Goal: Information Seeking & Learning: Learn about a topic

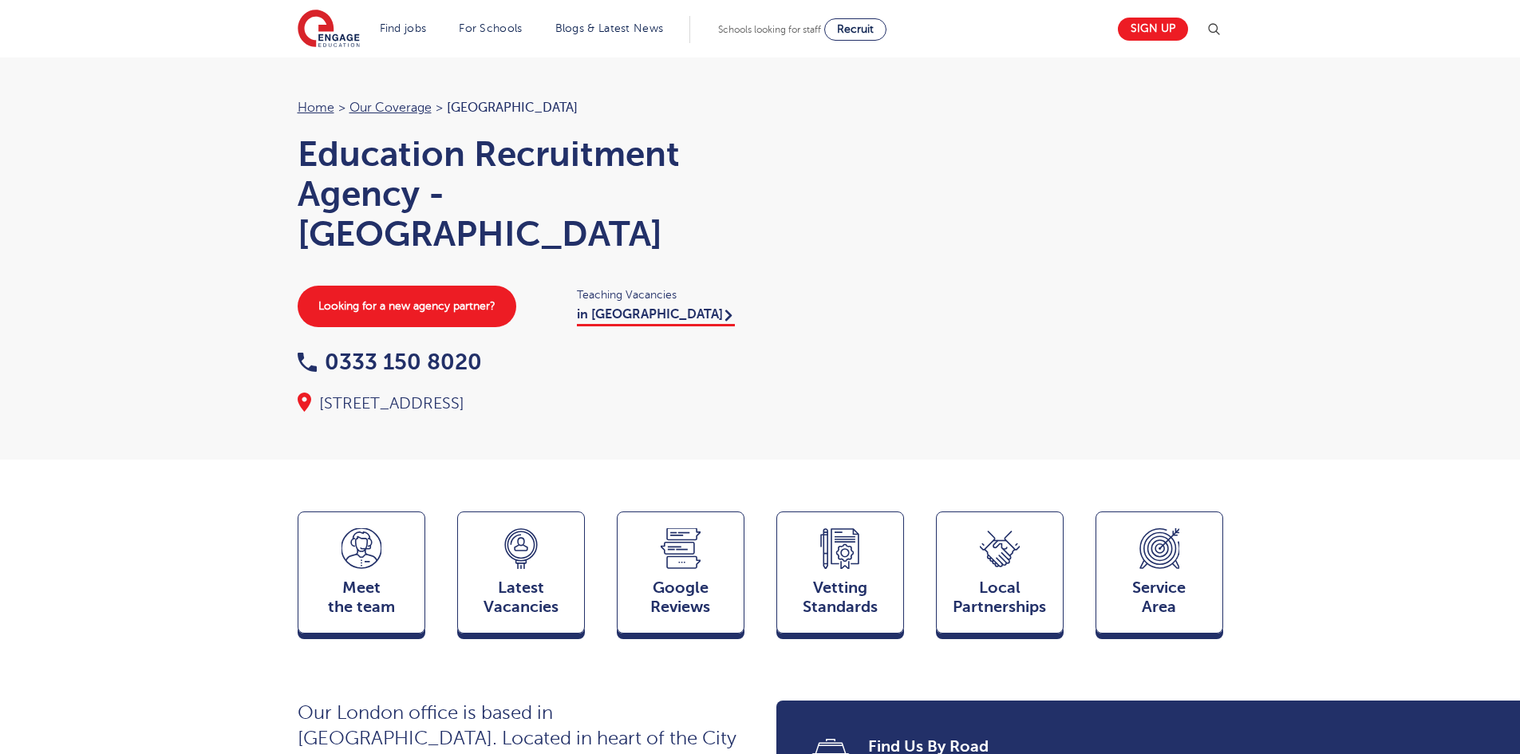
click at [514, 594] on div "Latest Vacancies Jobs" at bounding box center [521, 572] width 128 height 122
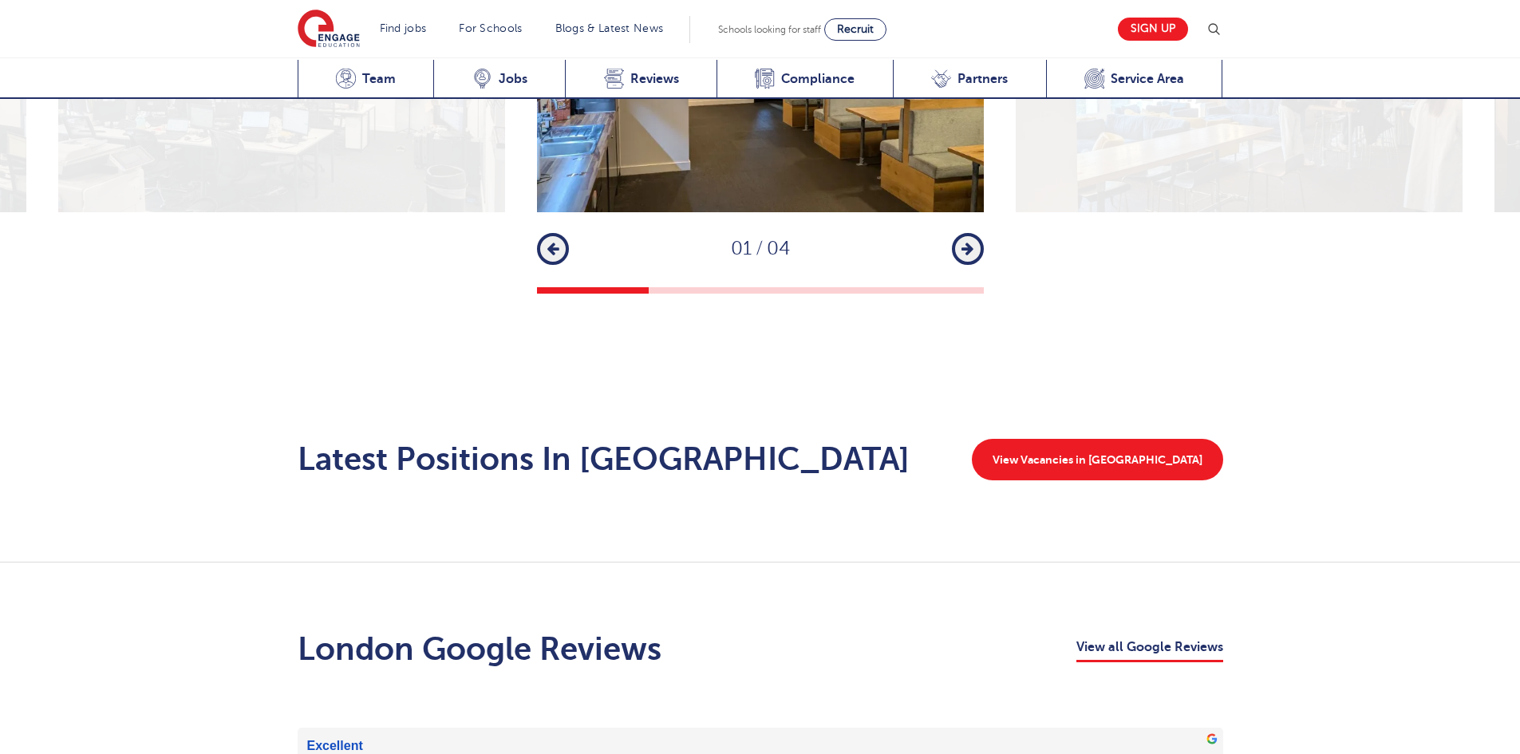
scroll to position [2697, 0]
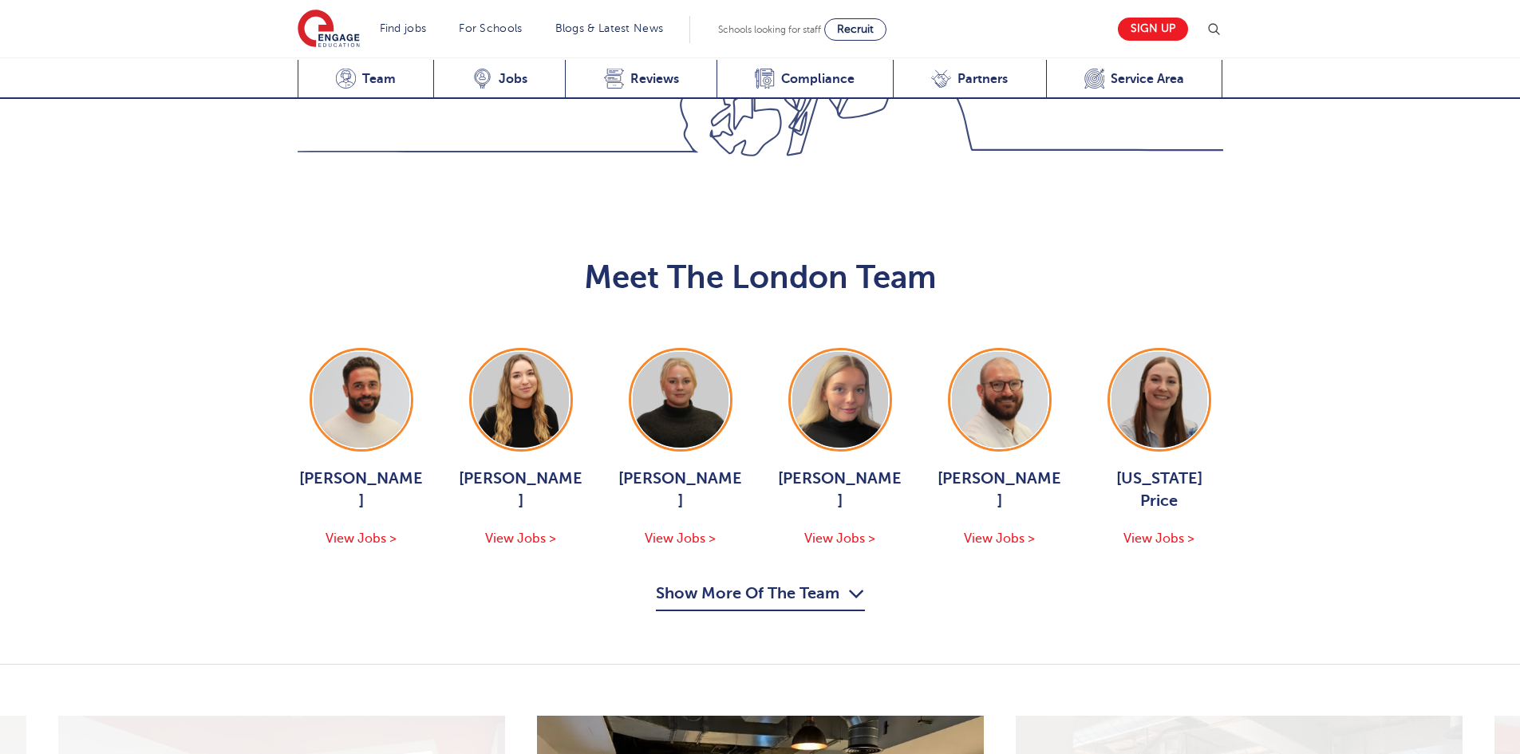
scroll to position [1556, 0]
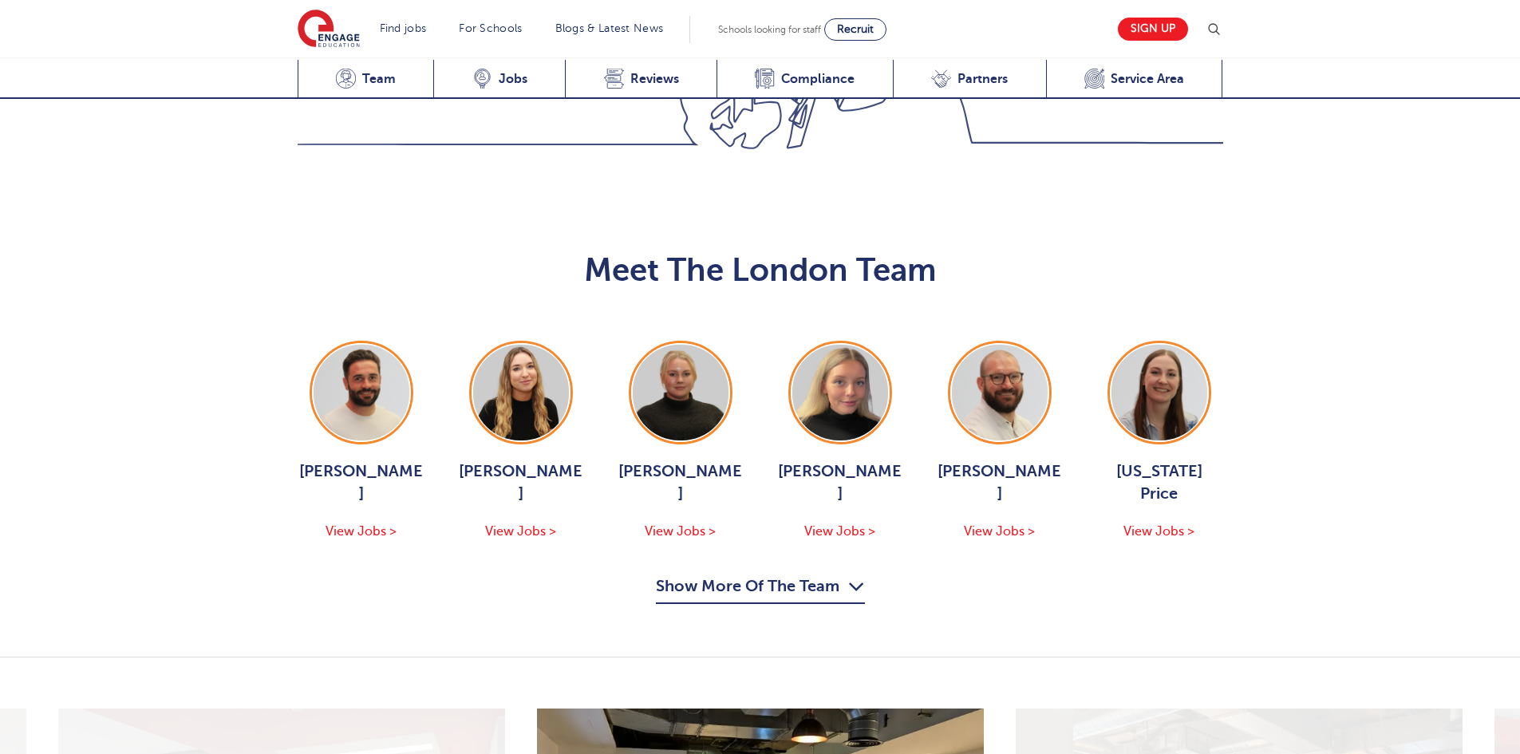
click at [825, 574] on button "Show More Of The Team" at bounding box center [760, 589] width 209 height 30
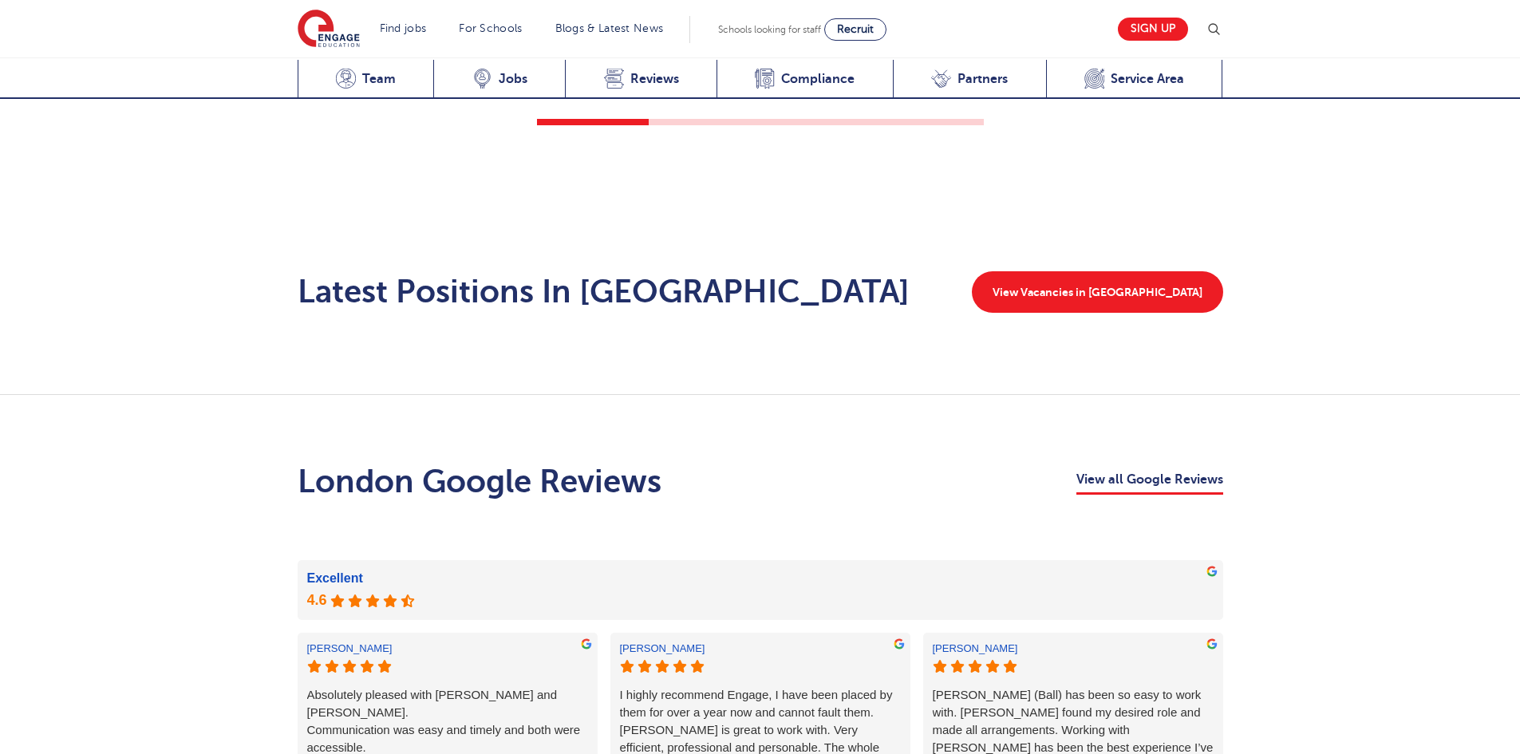
scroll to position [3209, 0]
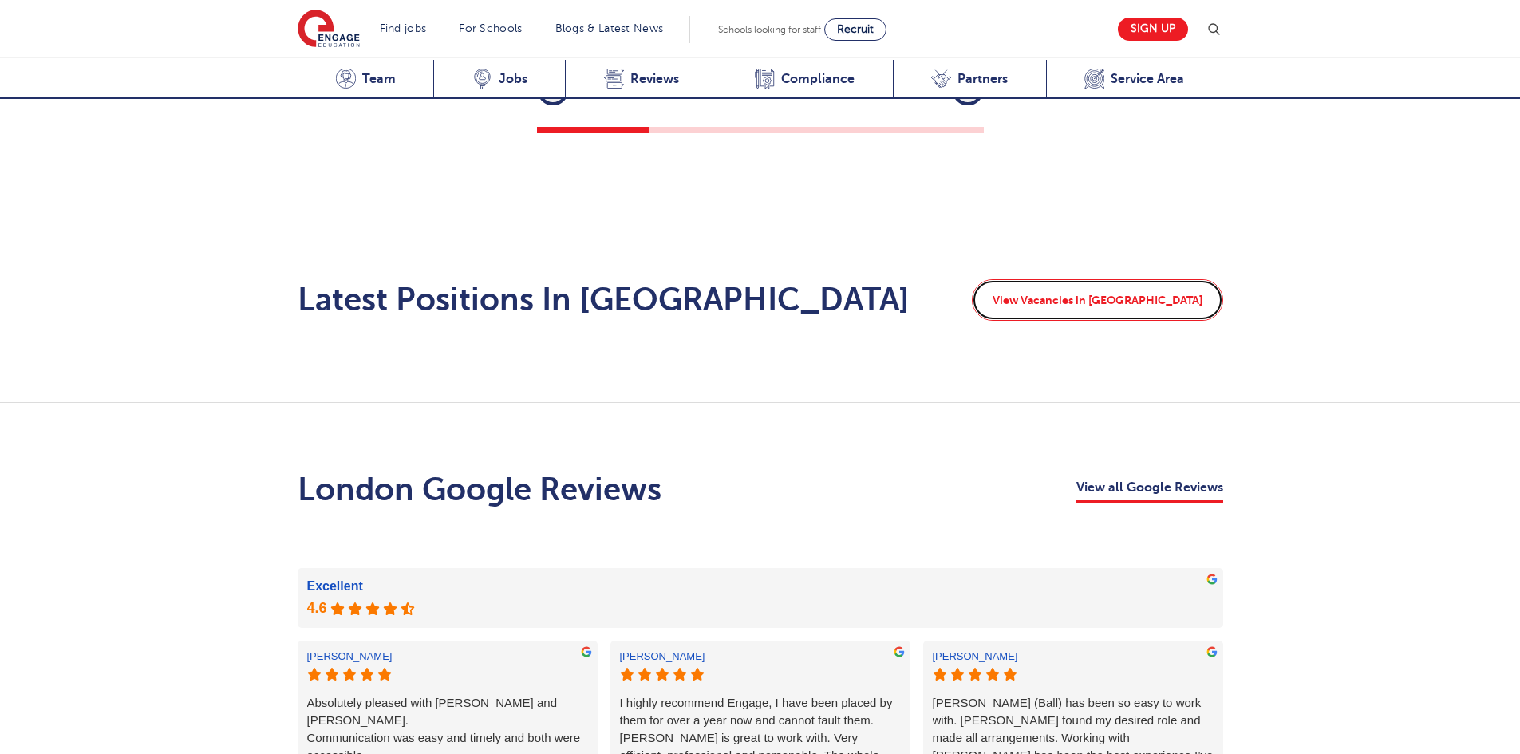
click at [1186, 285] on link "View Vacancies in London" at bounding box center [1097, 299] width 251 height 41
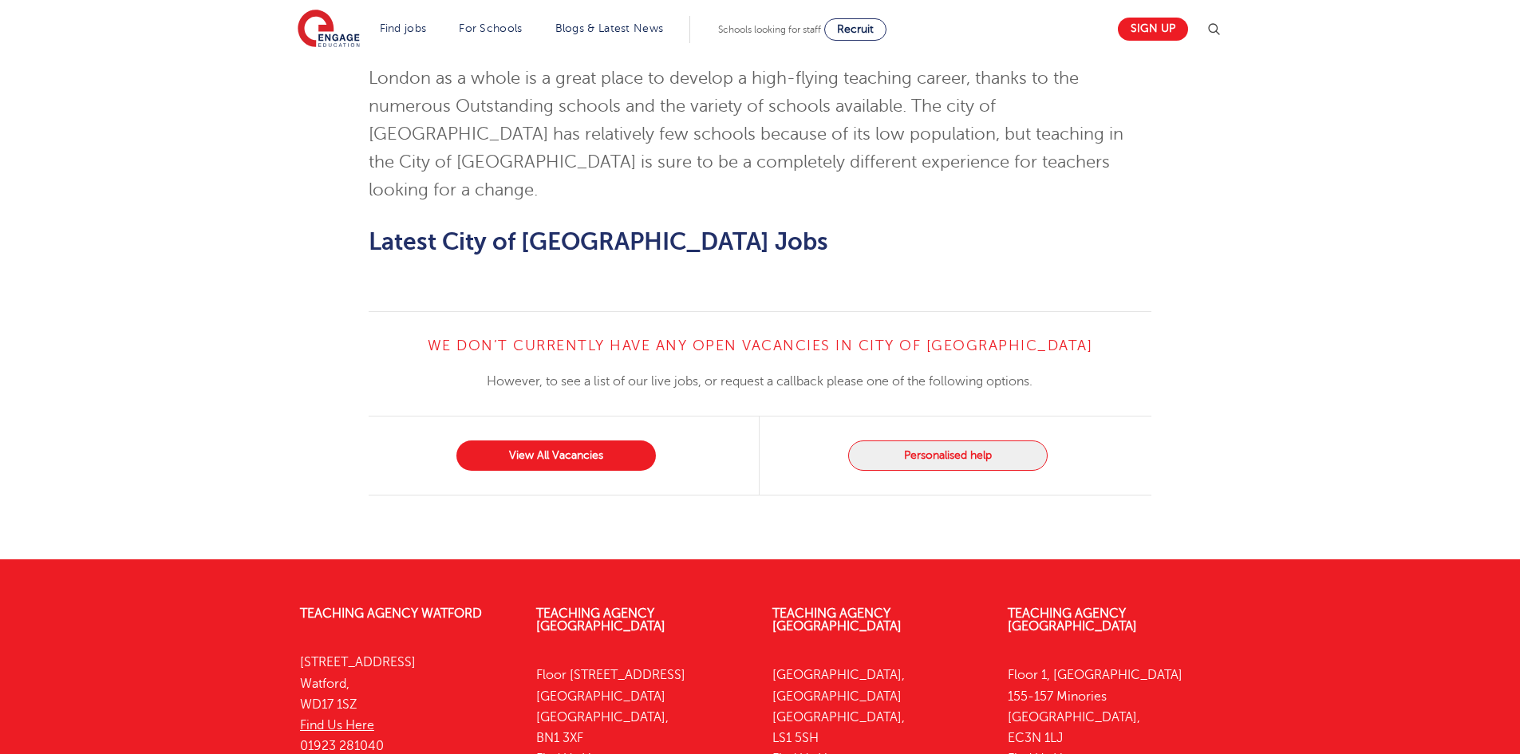
scroll to position [1416, 0]
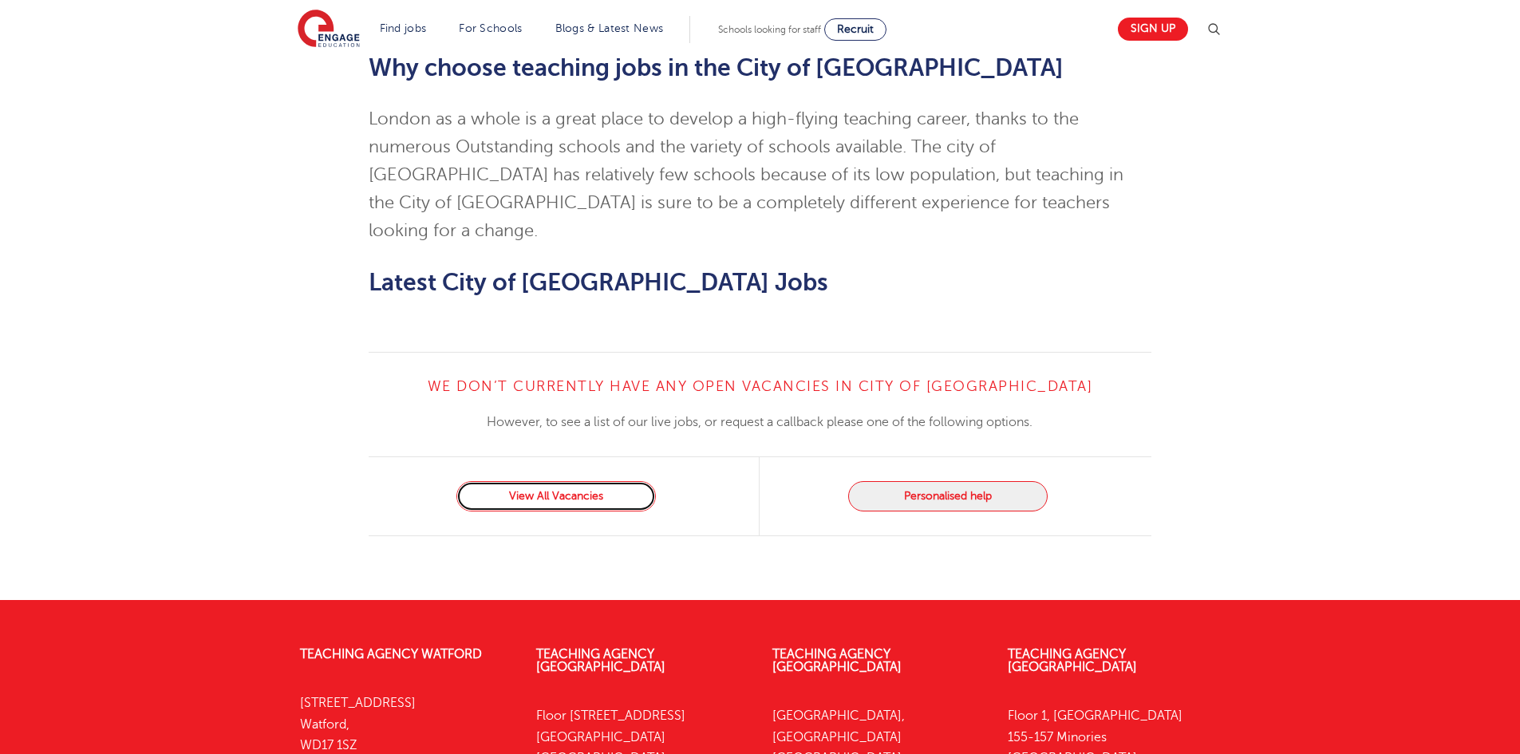
click at [612, 481] on link "View All Vacancies" at bounding box center [555, 496] width 199 height 30
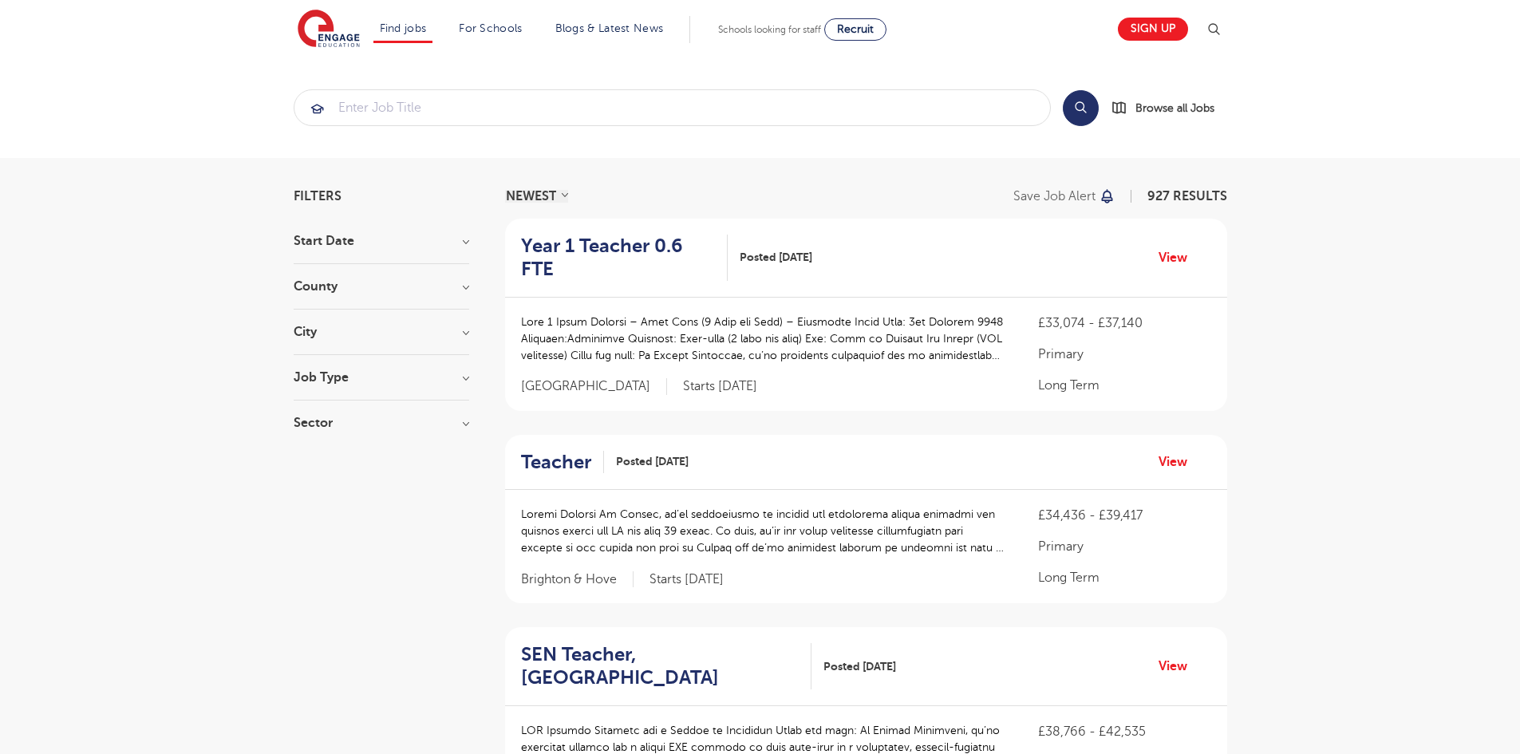
click at [393, 335] on h3 "City" at bounding box center [382, 332] width 176 height 13
click at [318, 425] on label "Ealing 33" at bounding box center [348, 435] width 60 height 21
click at [318, 428] on input "Ealing 33" at bounding box center [323, 433] width 10 height 10
checkbox input "true"
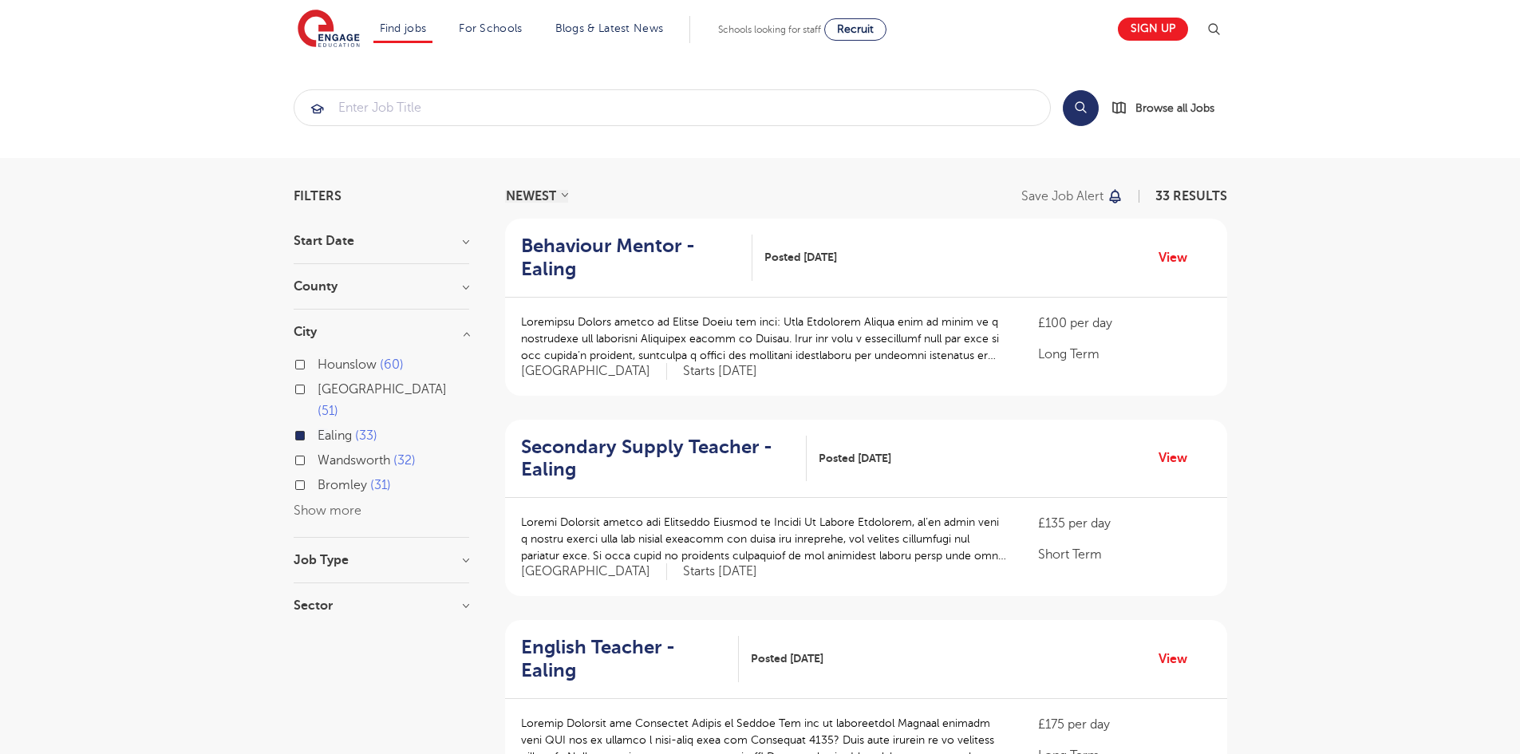
click at [320, 503] on button "Show more" at bounding box center [328, 510] width 68 height 14
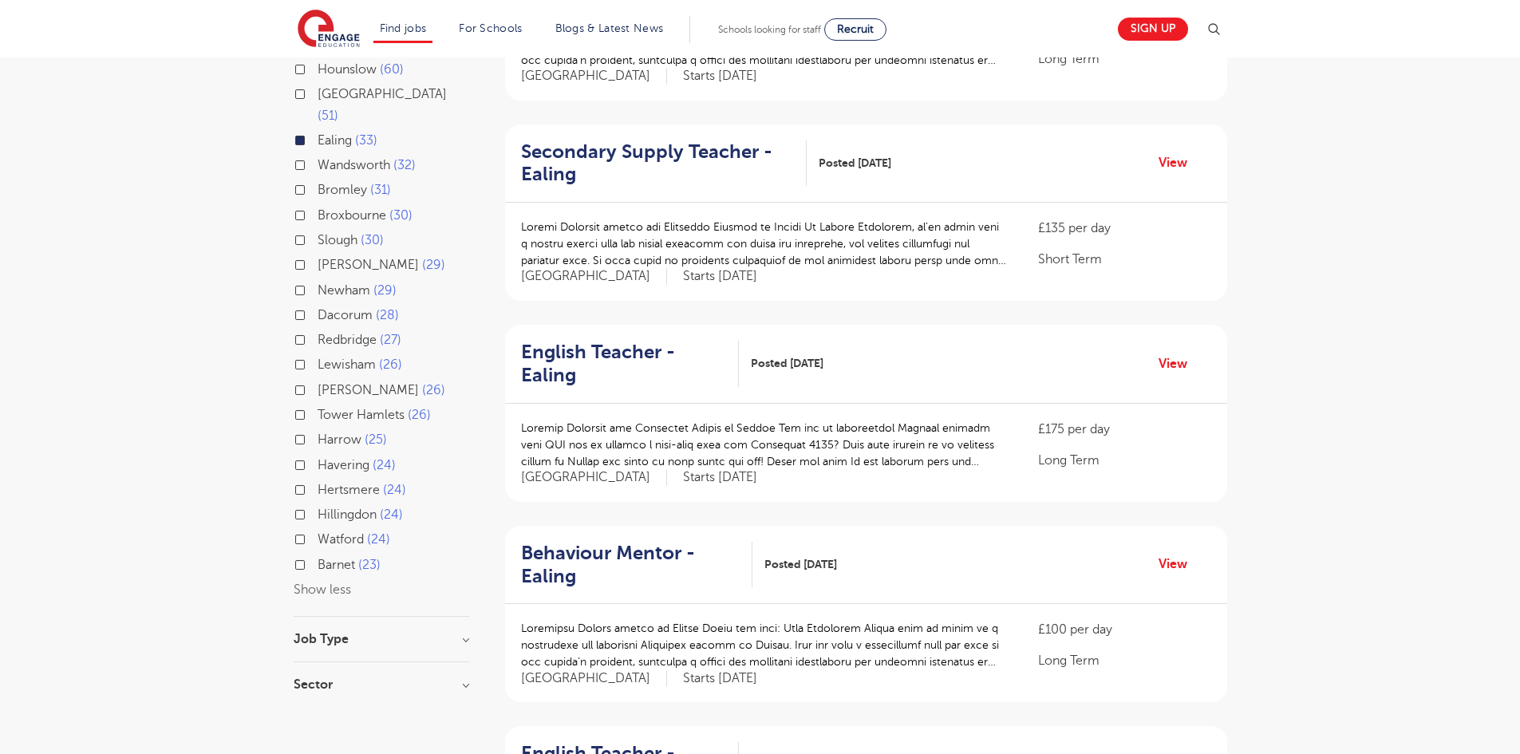
scroll to position [355, 0]
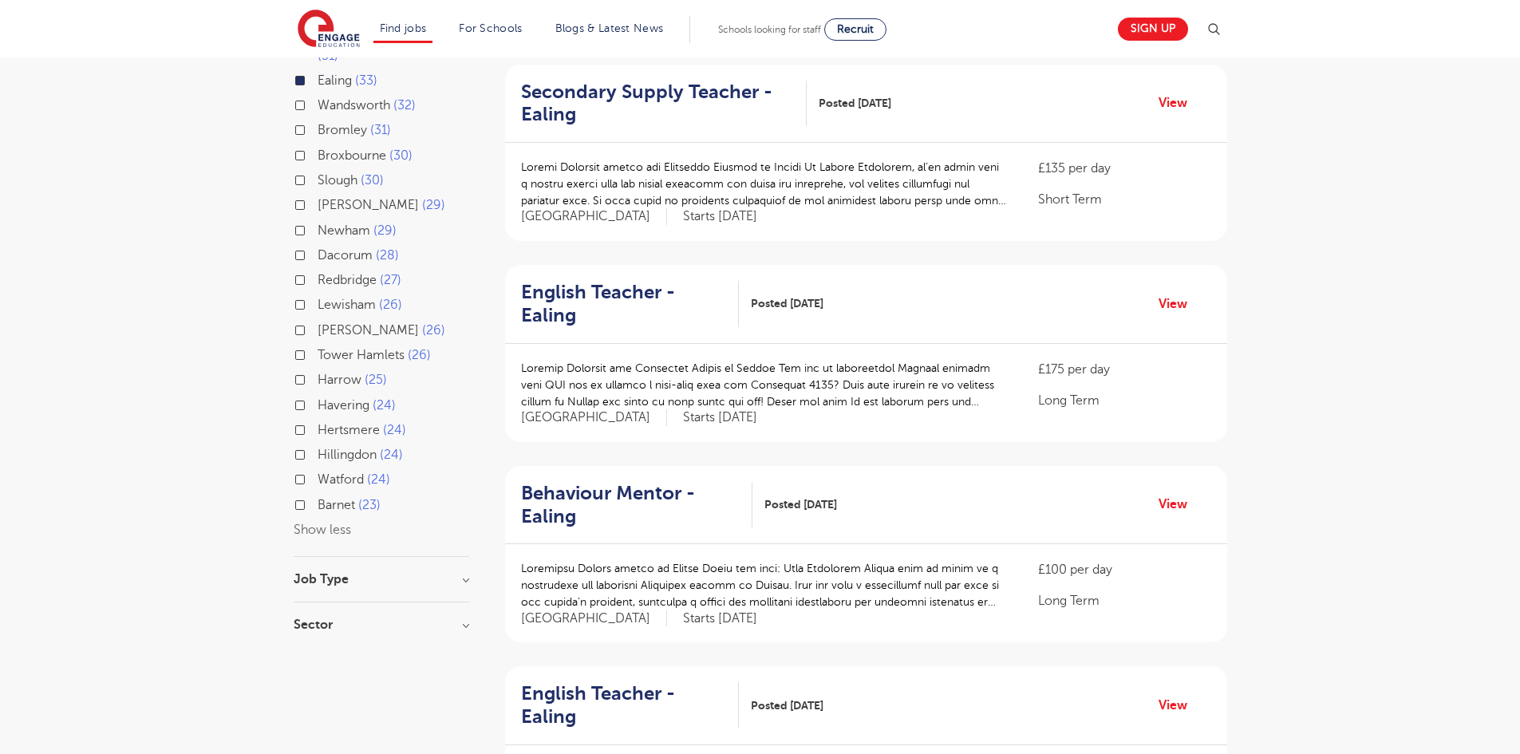
click at [417, 578] on div "Job Type Long Term 9 Support Services 1" at bounding box center [382, 588] width 176 height 30
click at [456, 573] on h3 "Job Type" at bounding box center [382, 579] width 176 height 13
click at [318, 626] on label "Support Services 1" at bounding box center [375, 636] width 114 height 21
click at [318, 630] on input "Support Services 1" at bounding box center [323, 635] width 10 height 10
checkbox input "true"
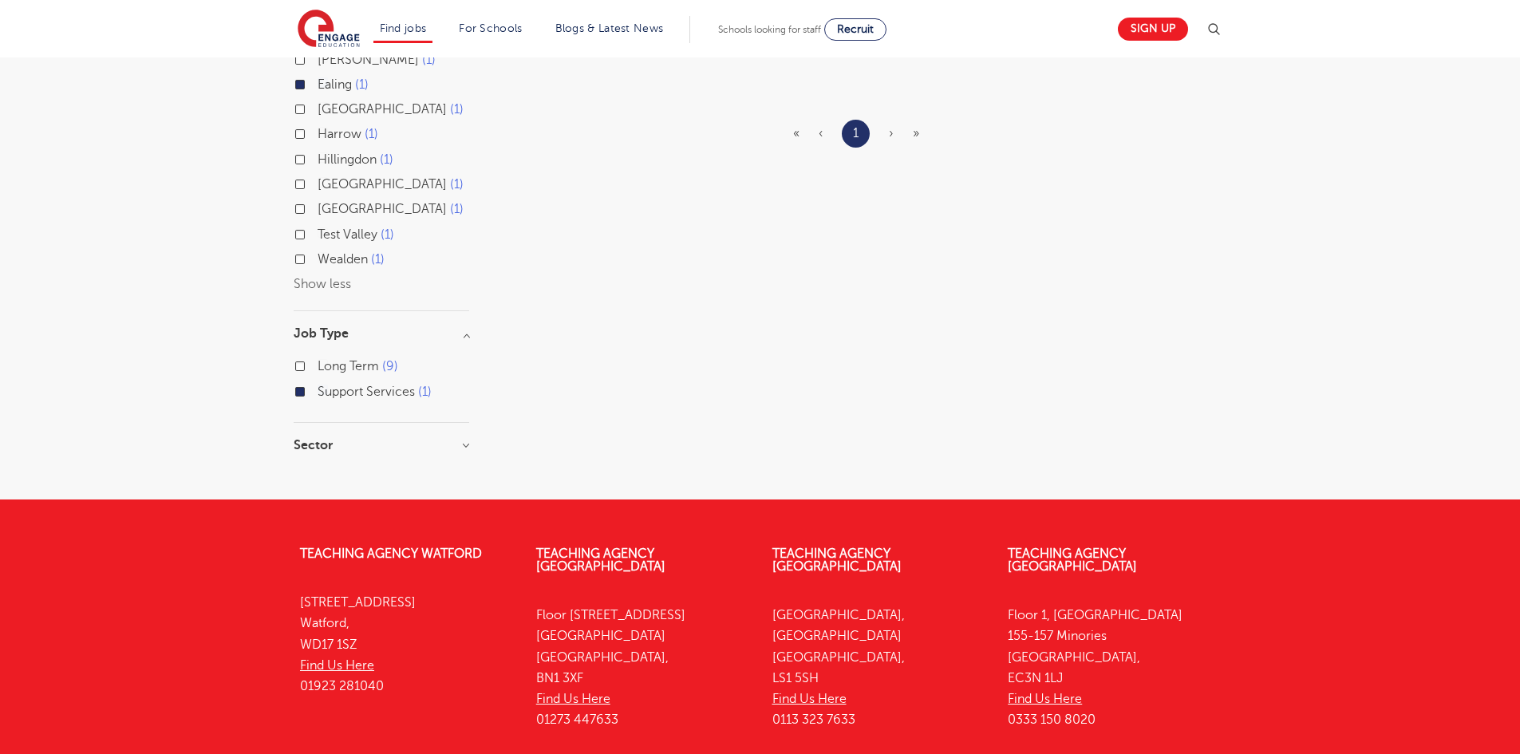
click at [318, 364] on label "Long Term 9" at bounding box center [358, 366] width 81 height 21
click at [318, 364] on input "Long Term 9" at bounding box center [323, 364] width 10 height 10
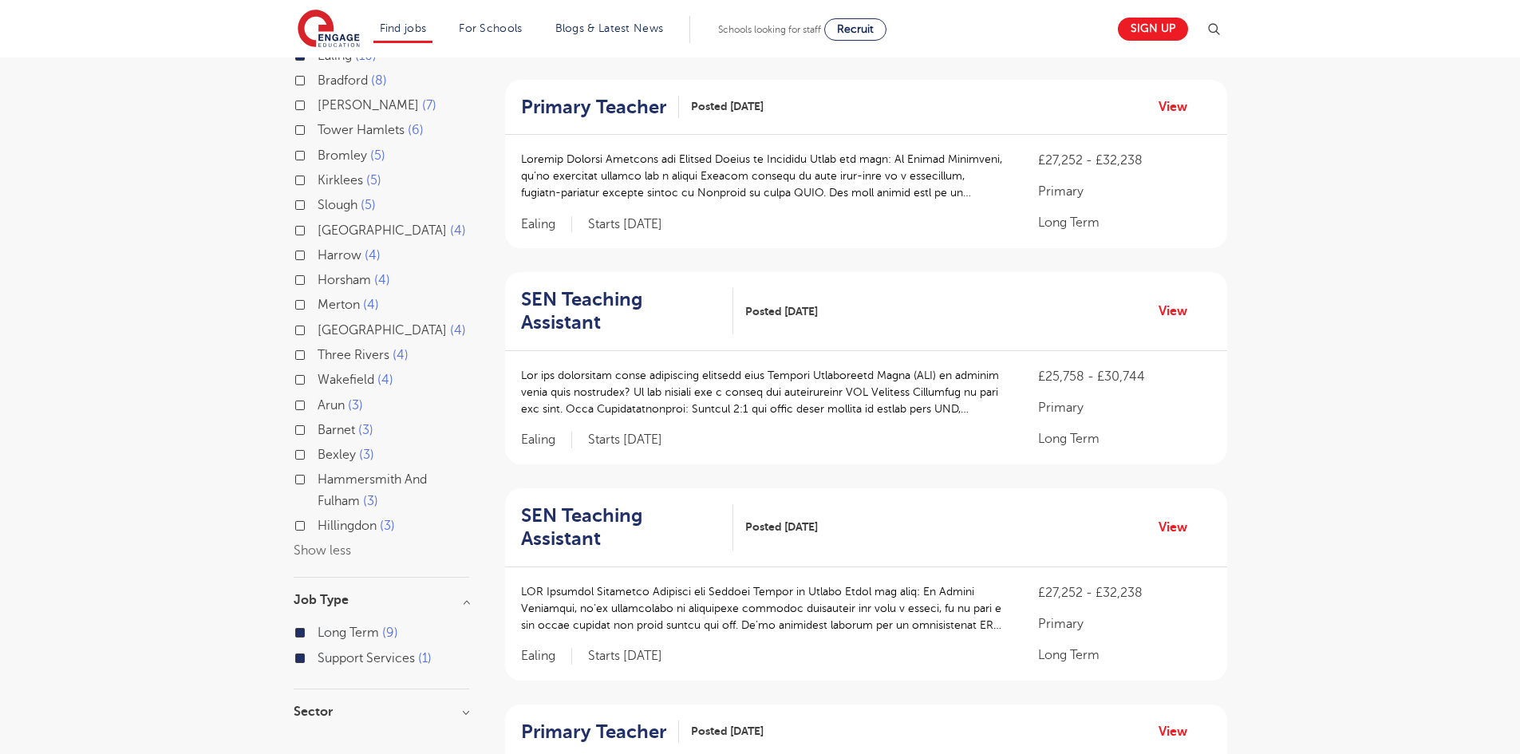
click at [296, 622] on div "Long Term 9" at bounding box center [382, 634] width 176 height 25
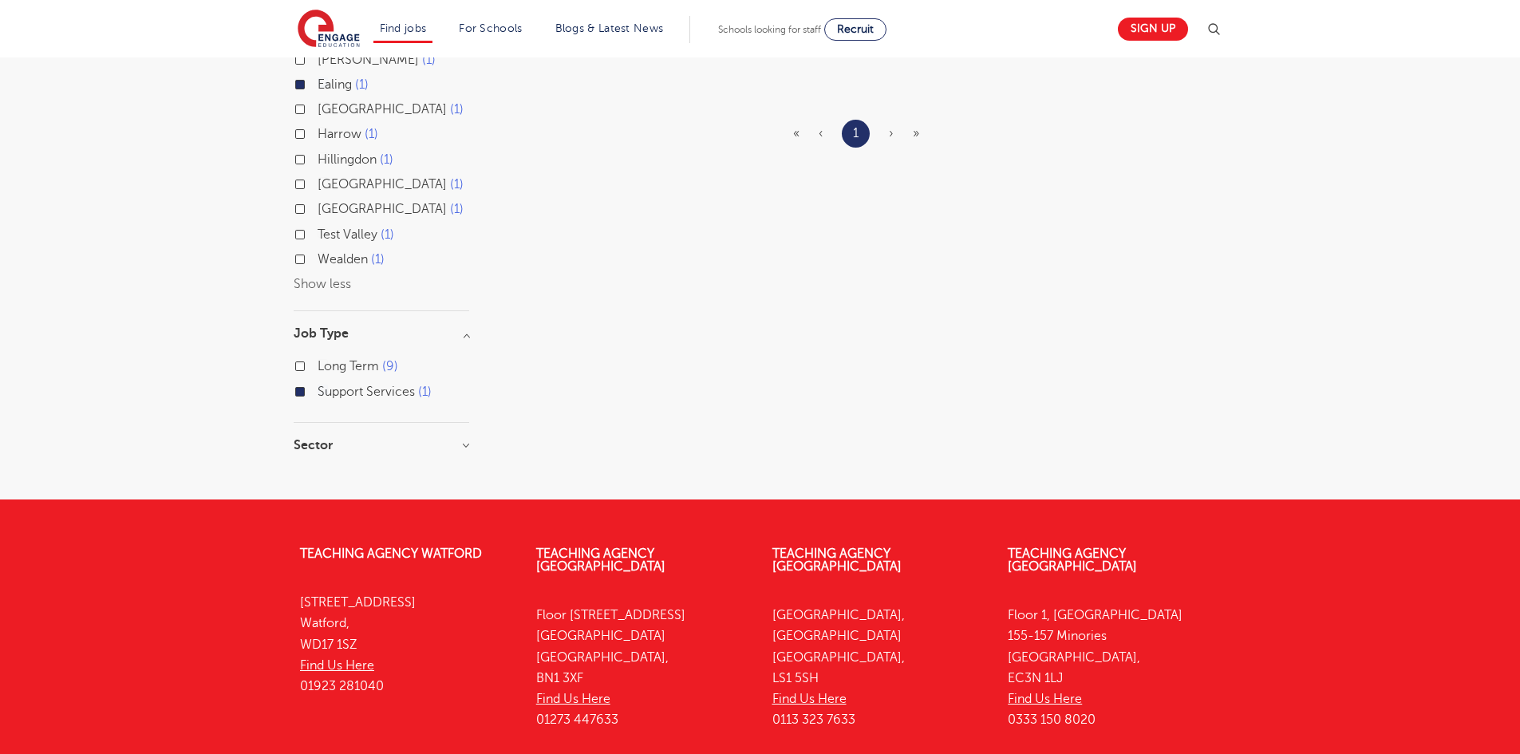
click at [305, 397] on div "Support Services 1" at bounding box center [382, 393] width 176 height 25
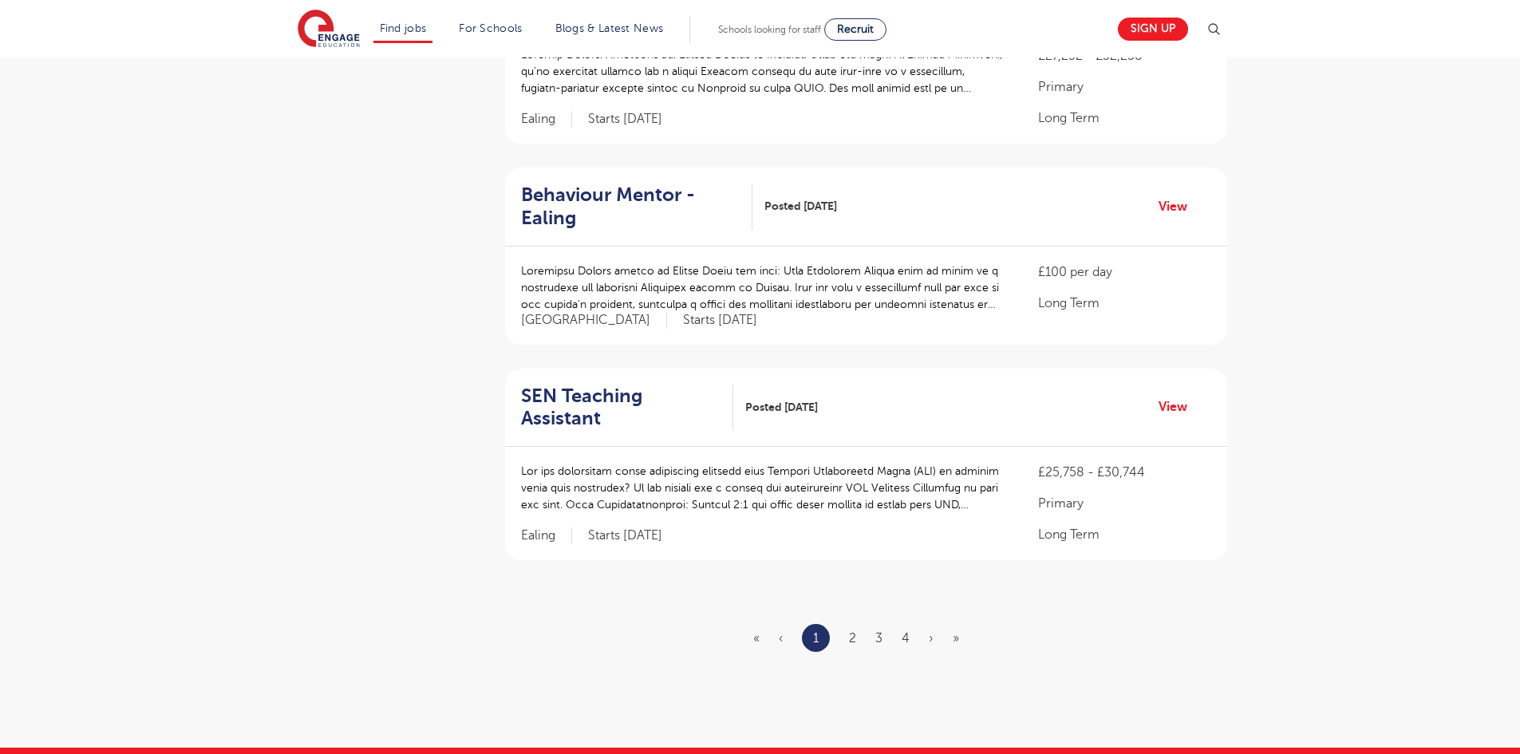
scroll to position [1668, 0]
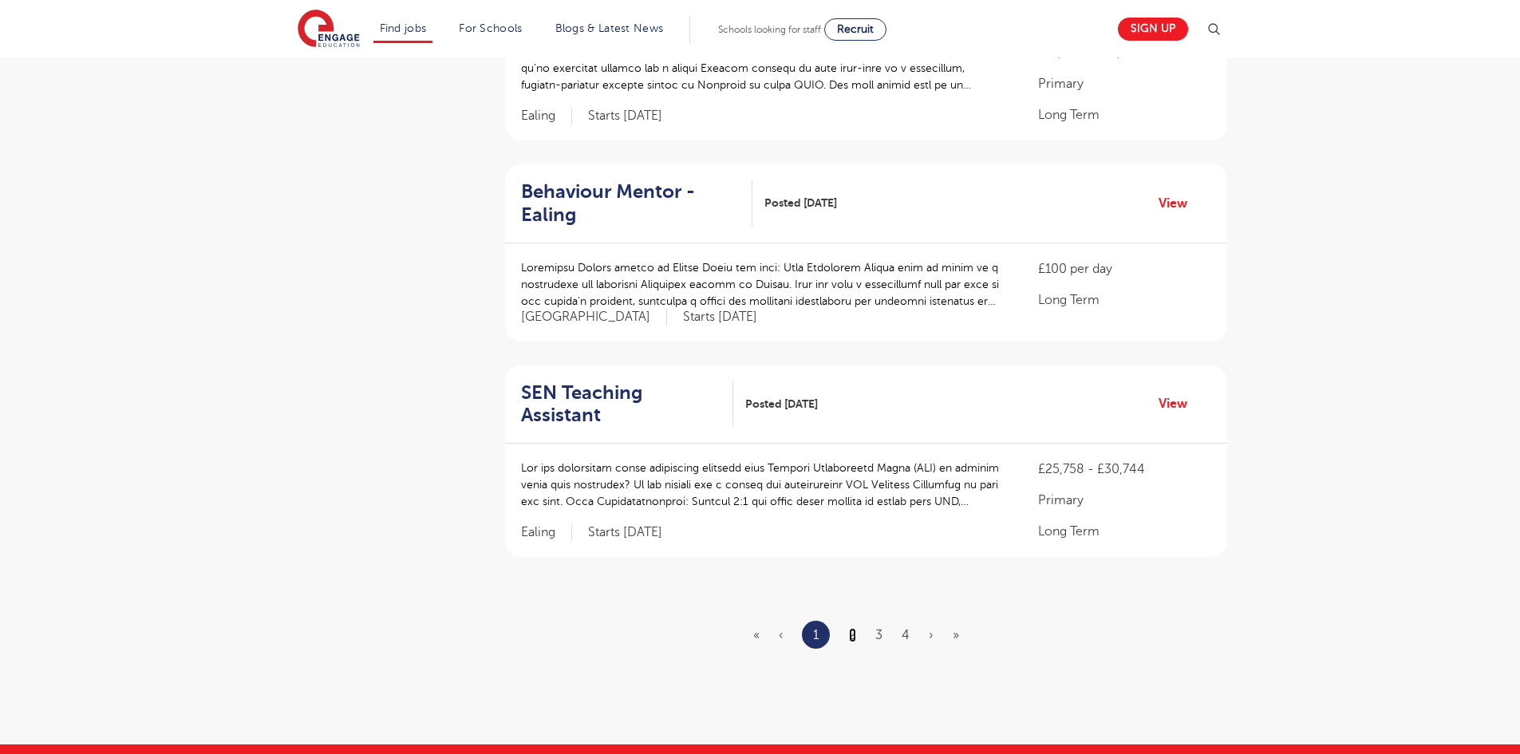
click at [856, 628] on link "2" at bounding box center [852, 635] width 7 height 14
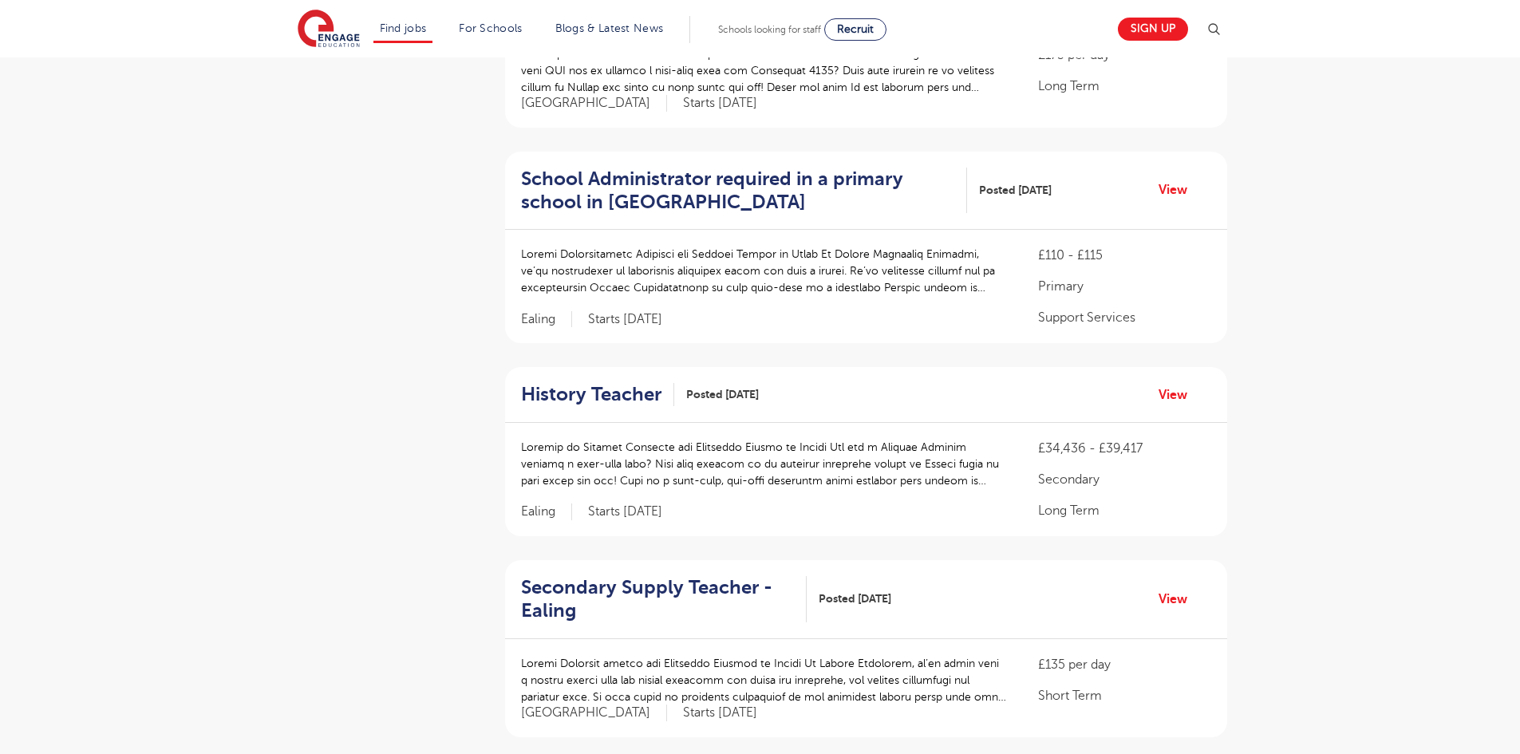
scroll to position [1281, 0]
click at [1179, 177] on link "View" at bounding box center [1178, 187] width 41 height 21
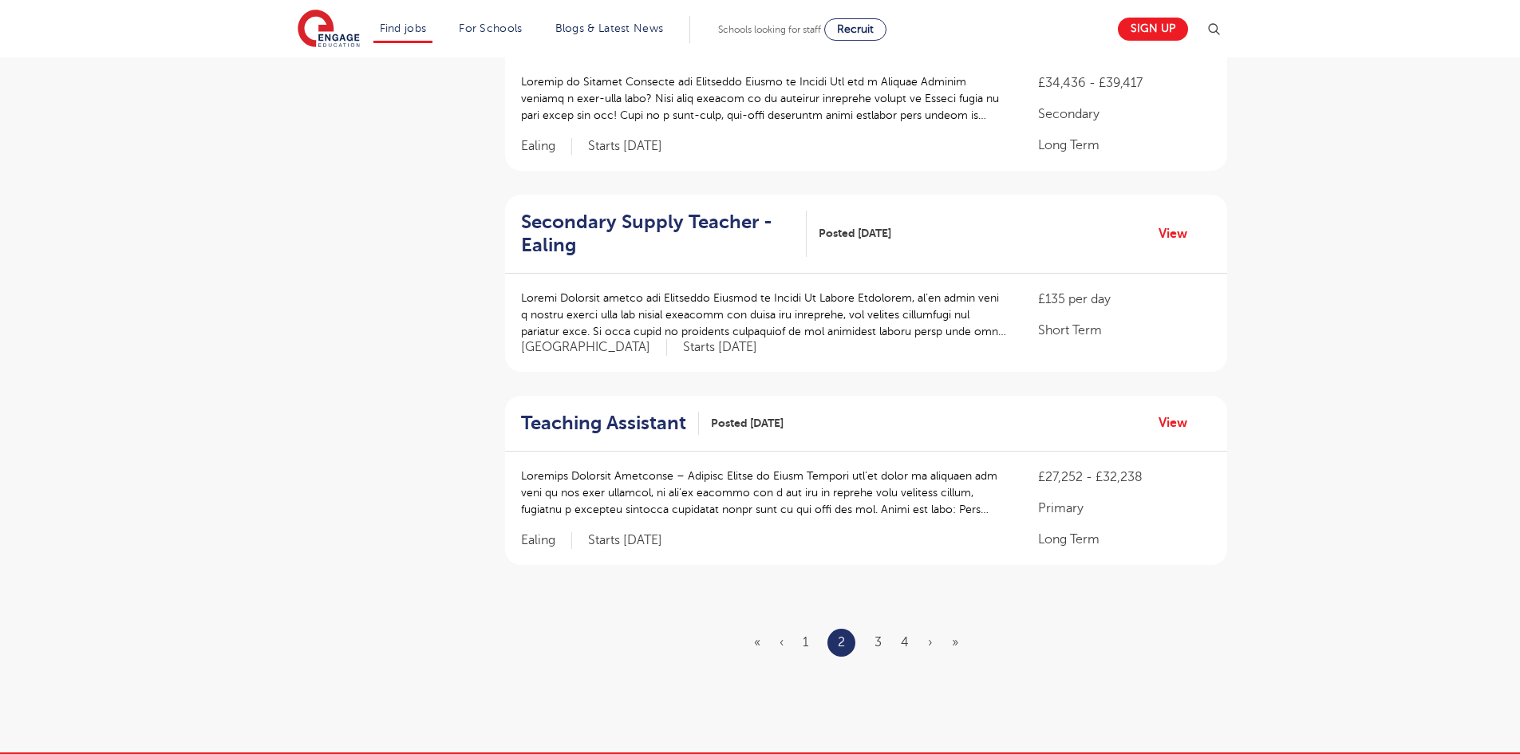
scroll to position [1674, 0]
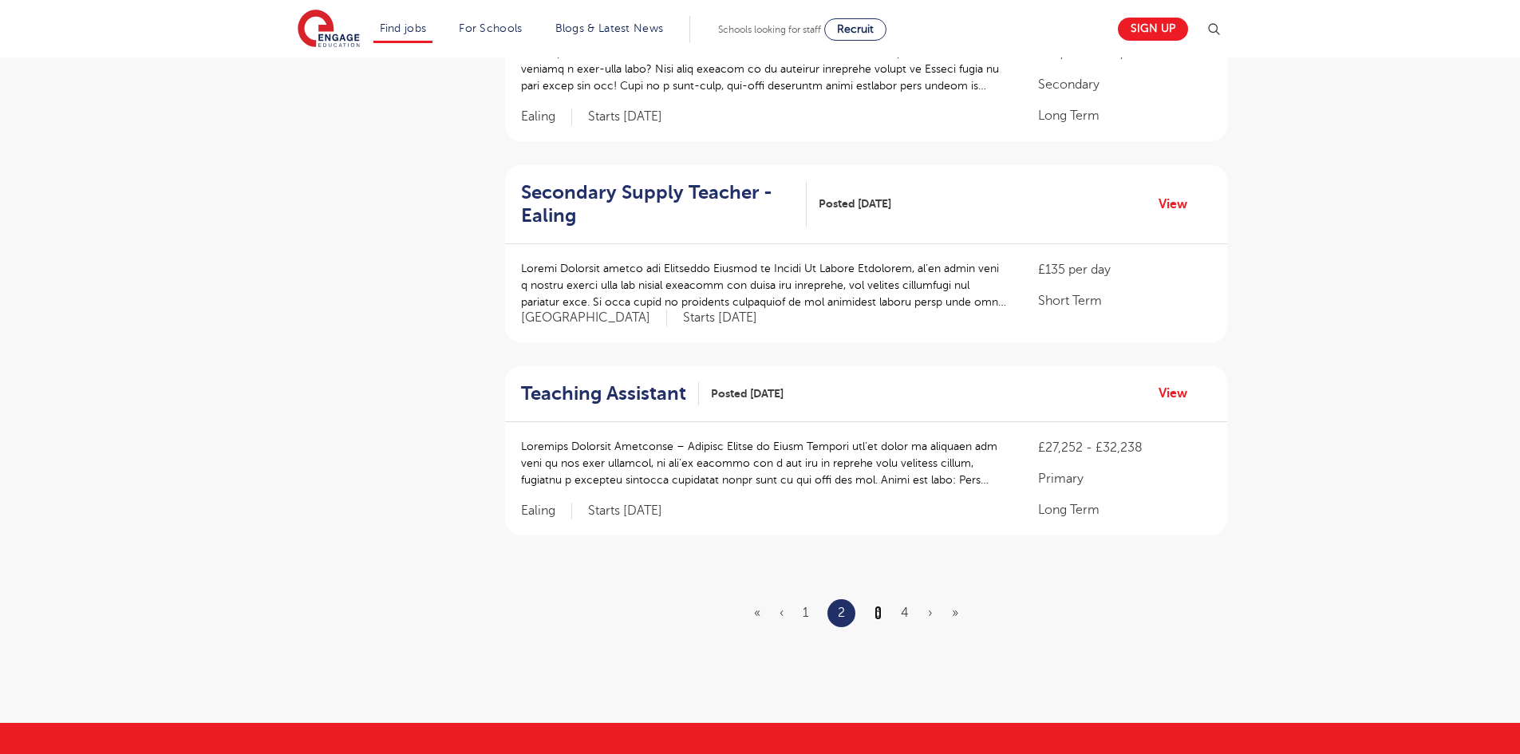
click at [882, 606] on link "3" at bounding box center [877, 613] width 7 height 14
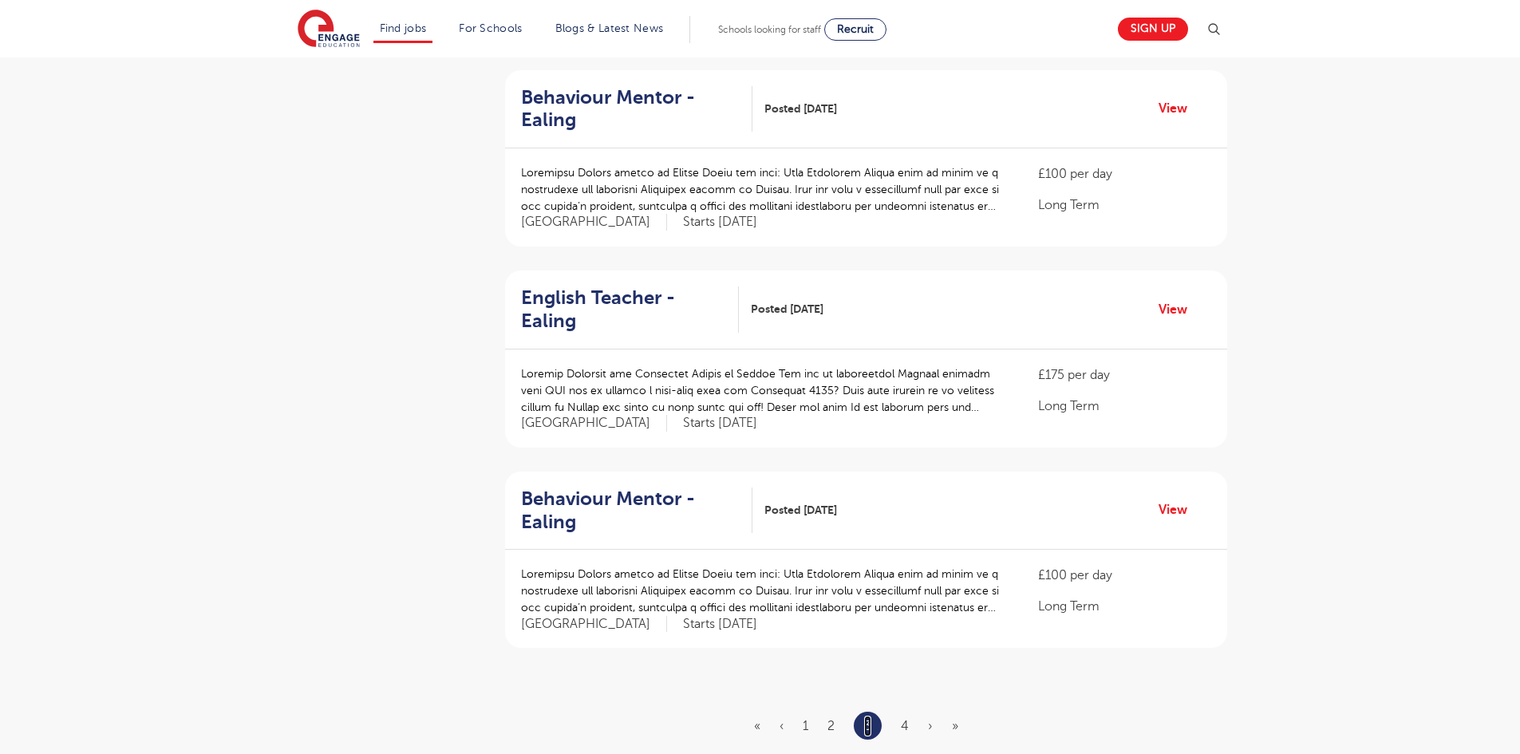
scroll to position [1533, 0]
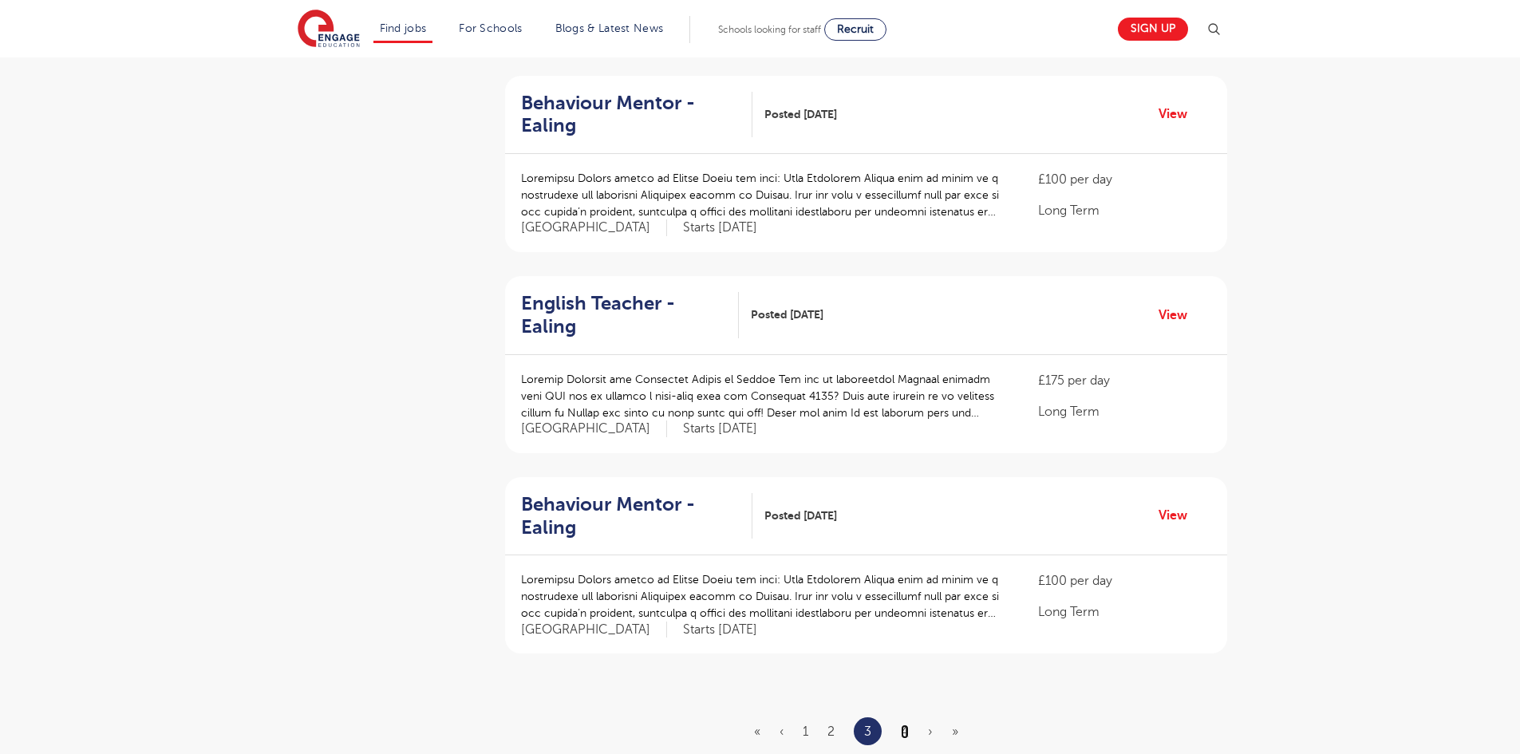
click at [906, 724] on link "4" at bounding box center [905, 731] width 8 height 14
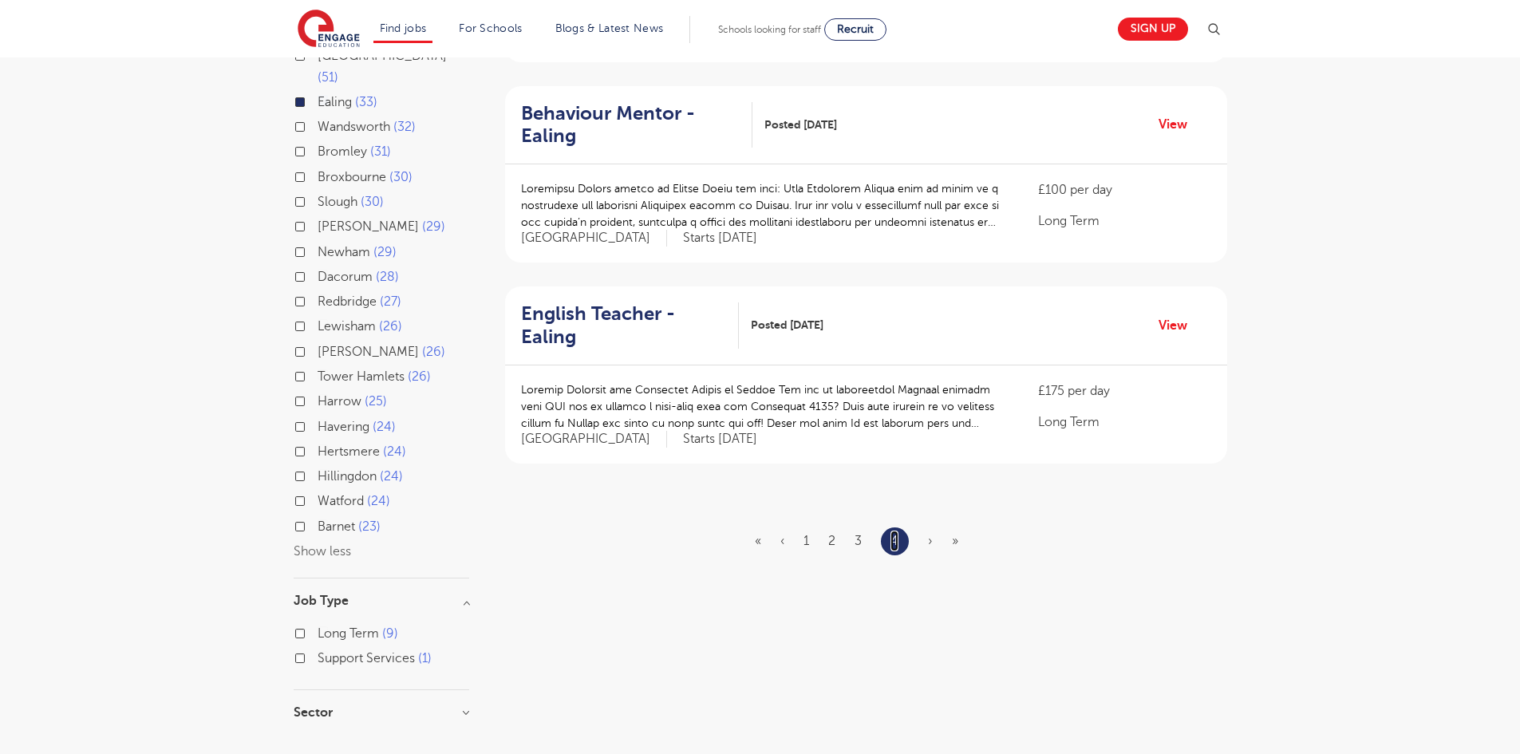
scroll to position [341, 0]
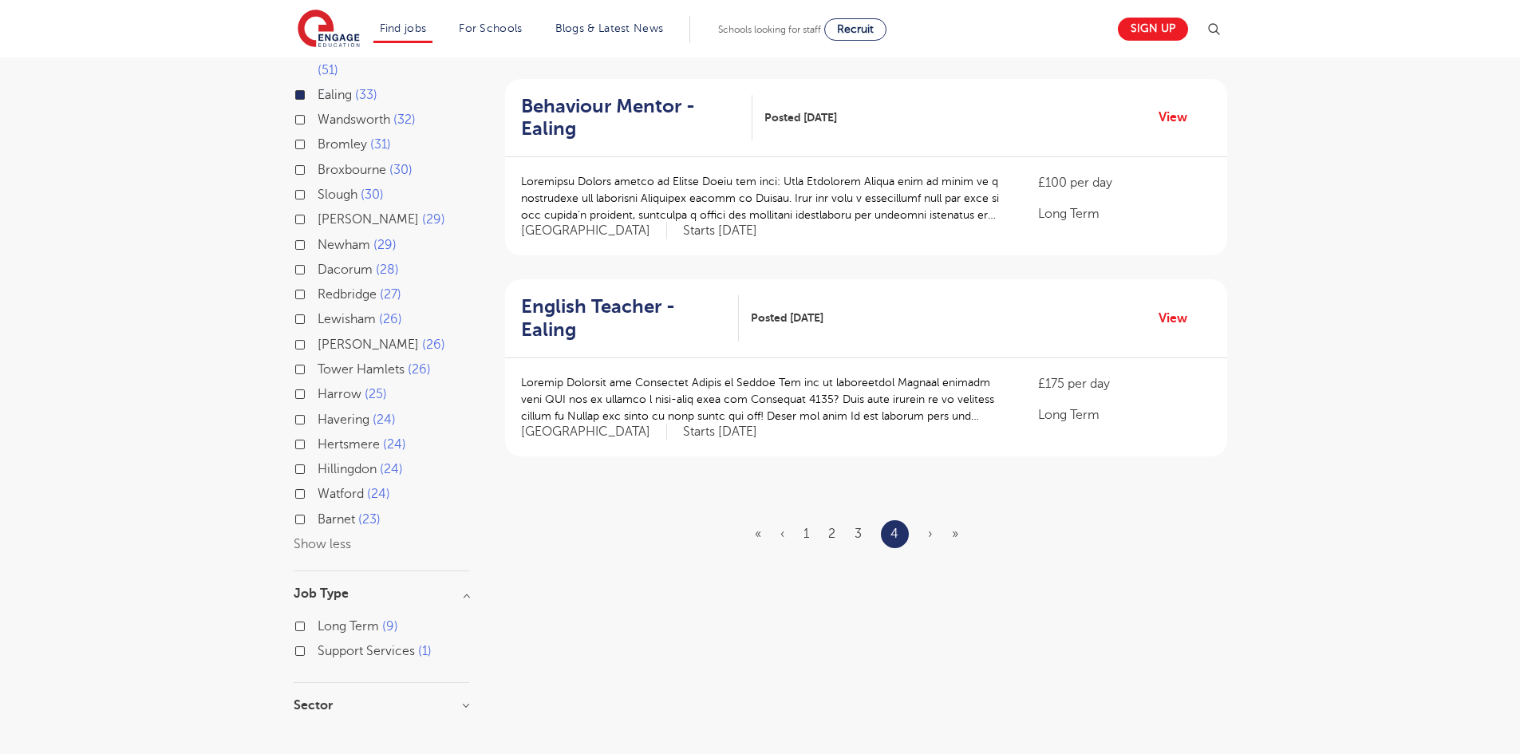
click at [318, 209] on label "Brent 29" at bounding box center [382, 219] width 128 height 21
click at [318, 212] on input "Brent 29" at bounding box center [323, 217] width 10 height 10
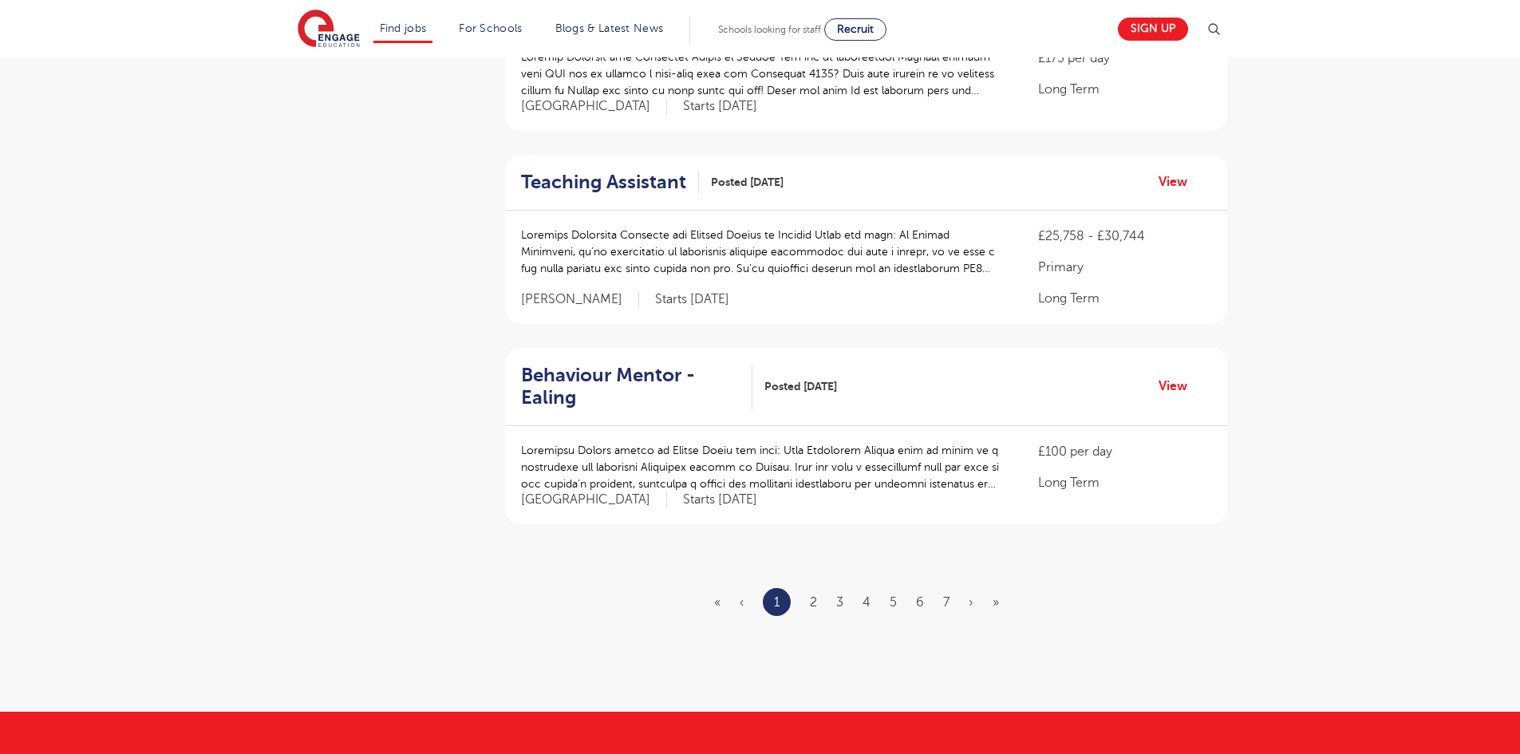
scroll to position [1682, 0]
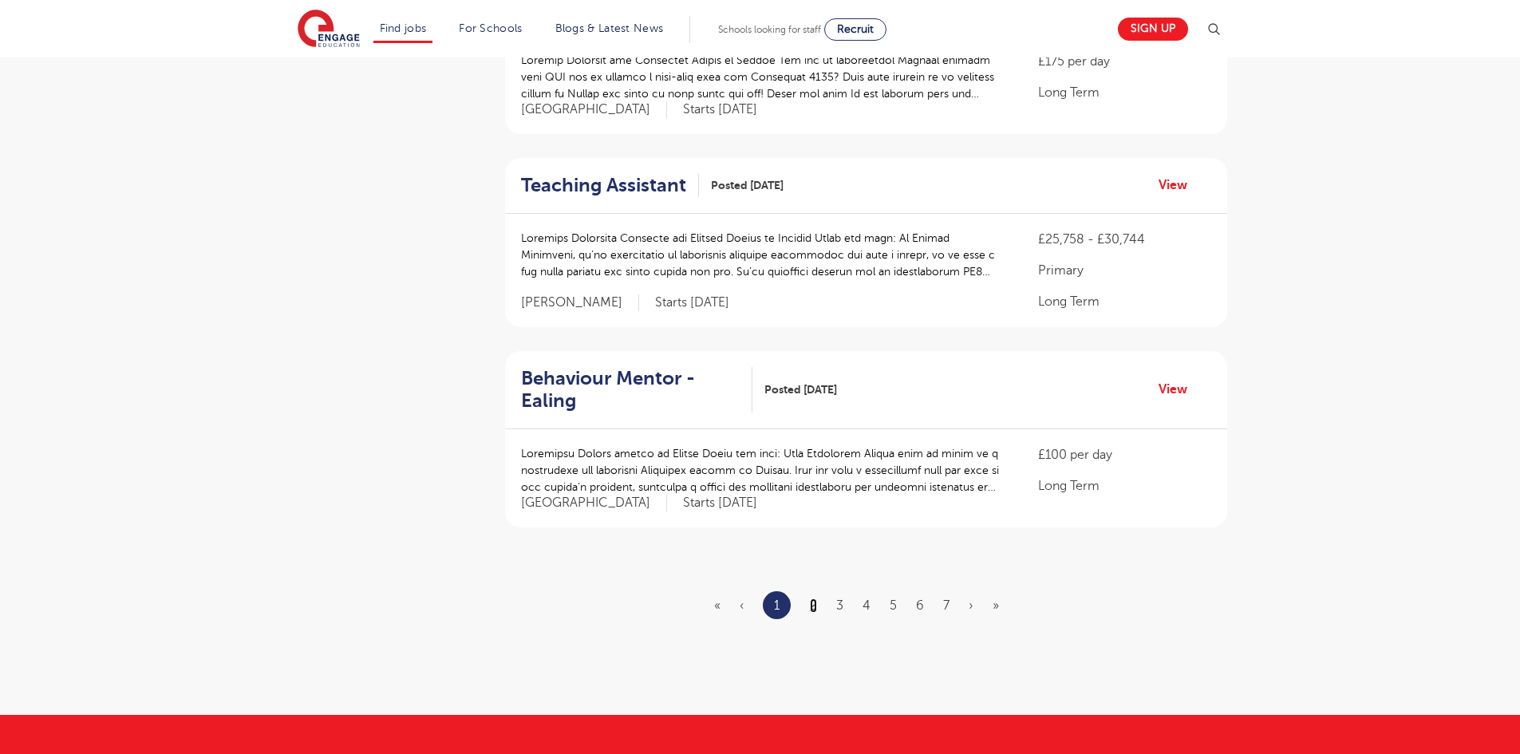
click at [811, 598] on link "2" at bounding box center [813, 605] width 7 height 14
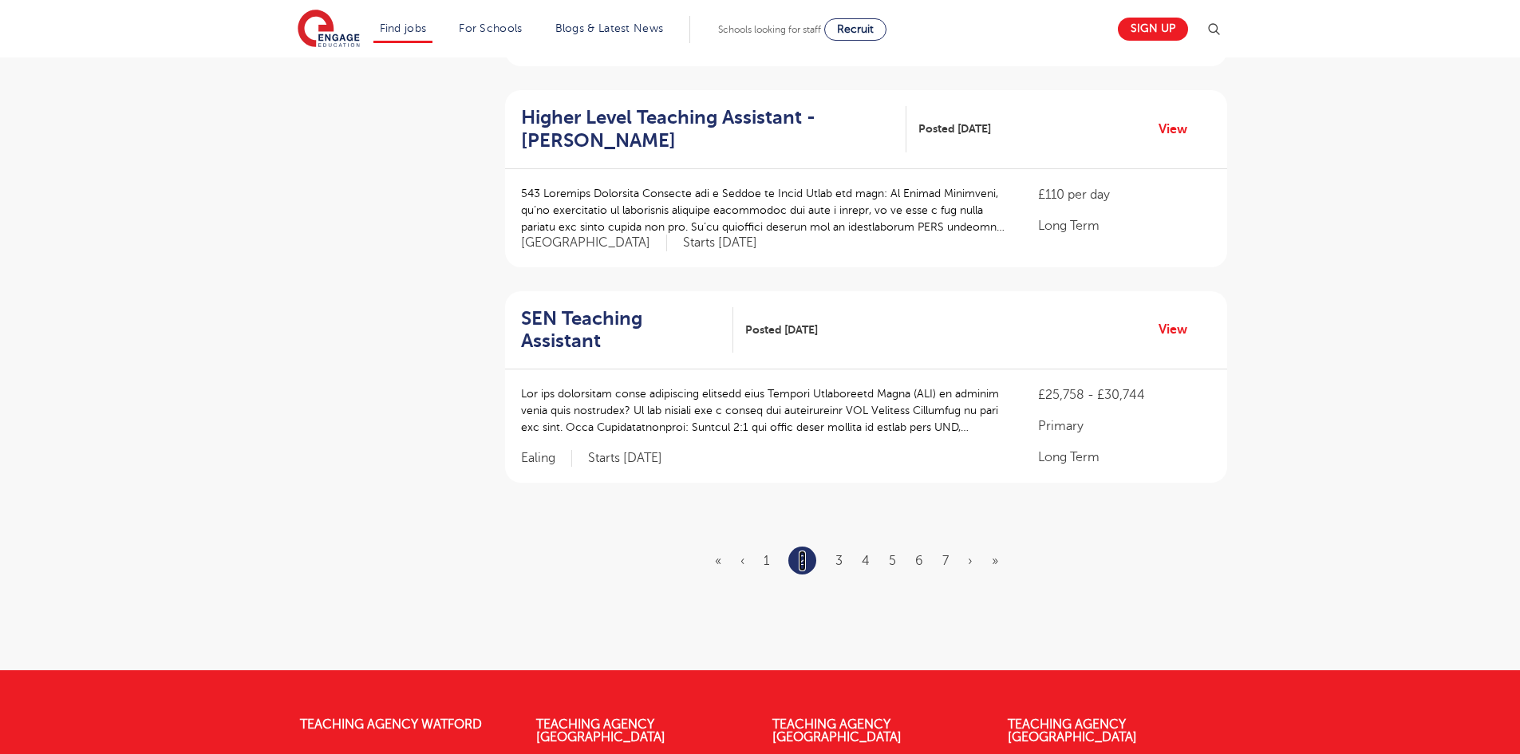
scroll to position [1715, 0]
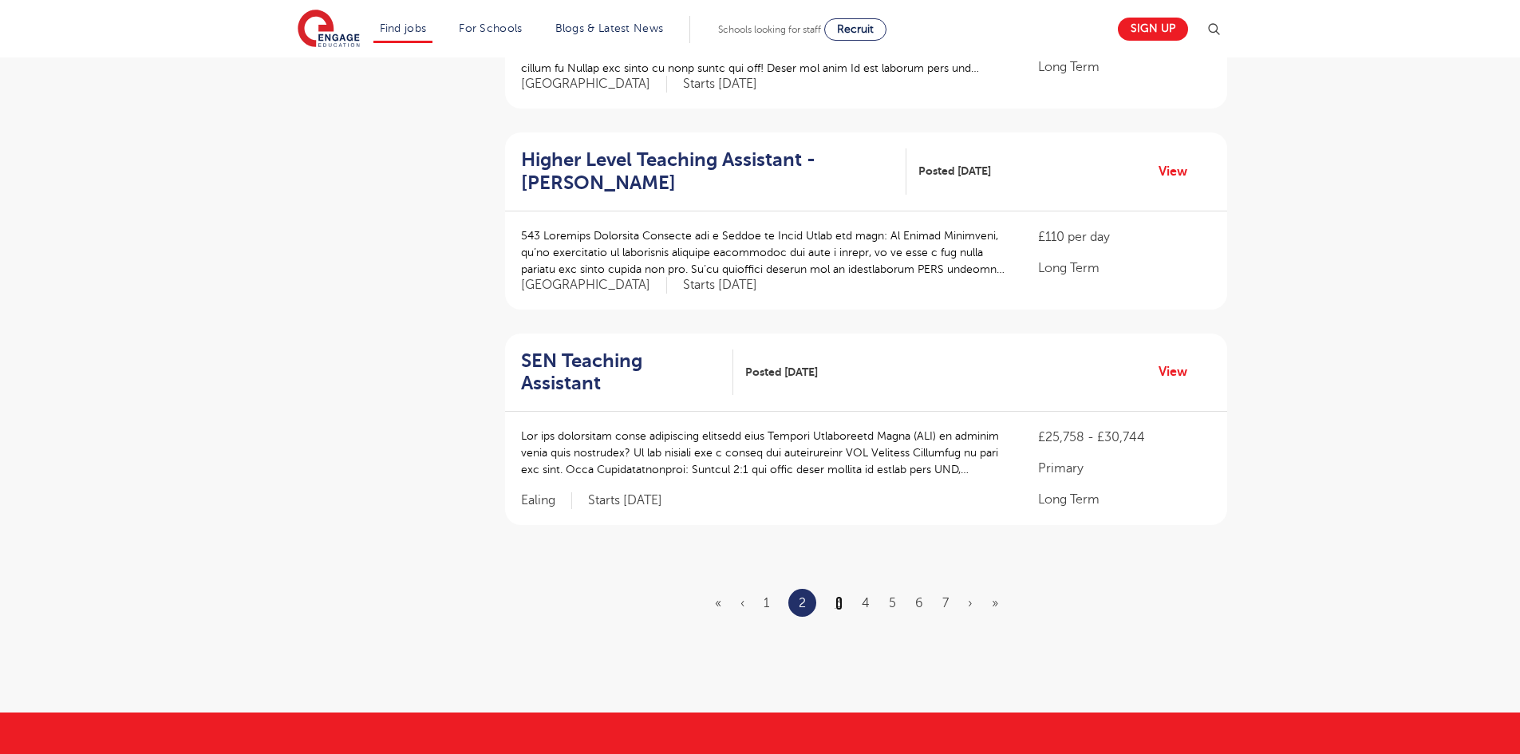
click at [839, 596] on link "3" at bounding box center [838, 603] width 7 height 14
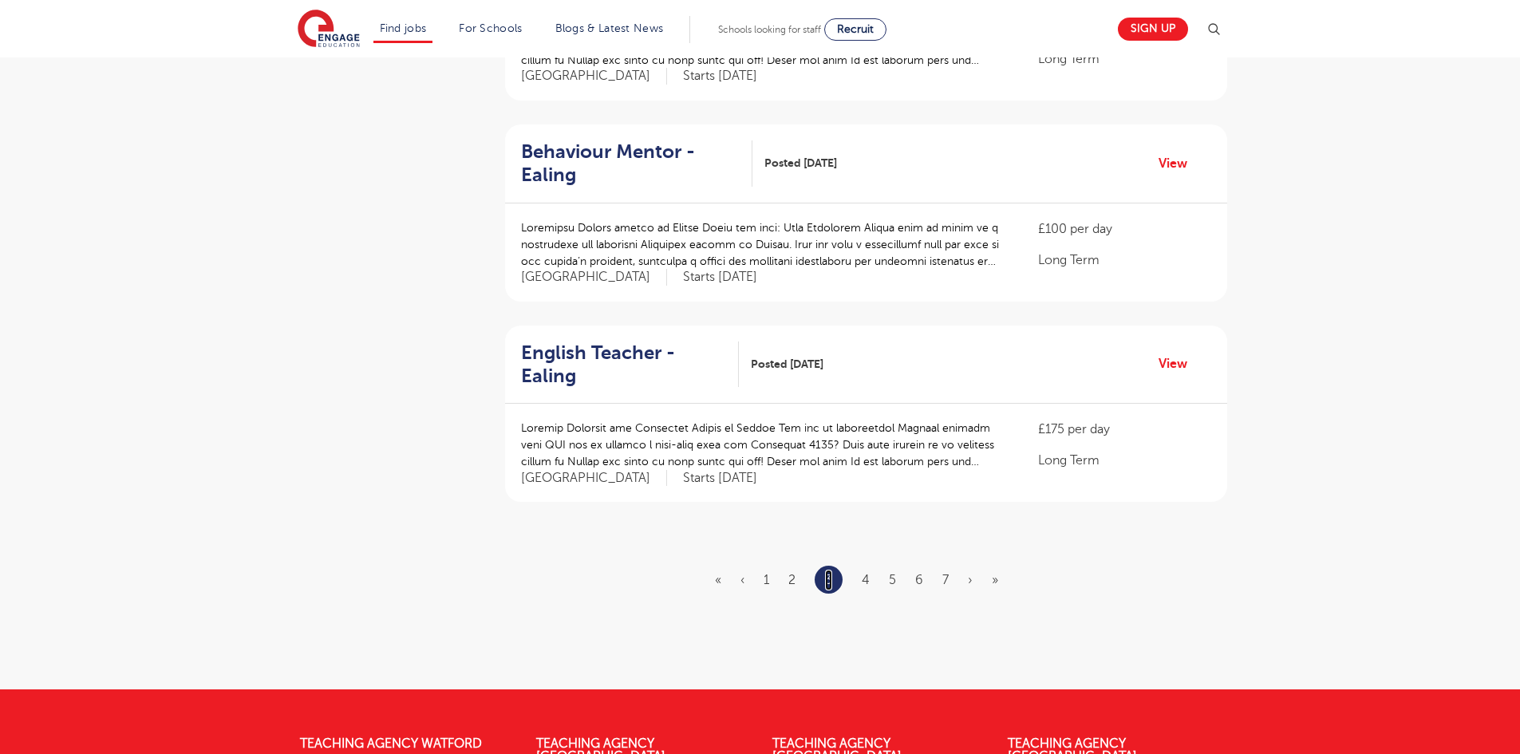
scroll to position [0, 0]
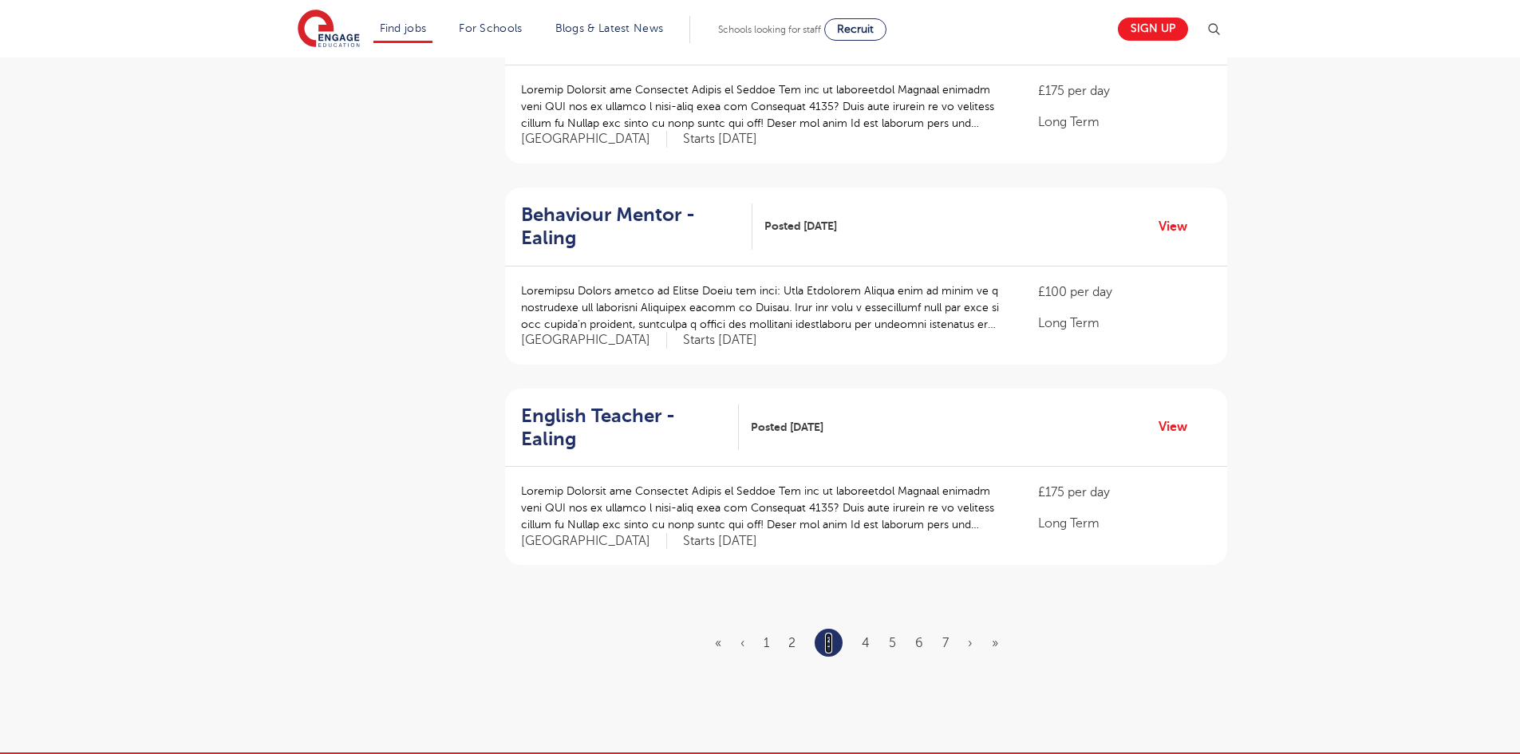
scroll to position [1649, 0]
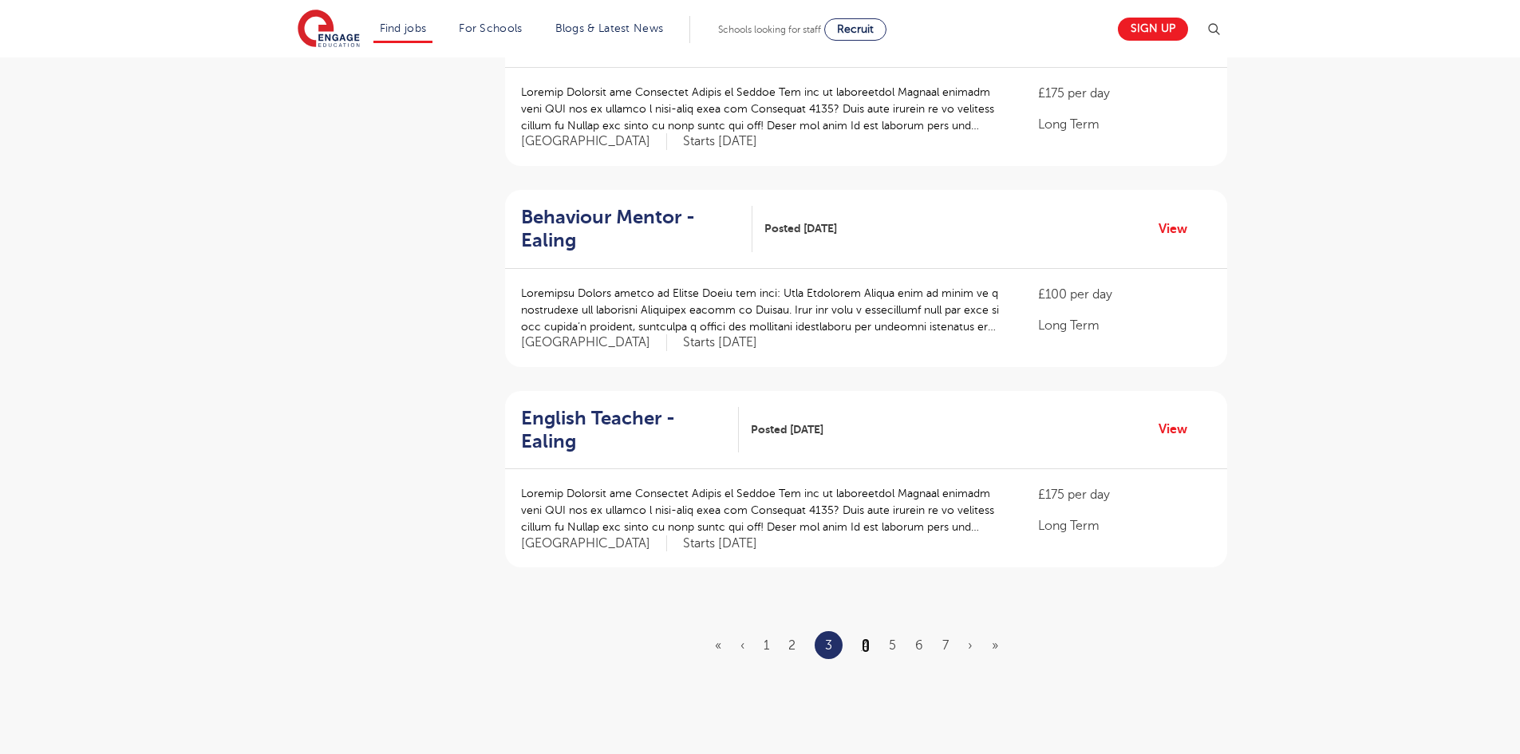
click at [866, 638] on link "4" at bounding box center [866, 645] width 8 height 14
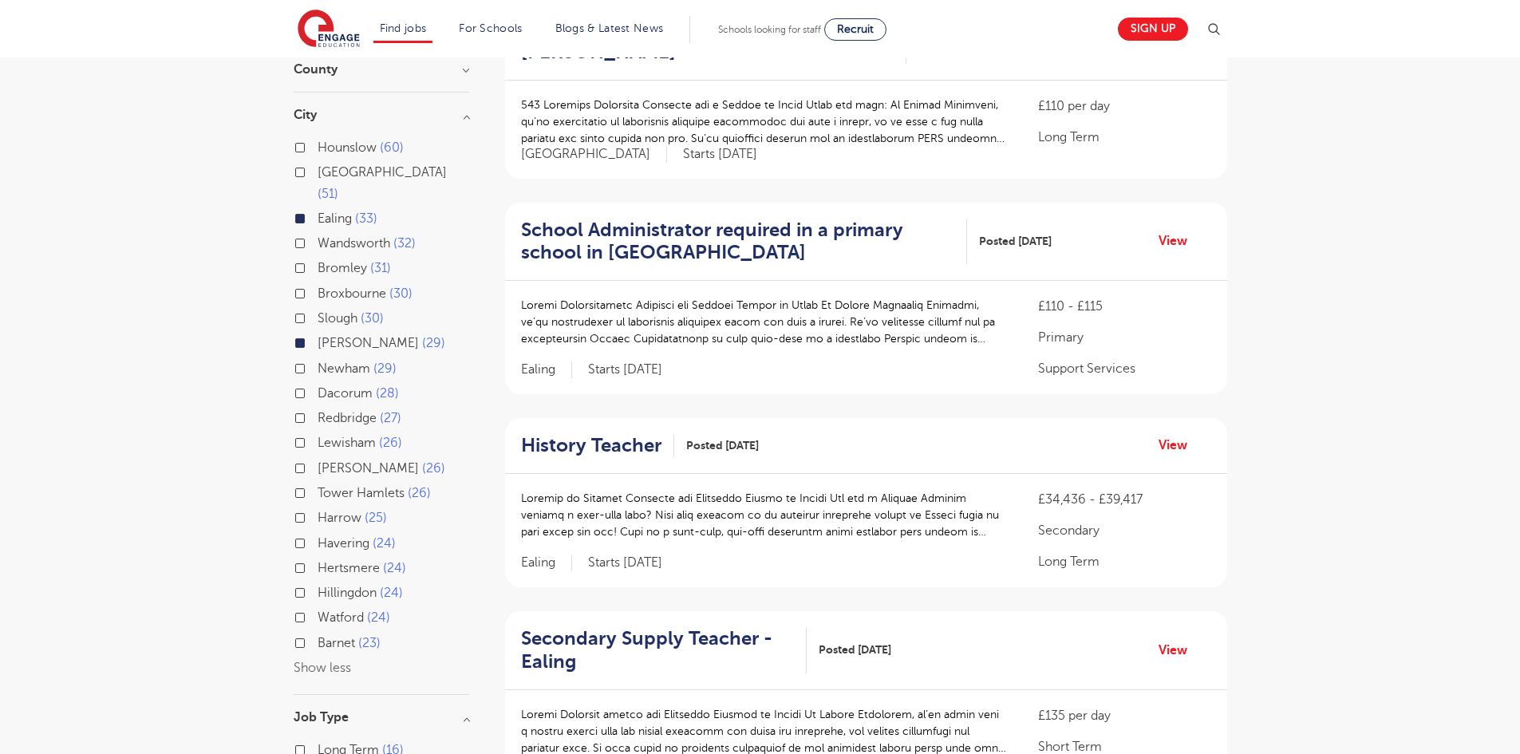
scroll to position [220, 0]
click at [305, 205] on div "Ealing 33" at bounding box center [382, 217] width 176 height 25
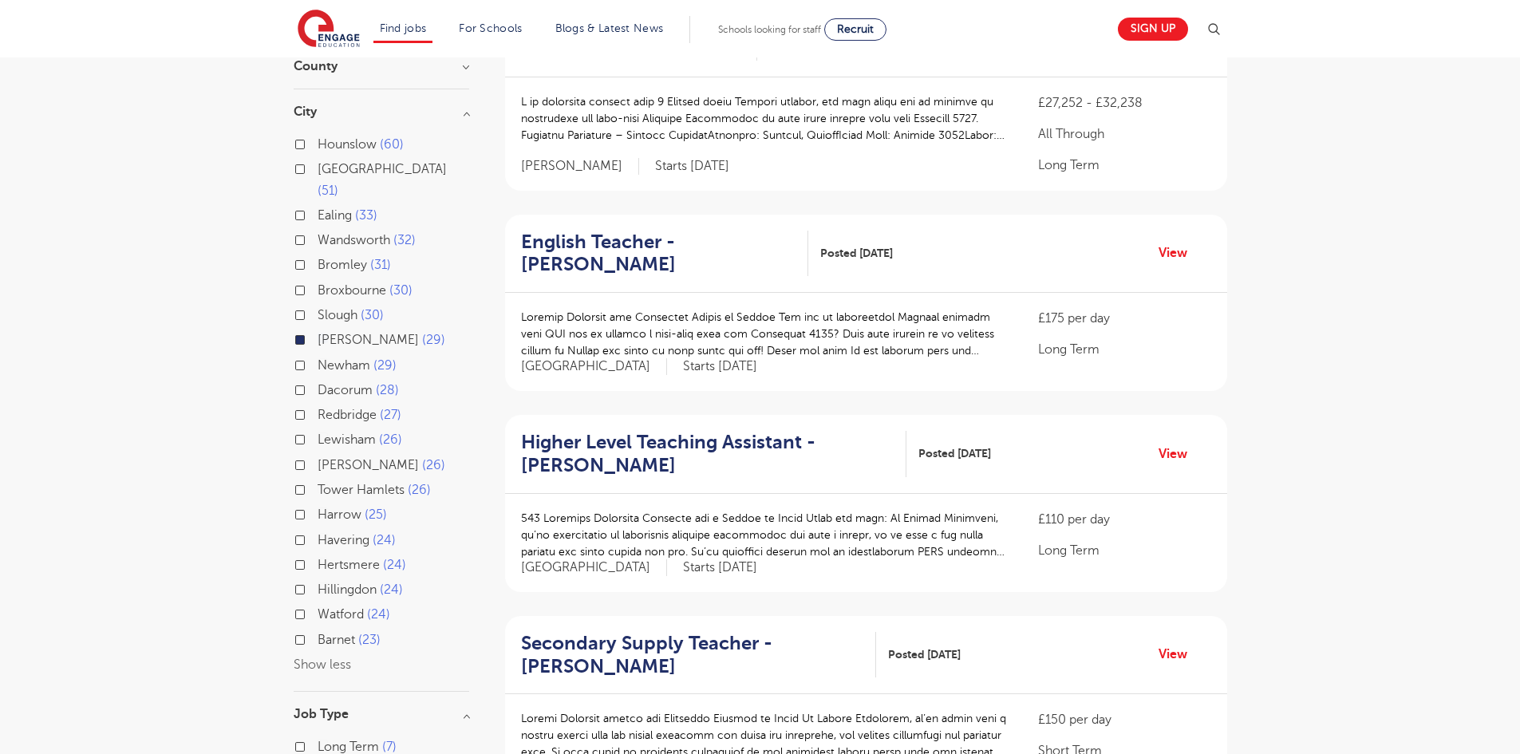
click at [318, 330] on label "Brent 29" at bounding box center [382, 340] width 128 height 21
click at [318, 333] on input "Brent 29" at bounding box center [323, 338] width 10 height 10
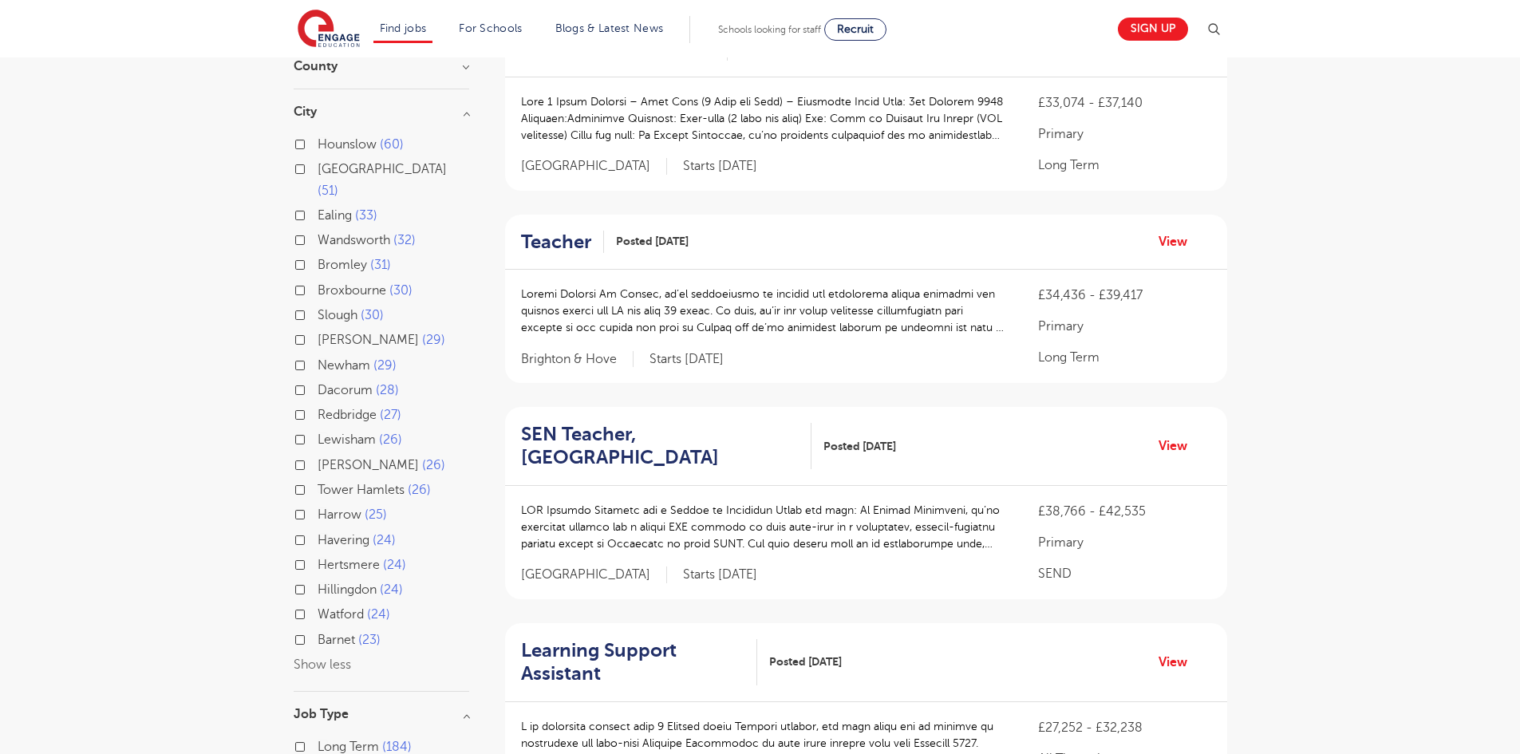
click at [318, 504] on label "Harrow 25" at bounding box center [352, 514] width 69 height 21
click at [318, 507] on input "Harrow 25" at bounding box center [323, 512] width 10 height 10
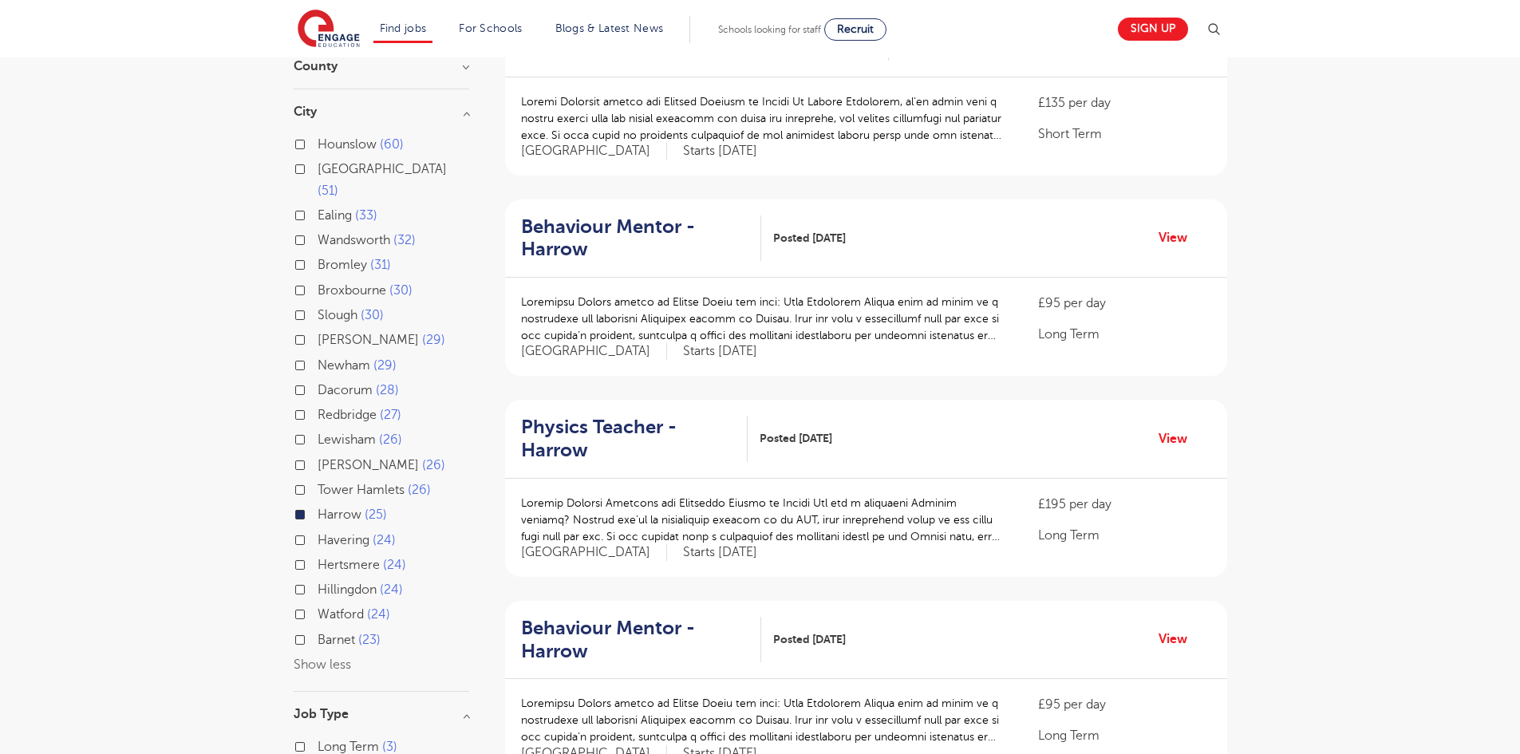
click at [318, 504] on label "Harrow 25" at bounding box center [352, 514] width 69 height 21
click at [318, 507] on input "Harrow 25" at bounding box center [323, 512] width 10 height 10
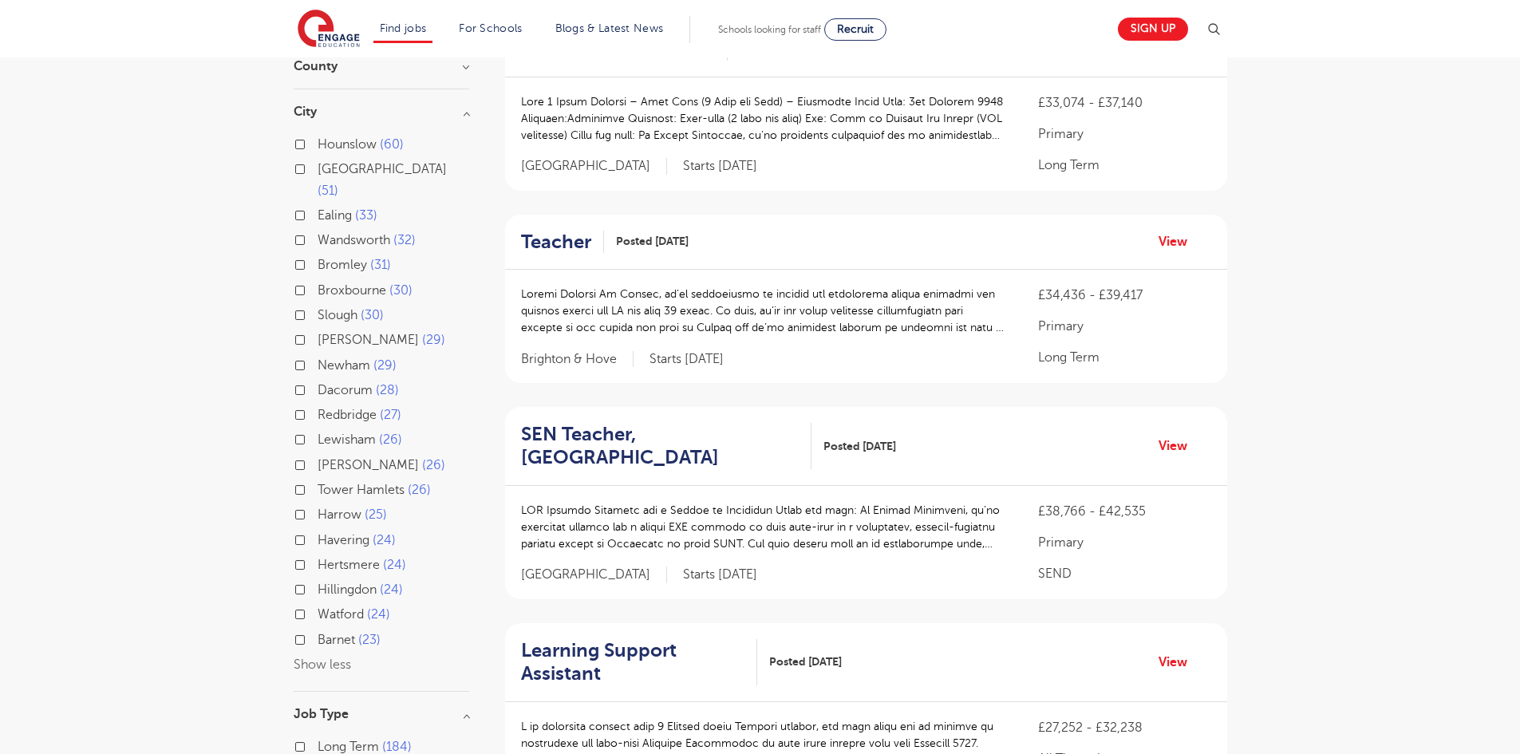
click at [324, 657] on button "Show less" at bounding box center [322, 664] width 57 height 14
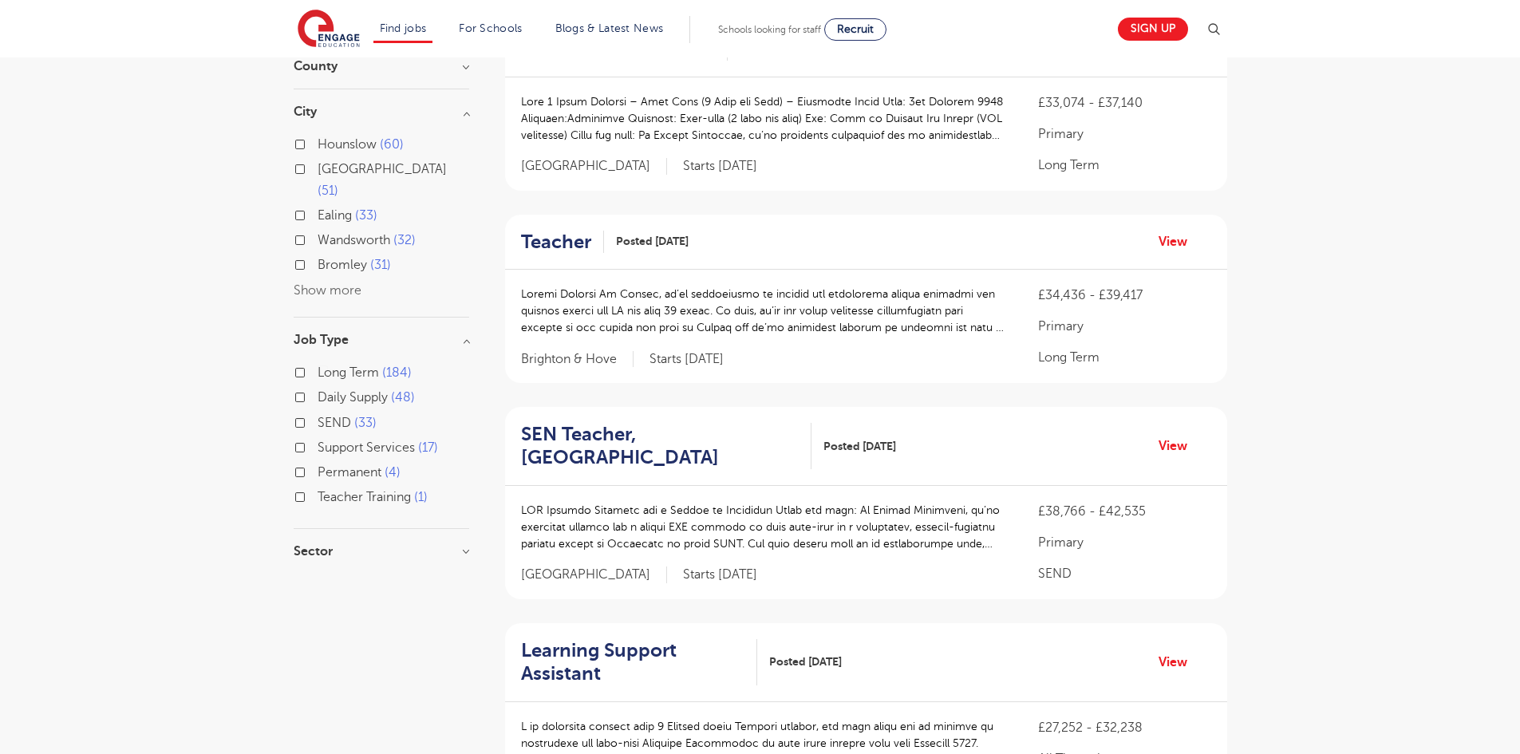
click at [318, 387] on label "Daily Supply 48" at bounding box center [366, 397] width 97 height 21
click at [318, 390] on input "Daily Supply 48" at bounding box center [323, 395] width 10 height 10
checkbox input "true"
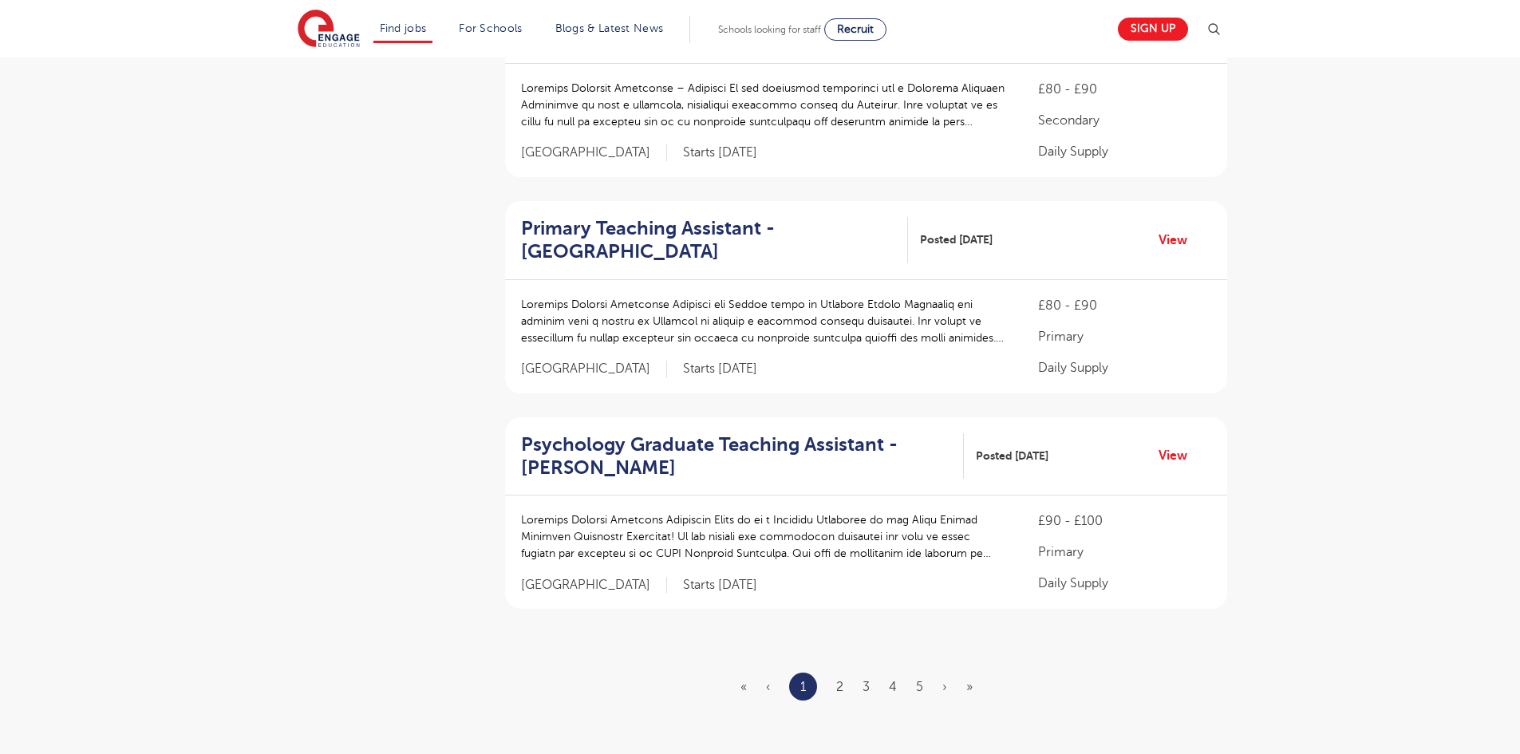
scroll to position [1705, 0]
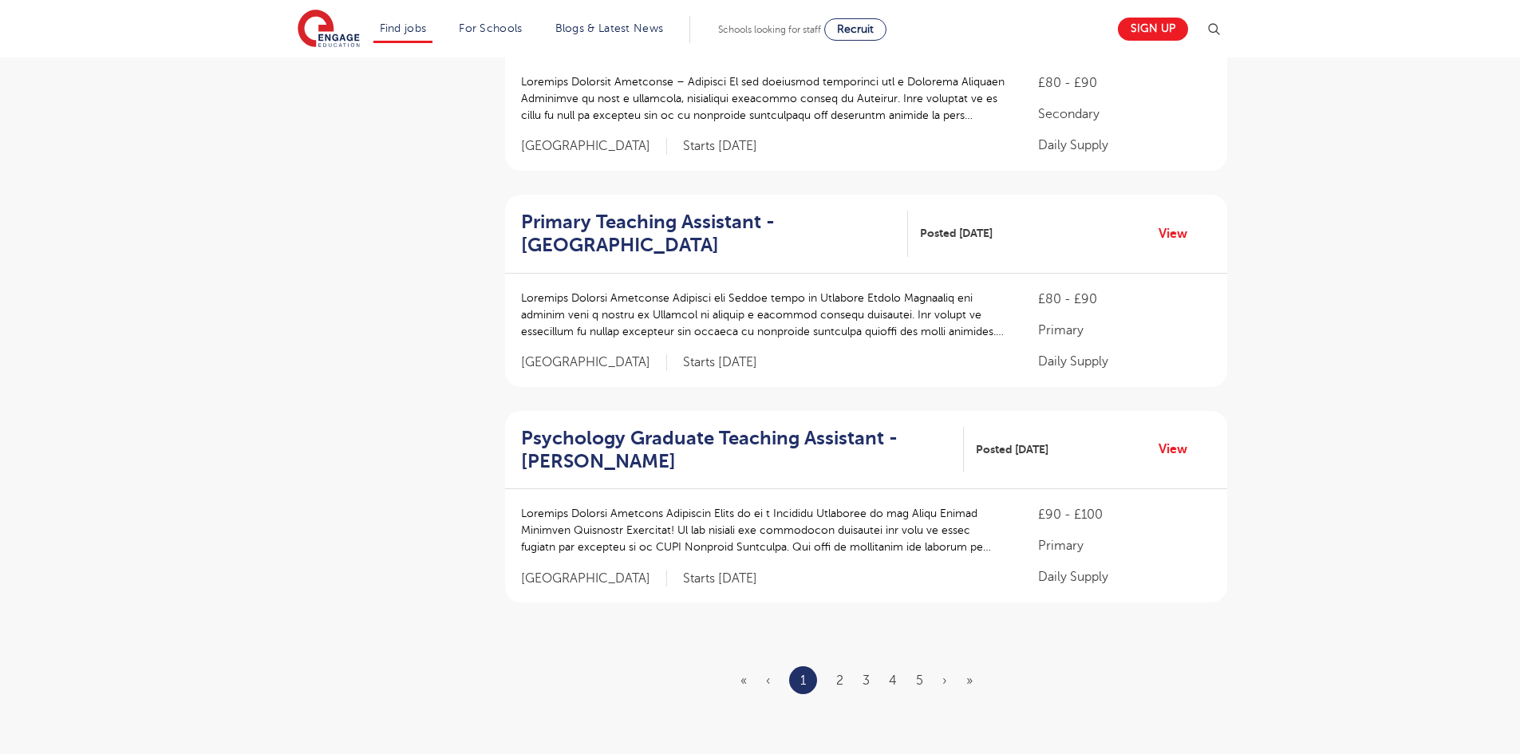
click at [835, 666] on ul "« ‹ 1 2 3 4 5 › »" at bounding box center [865, 680] width 251 height 28
click at [839, 673] on link "2" at bounding box center [839, 680] width 7 height 14
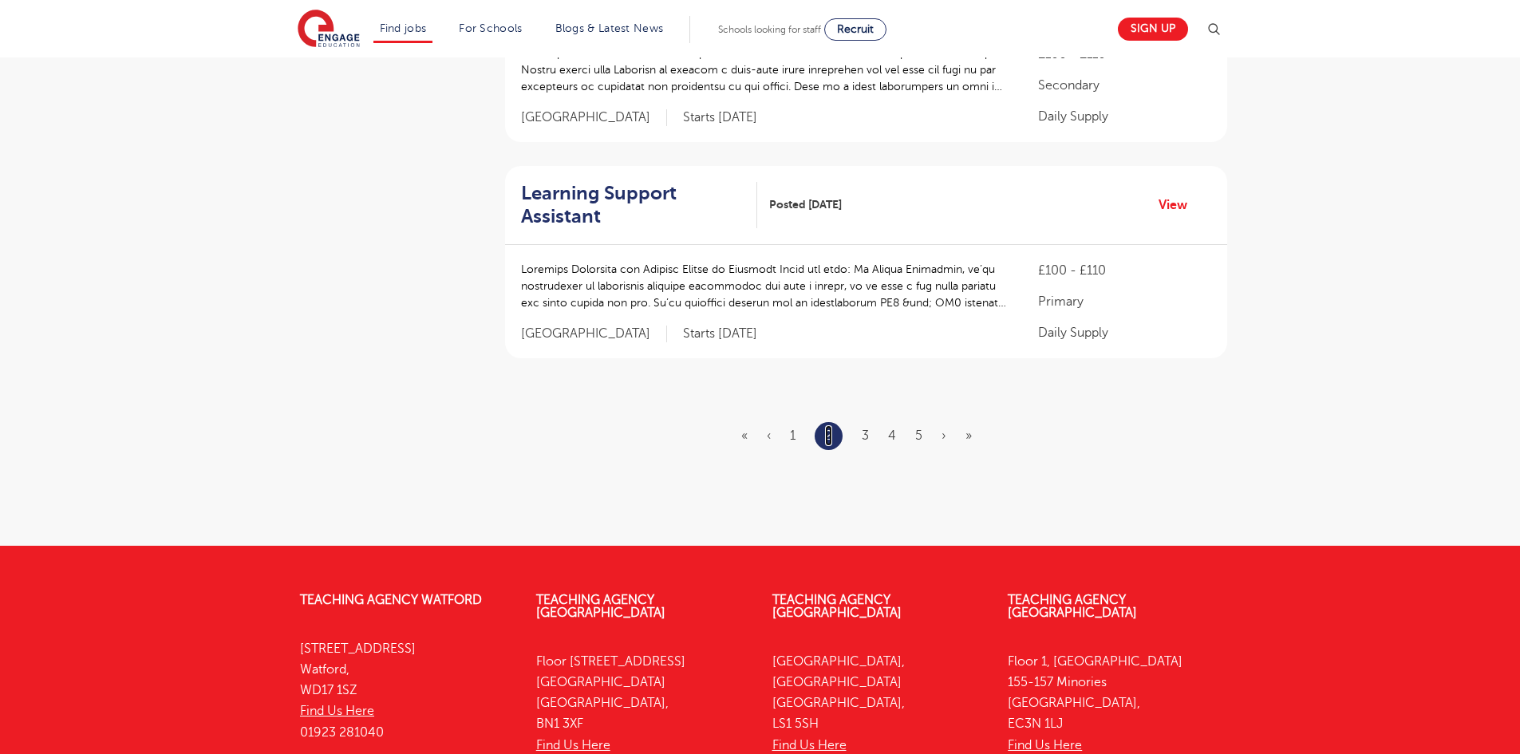
scroll to position [1924, 0]
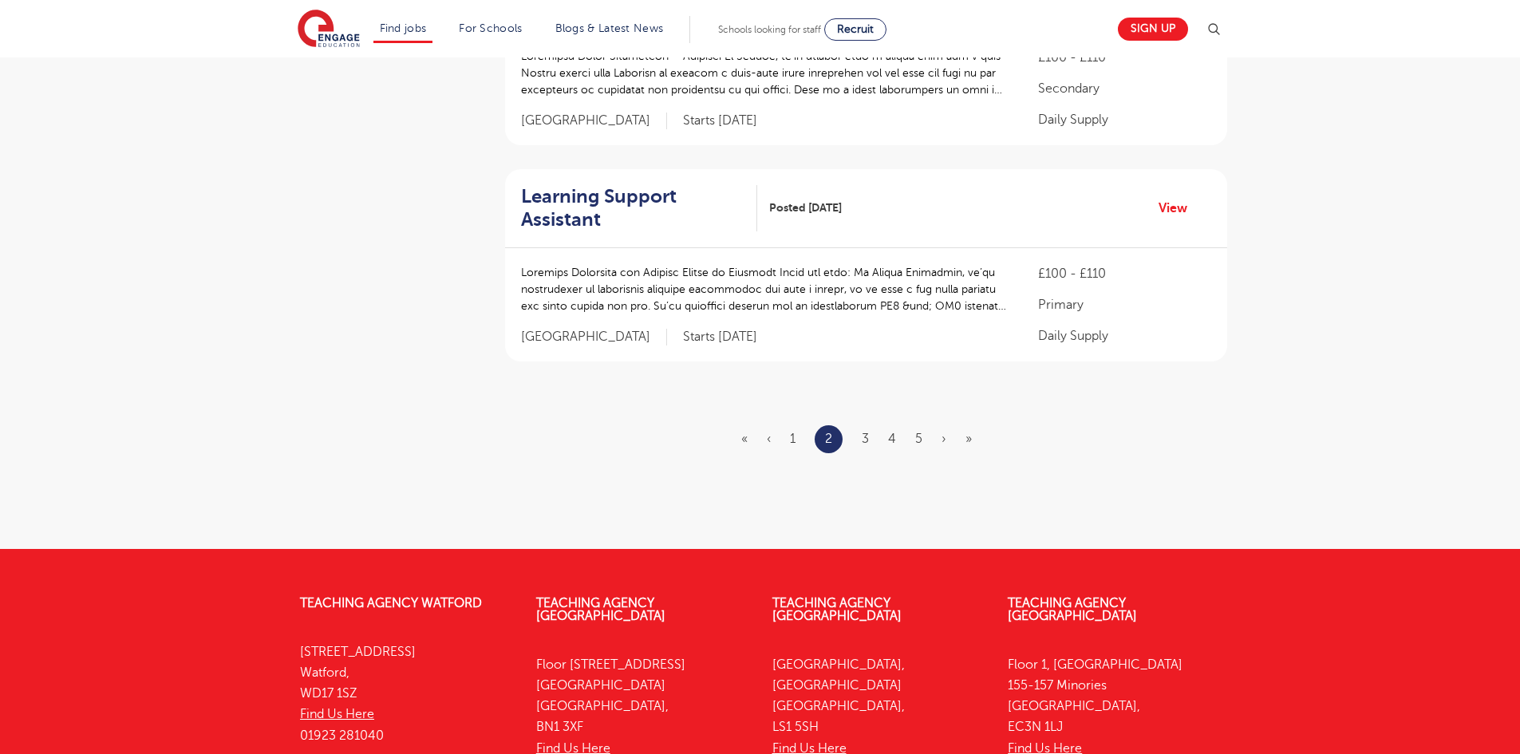
click at [859, 437] on ul "« ‹ 1 2 3 4 5 › »" at bounding box center [866, 439] width 250 height 28
click at [866, 437] on link "3" at bounding box center [865, 439] width 7 height 14
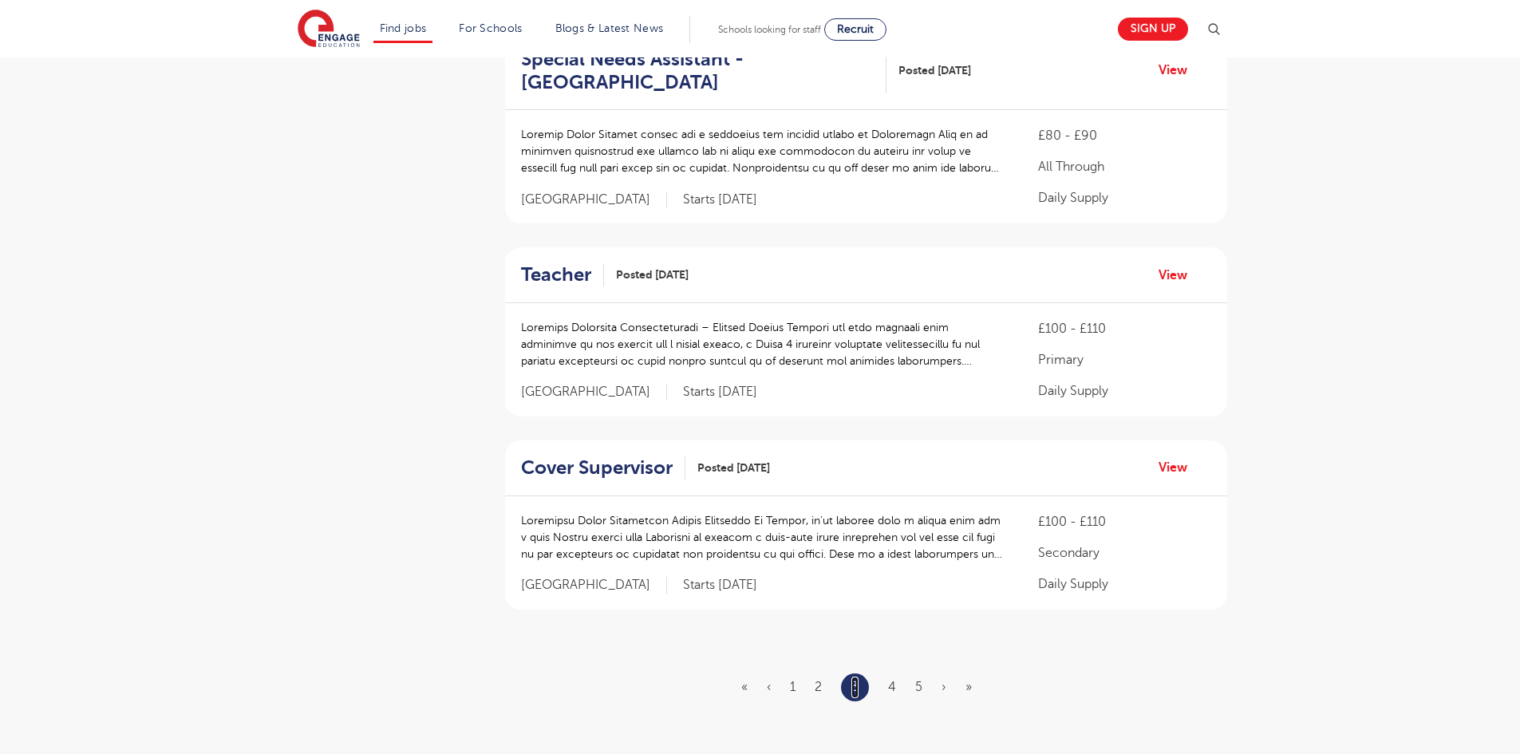
scroll to position [1620, 0]
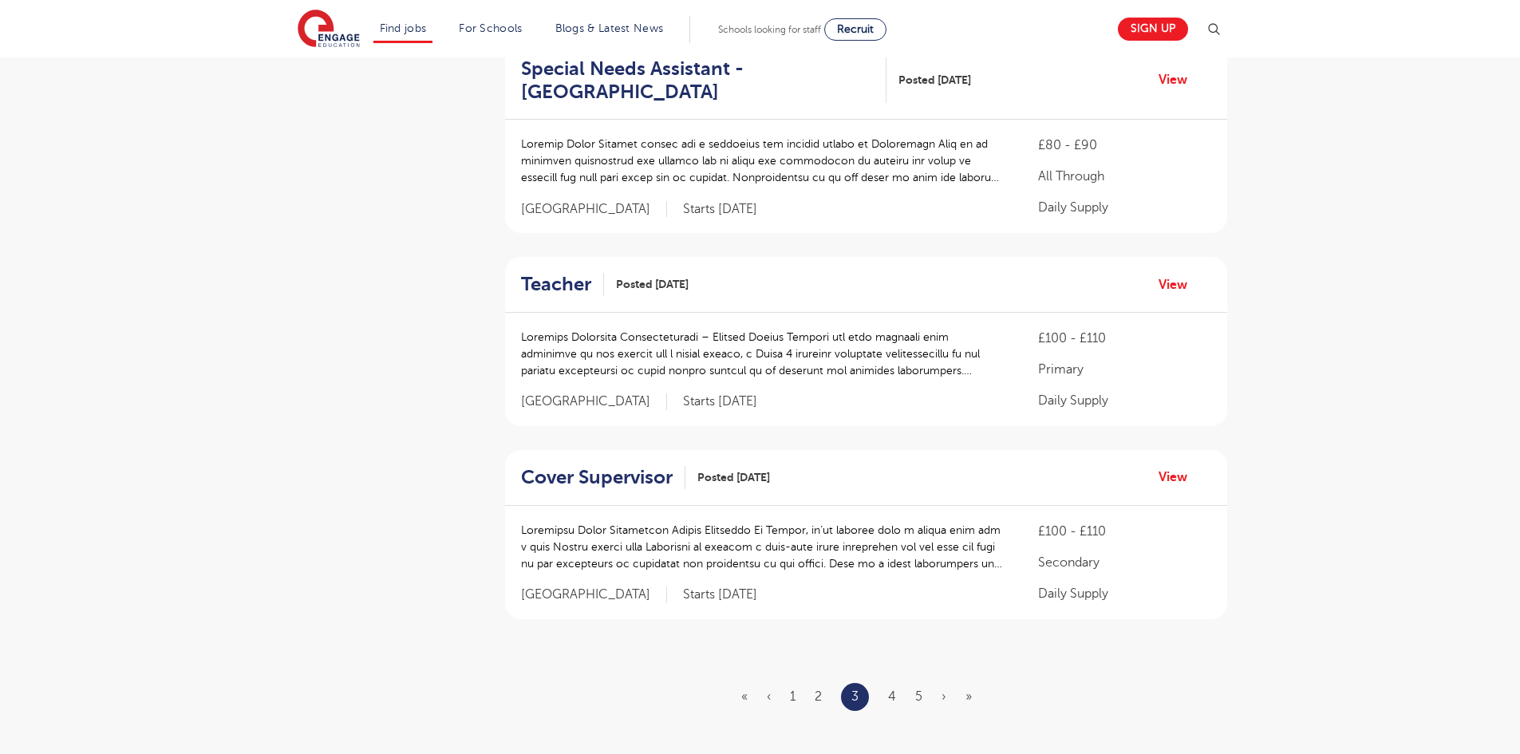
click at [898, 692] on ul "« ‹ 1 2 3 4 5 › »" at bounding box center [866, 697] width 250 height 28
click at [891, 697] on link "4" at bounding box center [892, 696] width 8 height 14
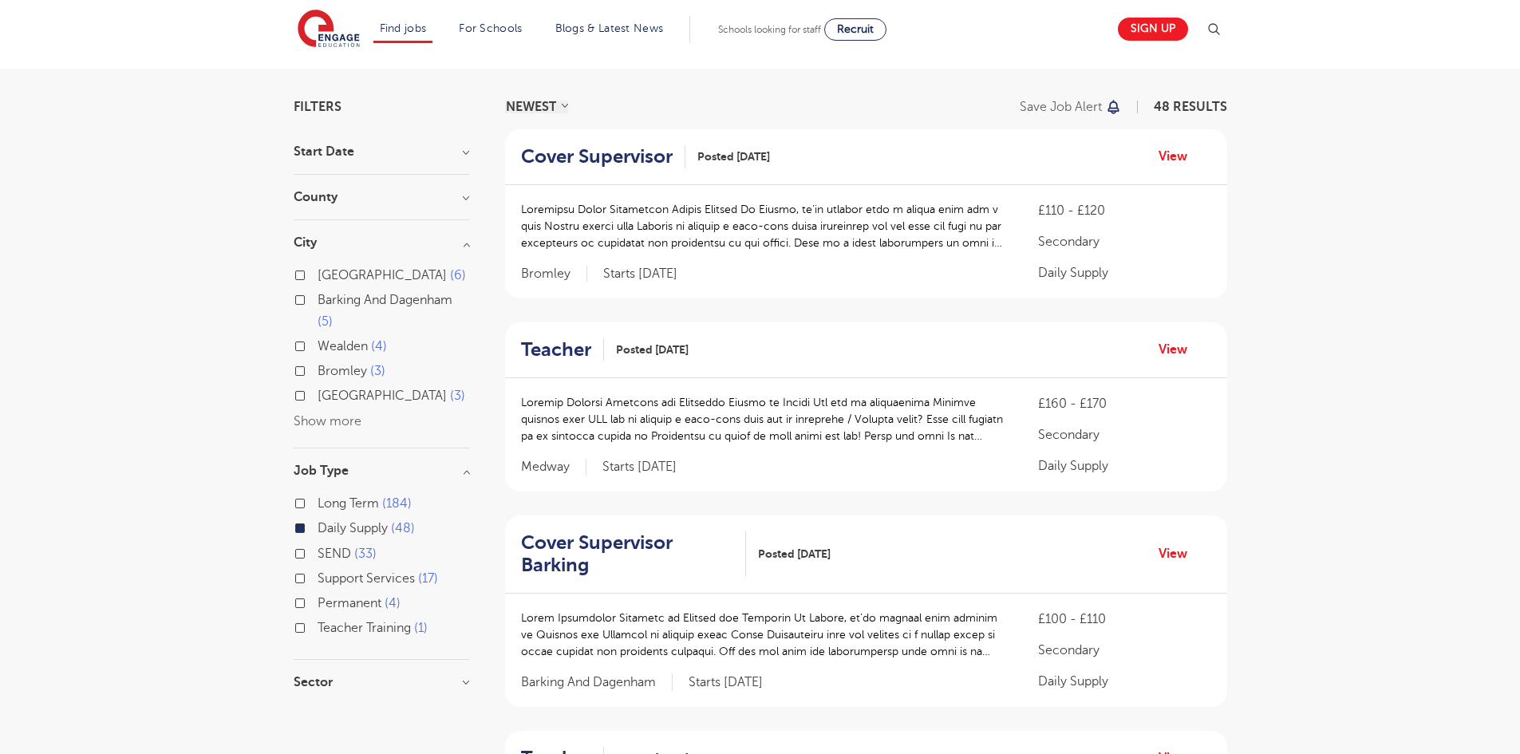
scroll to position [96, 0]
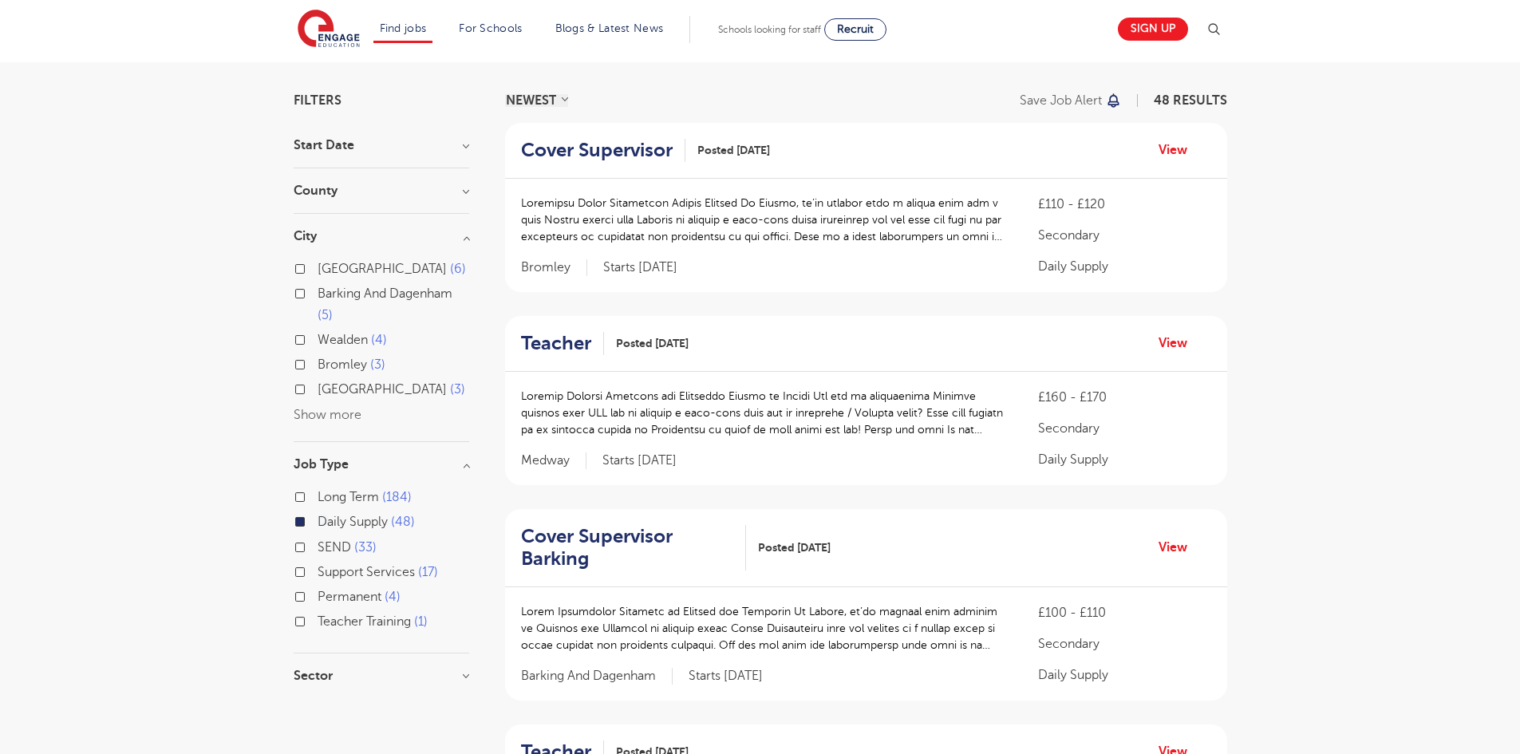
click at [318, 523] on label "Daily Supply 48" at bounding box center [366, 521] width 97 height 21
click at [318, 523] on input "Daily Supply 48" at bounding box center [323, 520] width 10 height 10
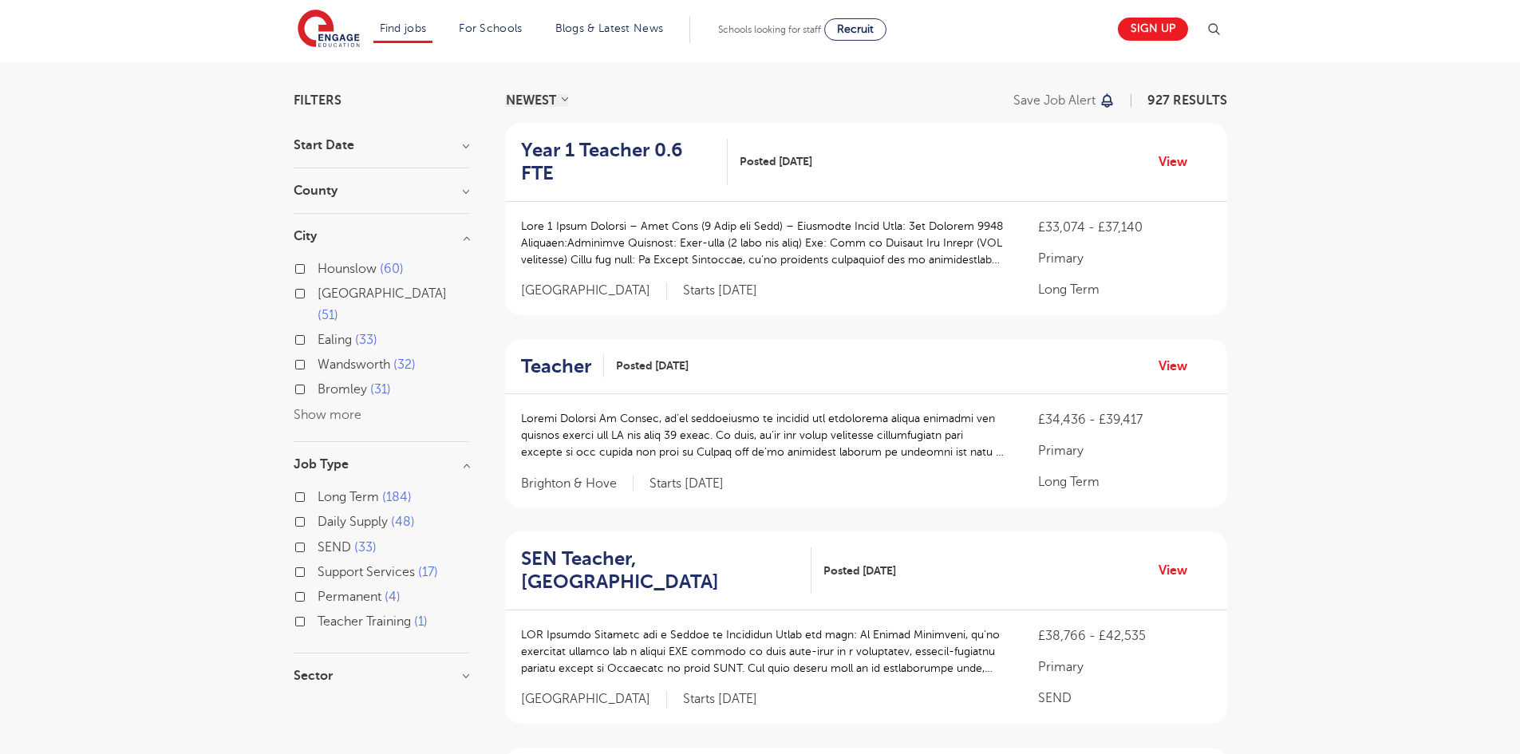
click at [318, 586] on label "Permanent 4" at bounding box center [359, 596] width 83 height 21
click at [318, 590] on input "Permanent 4" at bounding box center [323, 595] width 10 height 10
checkbox input "true"
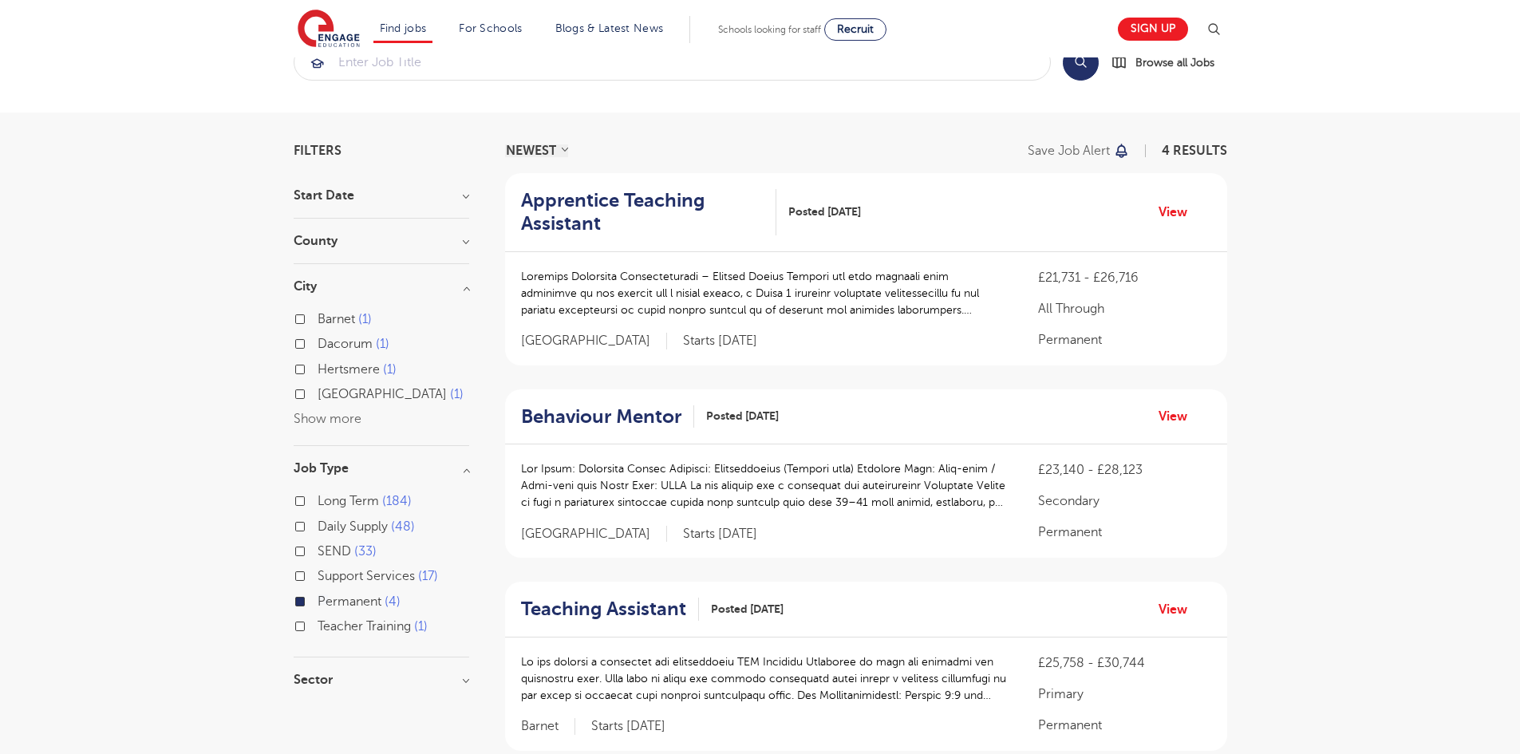
scroll to position [18, 0]
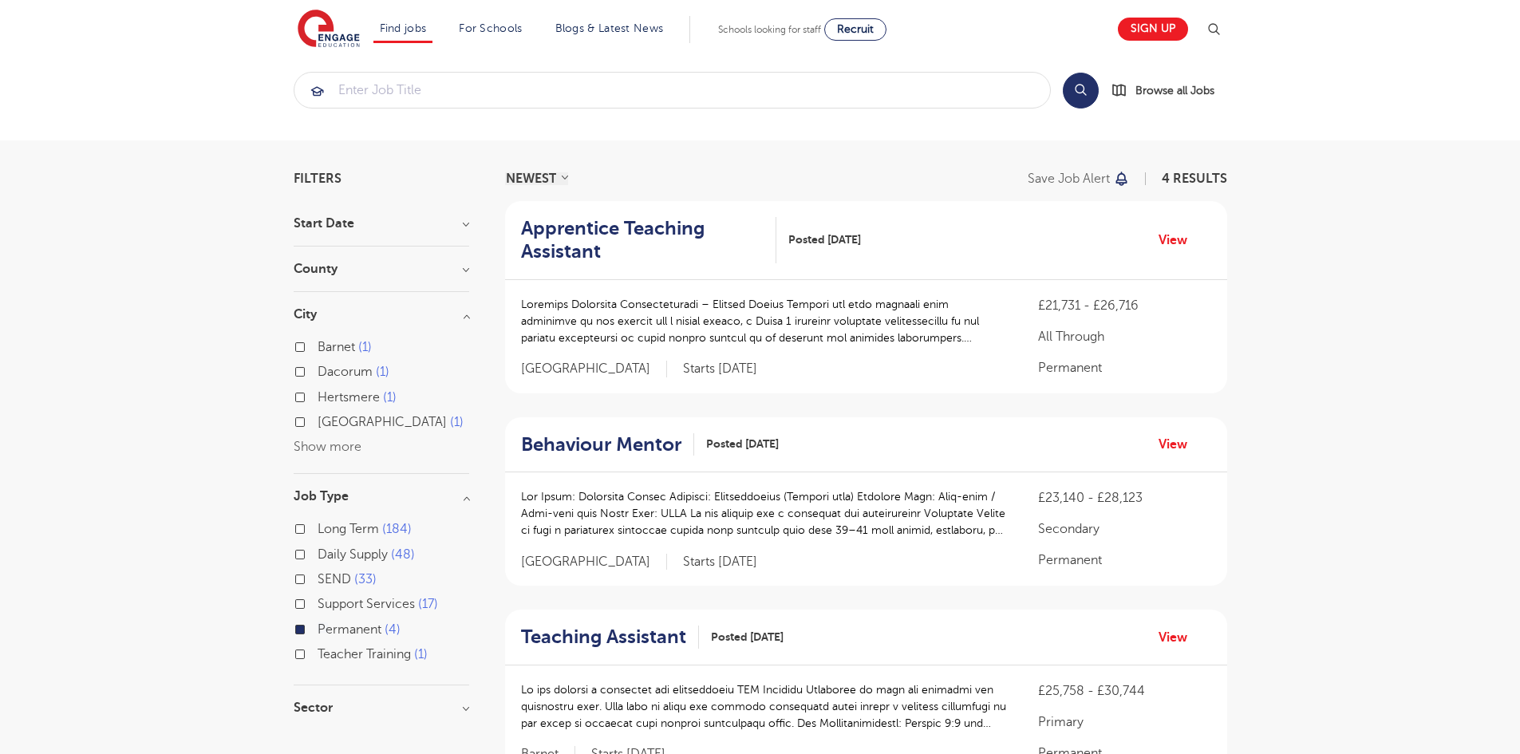
click at [318, 630] on label "Permanent 4" at bounding box center [359, 629] width 83 height 21
click at [318, 630] on input "Permanent 4" at bounding box center [323, 627] width 10 height 10
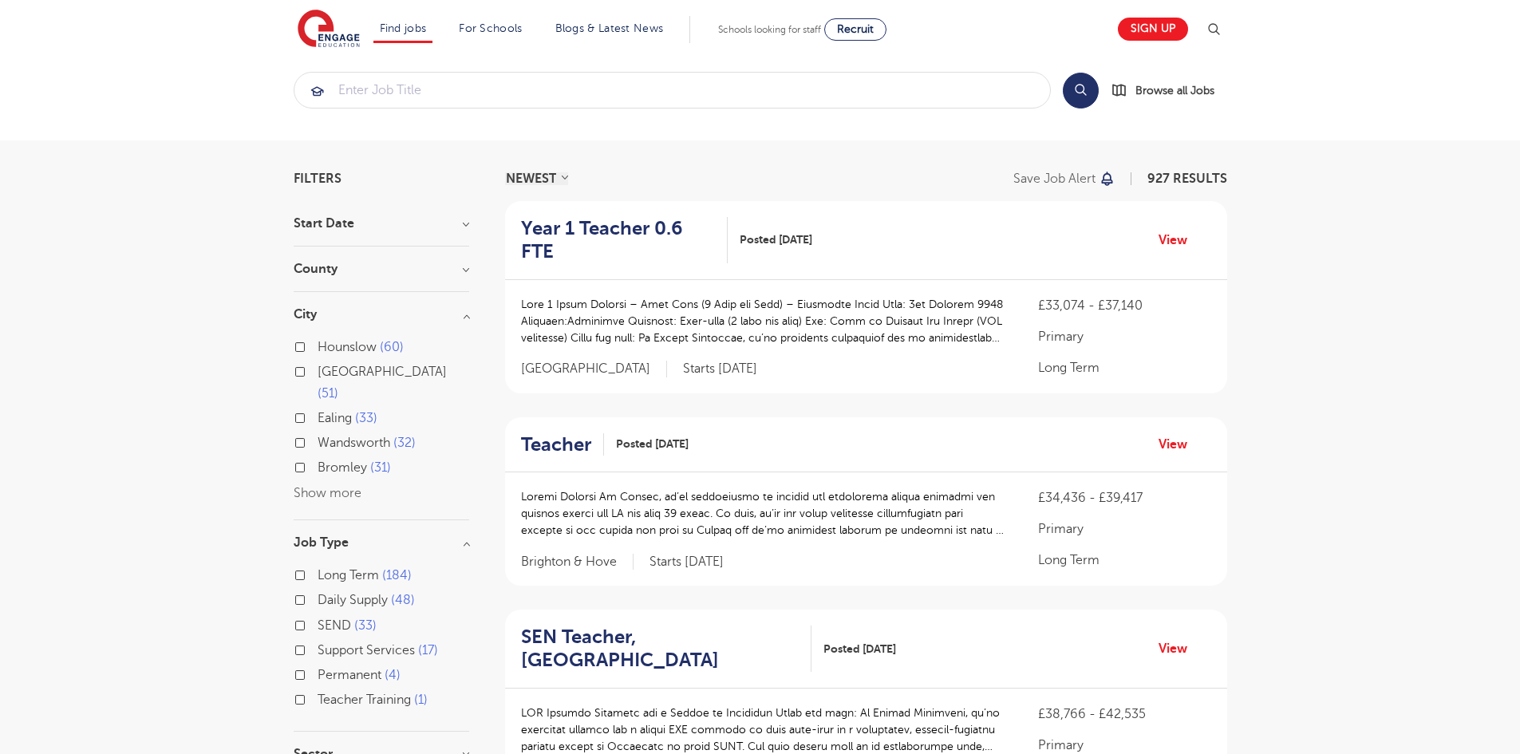
click at [314, 486] on button "Show more" at bounding box center [328, 493] width 68 height 14
click at [349, 349] on span "Hounslow" at bounding box center [347, 347] width 59 height 14
click at [328, 349] on input "Hounslow 60" at bounding box center [323, 345] width 10 height 10
checkbox input "true"
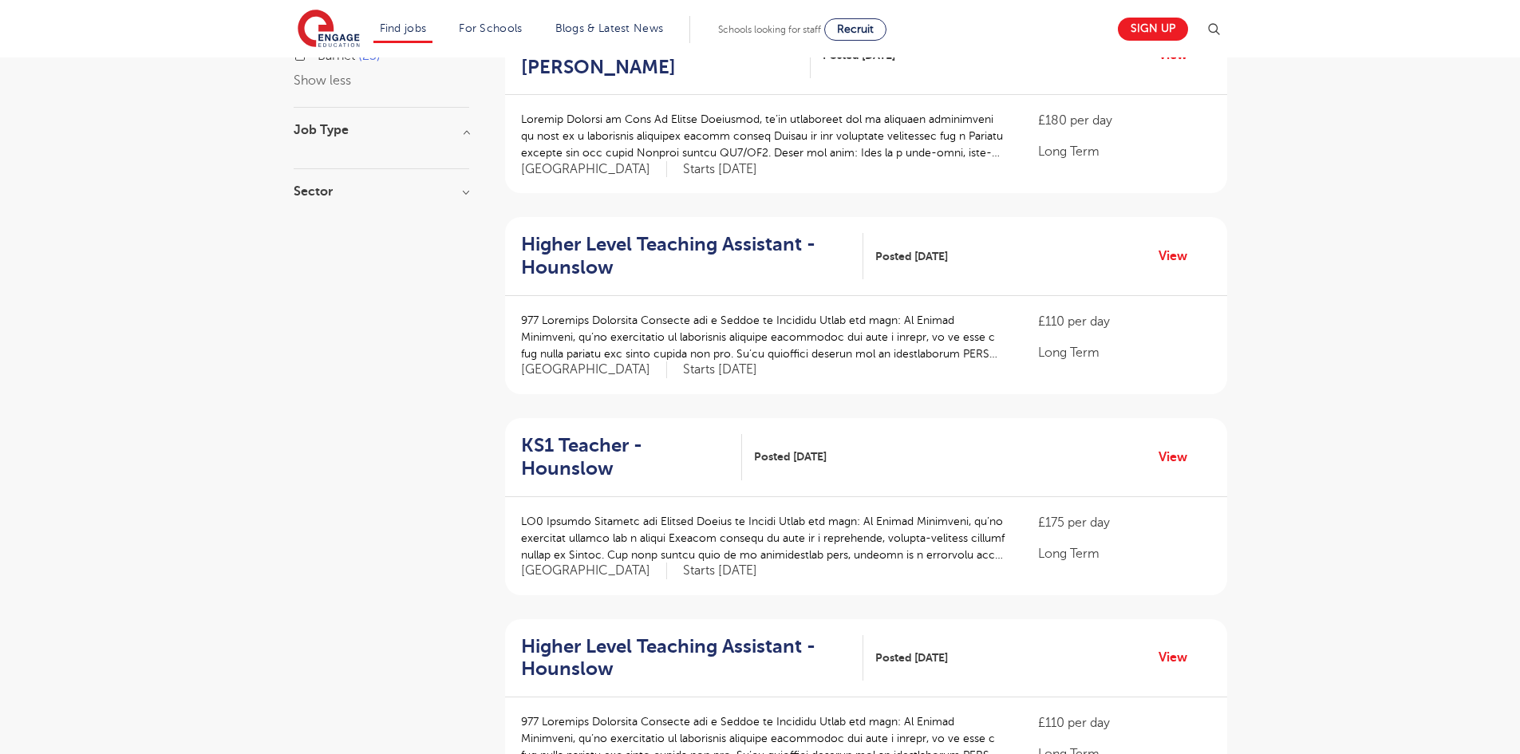
scroll to position [807, 0]
click at [937, 358] on p at bounding box center [764, 335] width 486 height 50
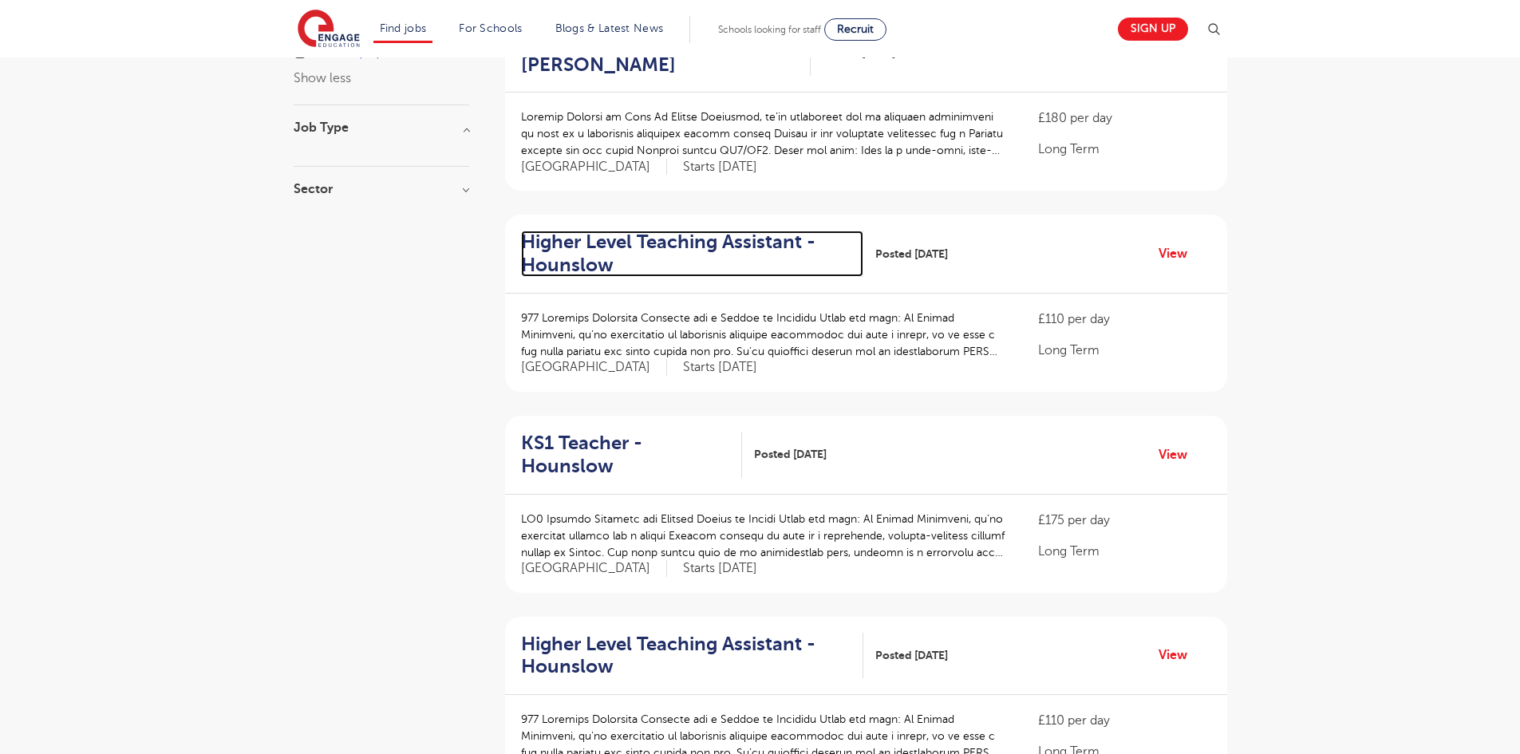
click at [763, 240] on h2 "Higher Level Teaching Assistant - Hounslow" at bounding box center [686, 254] width 330 height 46
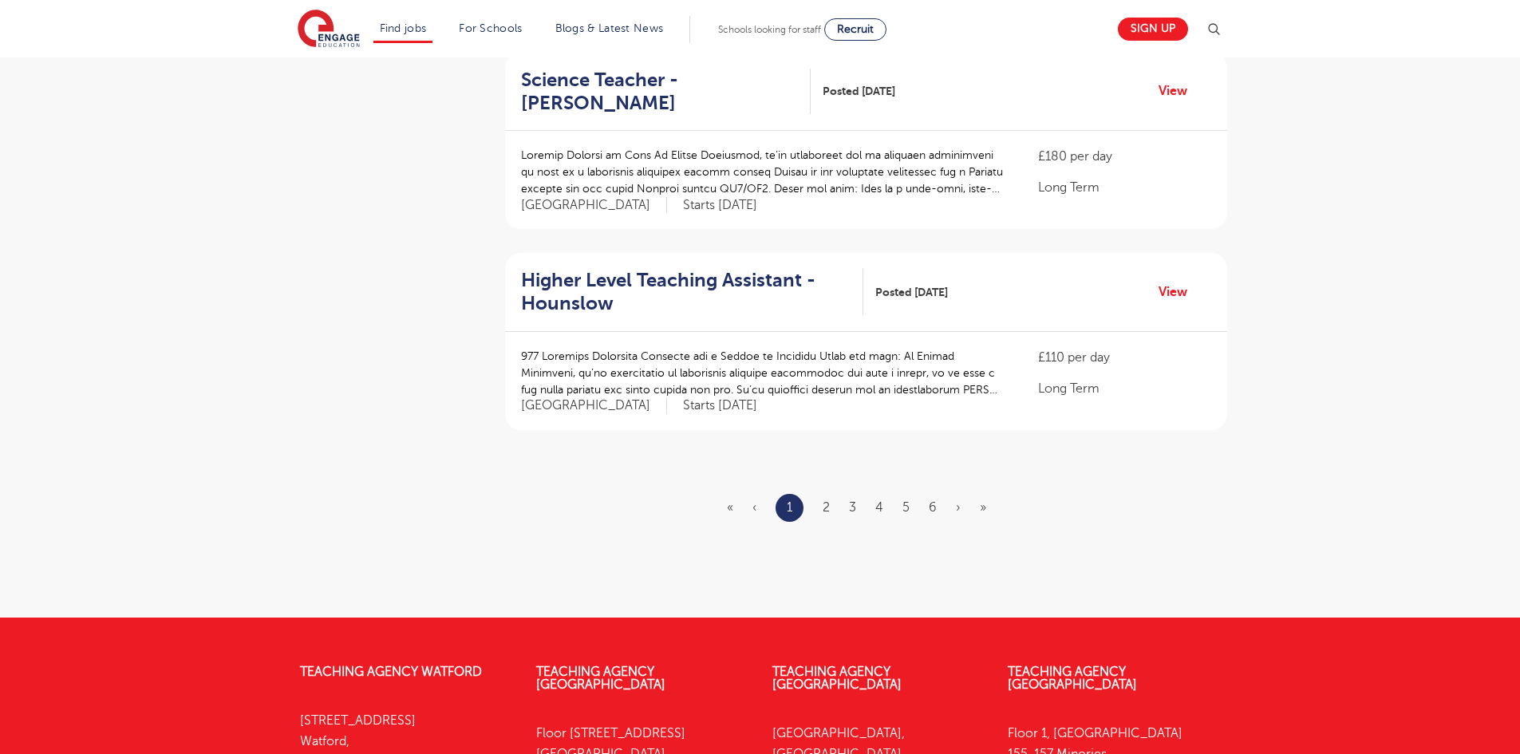
scroll to position [1770, 0]
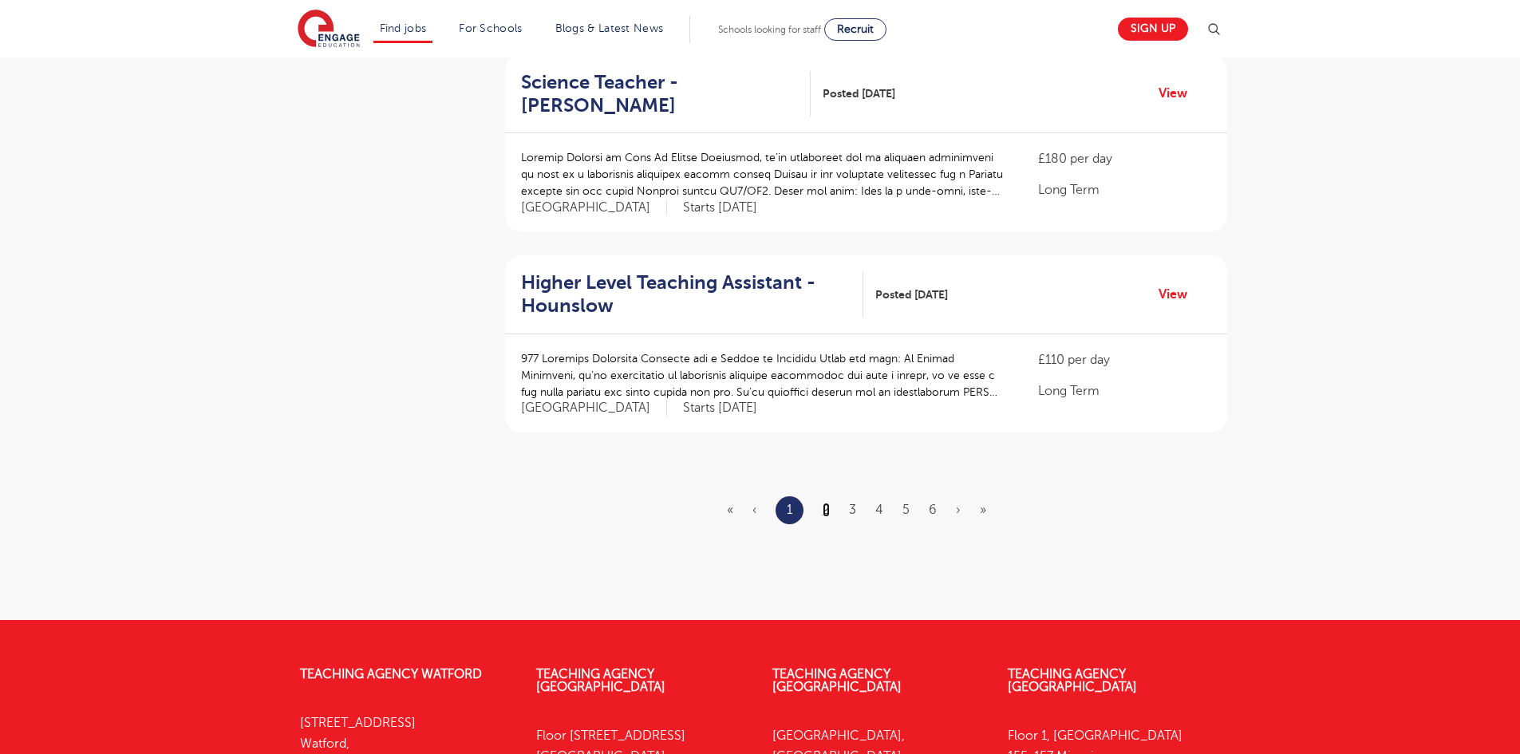
click at [829, 503] on link "2" at bounding box center [826, 510] width 7 height 14
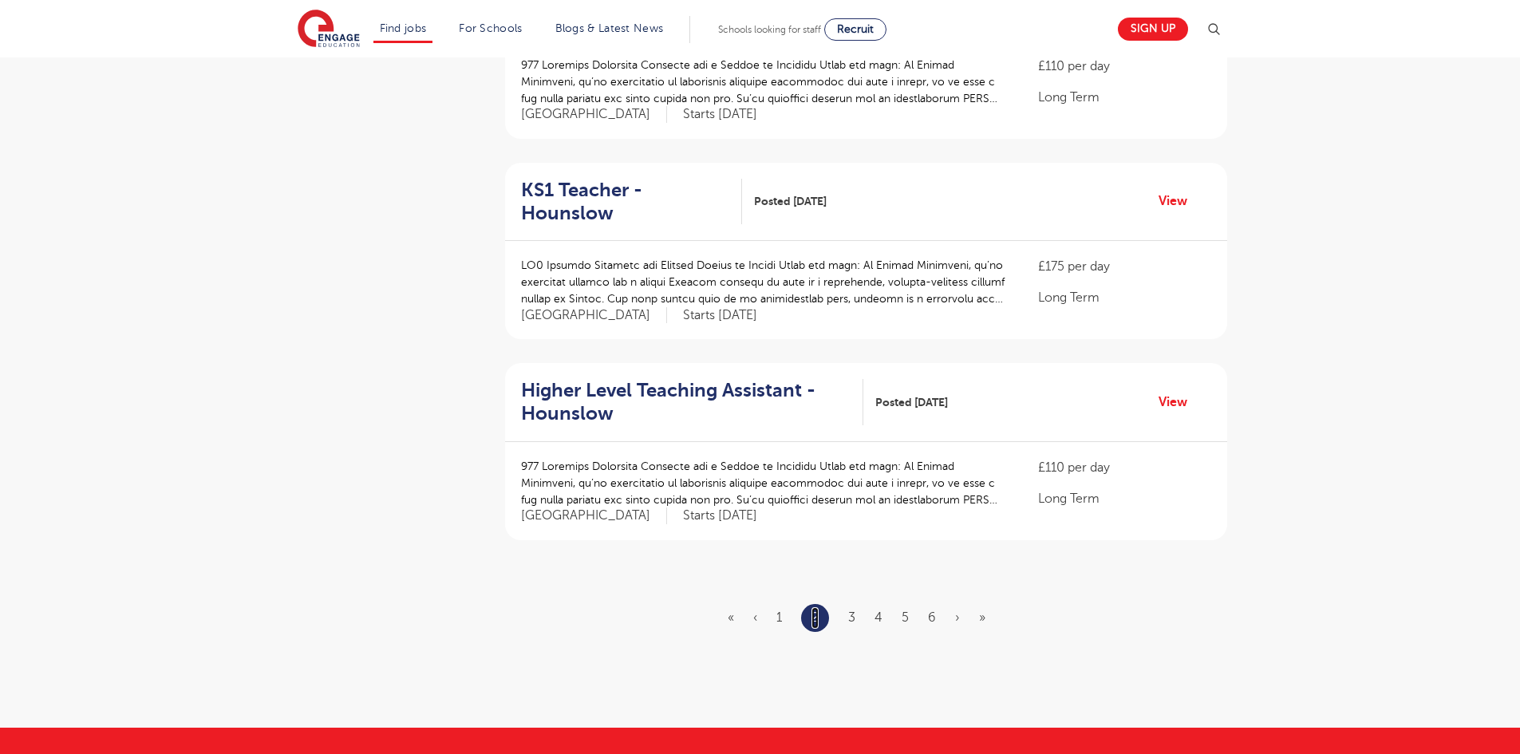
scroll to position [1665, 0]
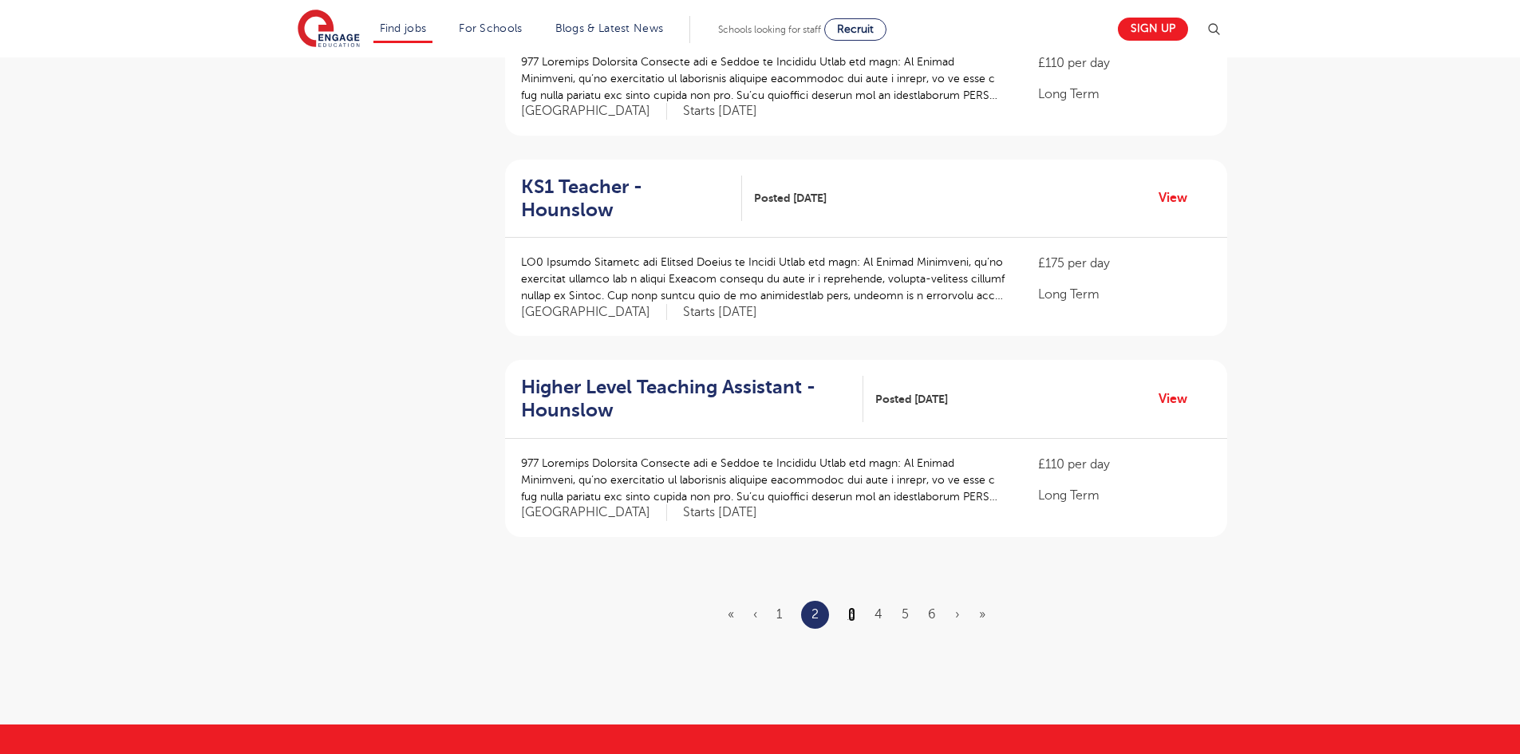
click at [849, 607] on link "3" at bounding box center [851, 614] width 7 height 14
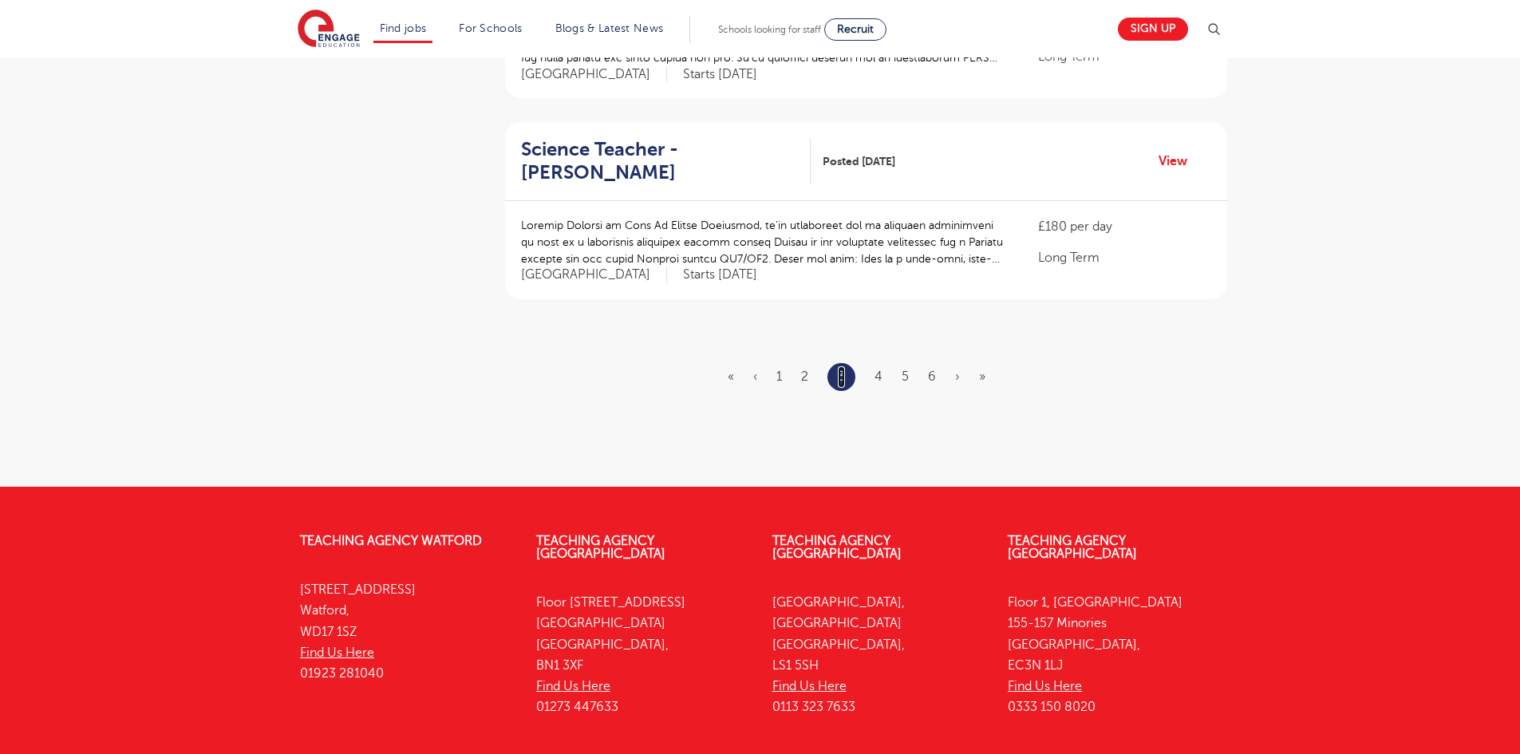
scroll to position [1879, 0]
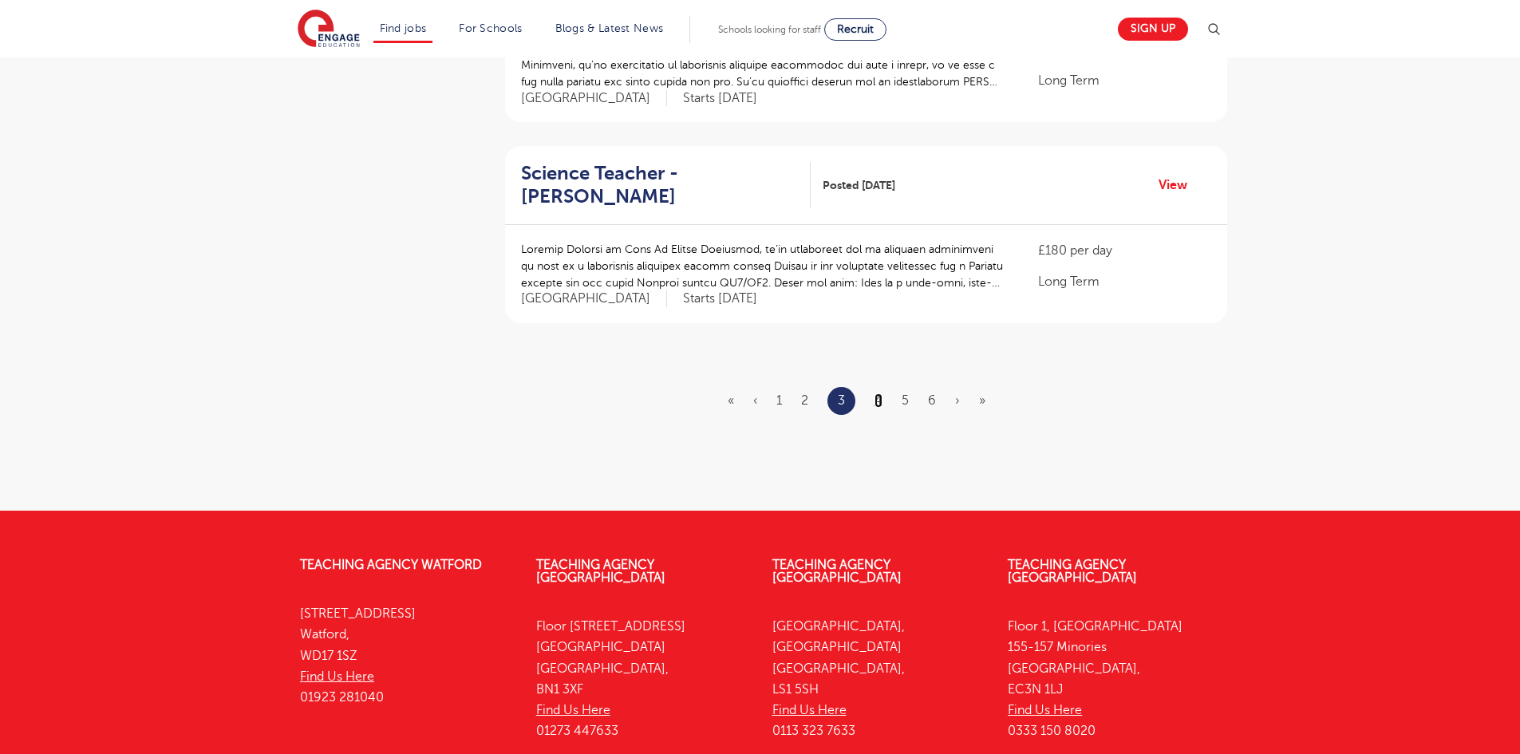
click at [877, 393] on link "4" at bounding box center [878, 400] width 8 height 14
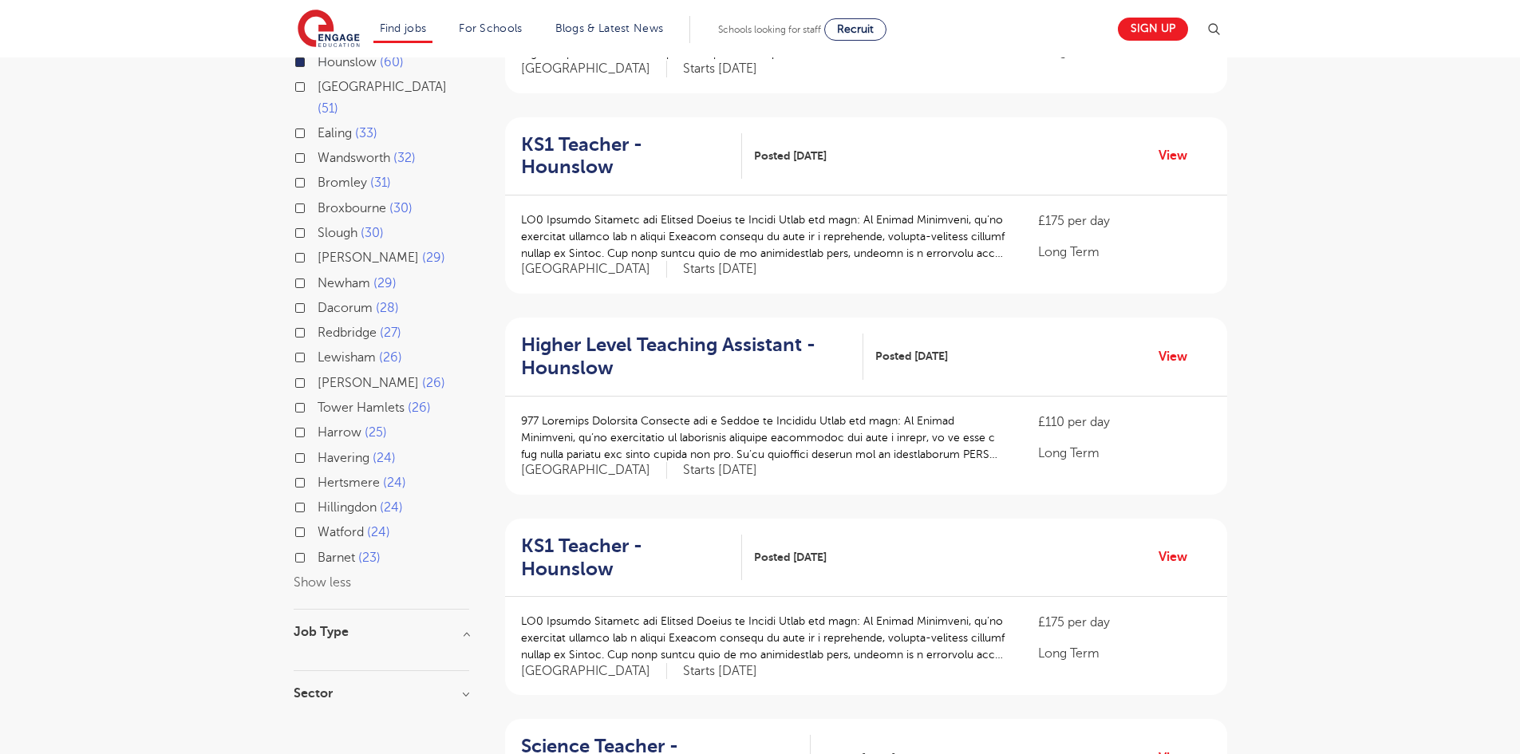
scroll to position [318, 0]
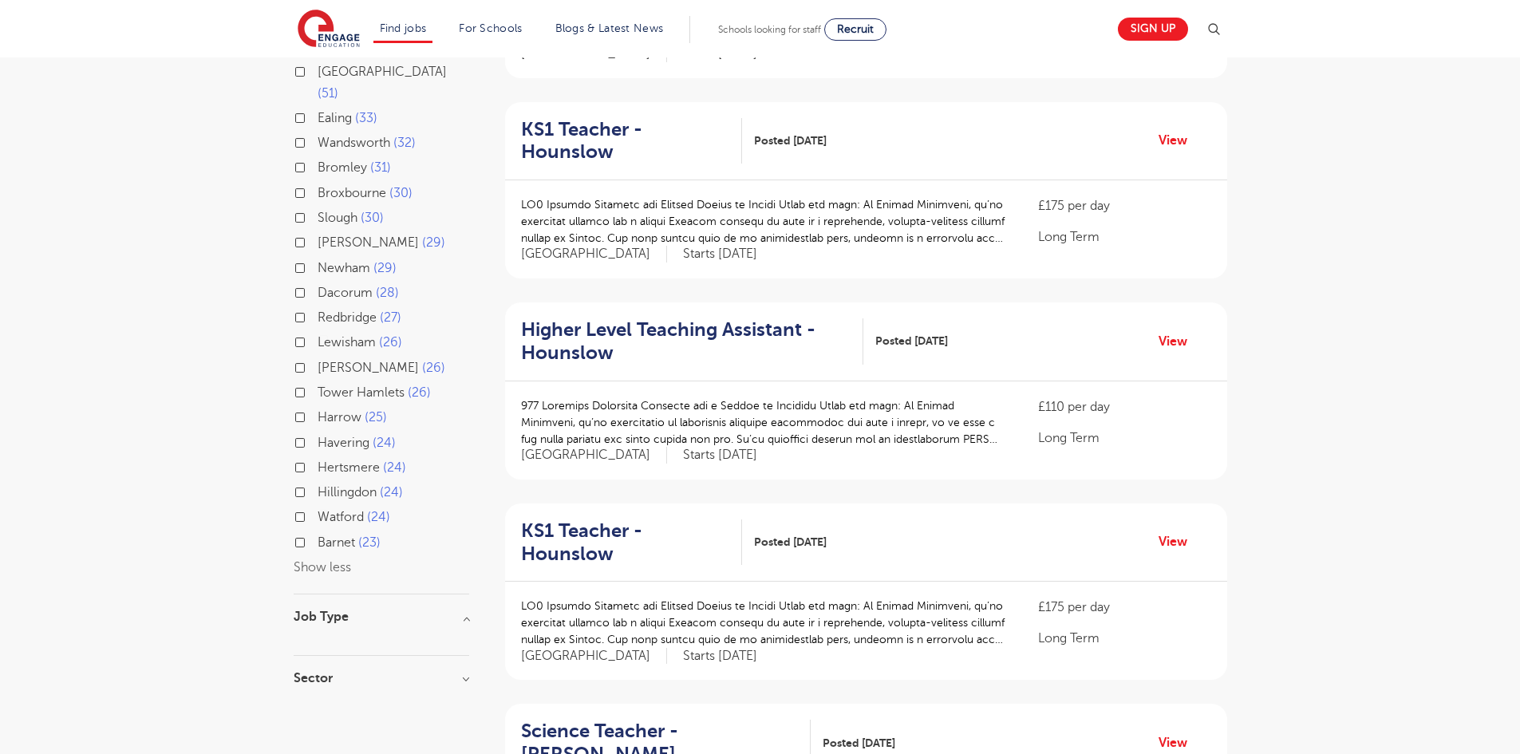
click at [330, 560] on button "Show less" at bounding box center [322, 567] width 57 height 14
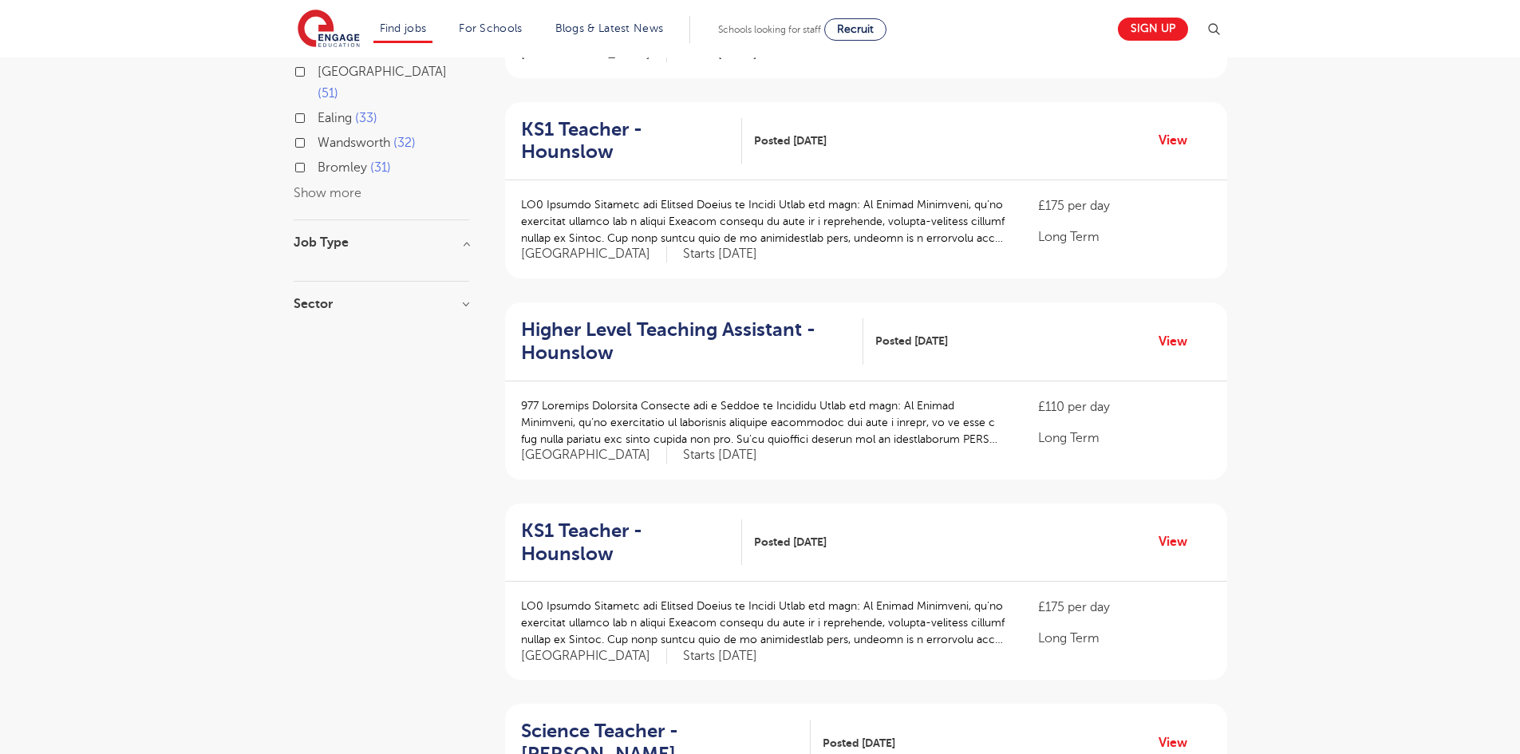
click at [315, 236] on h3 "Job Type" at bounding box center [382, 242] width 176 height 13
click at [315, 298] on h3 "Sector" at bounding box center [382, 304] width 176 height 13
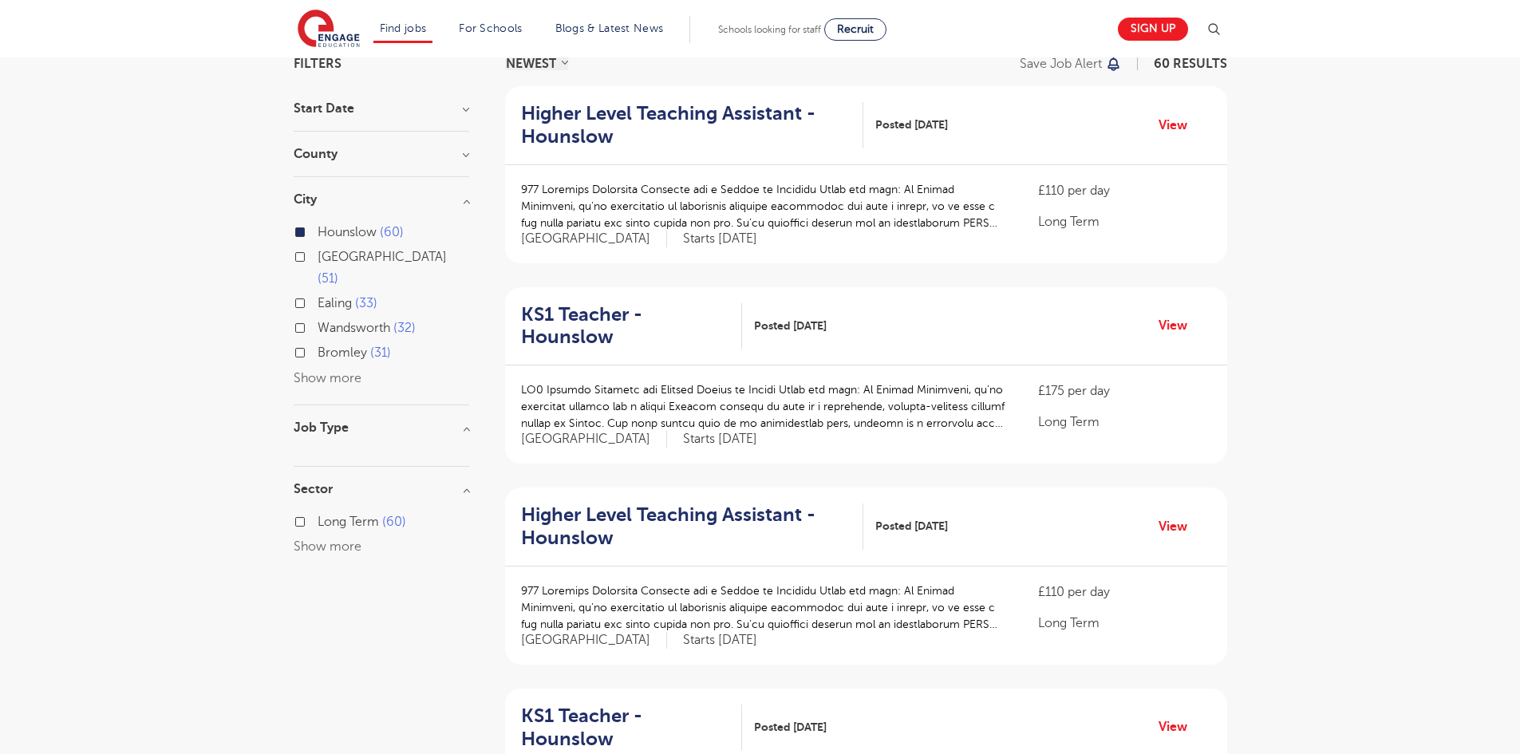
scroll to position [0, 0]
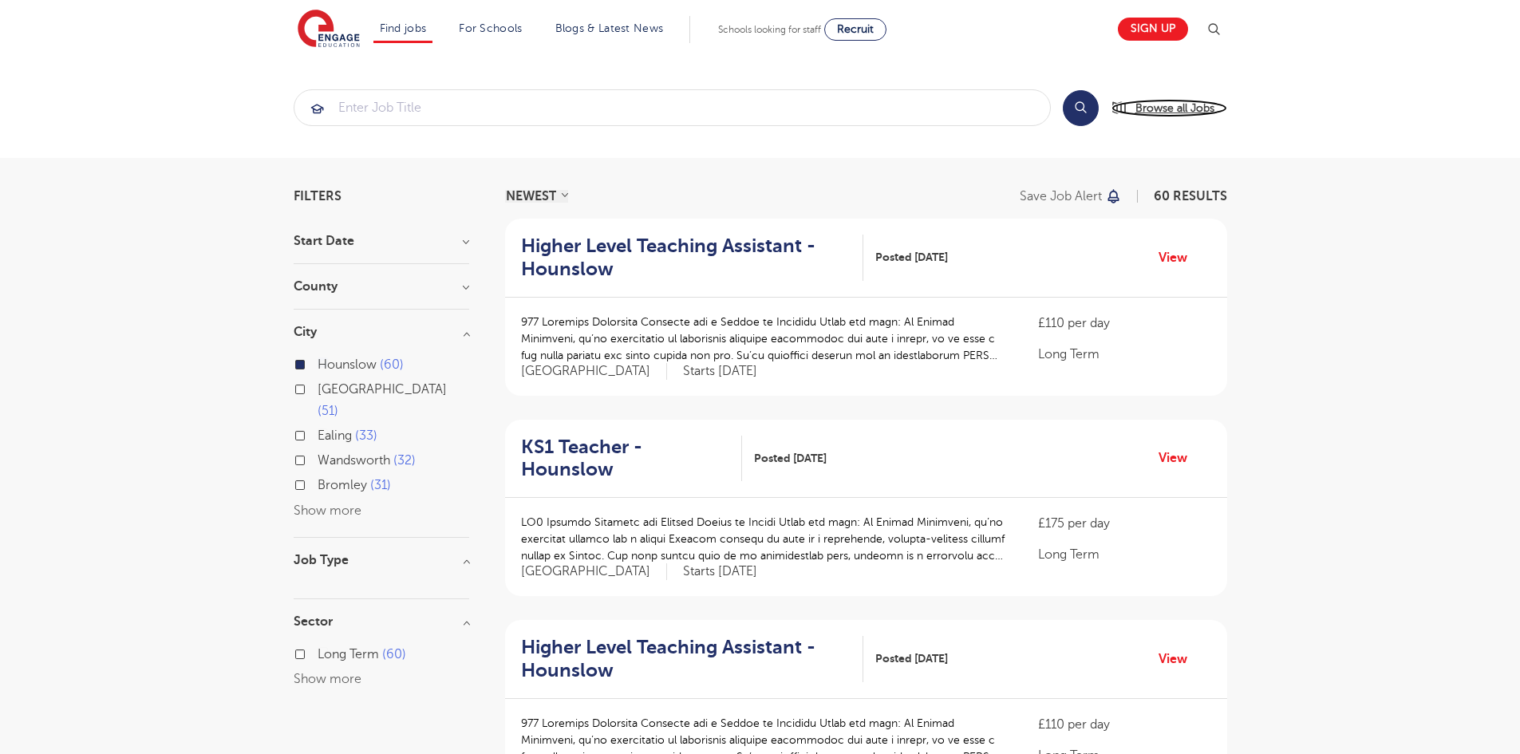
click at [1168, 110] on span "Browse all Jobs" at bounding box center [1174, 108] width 79 height 18
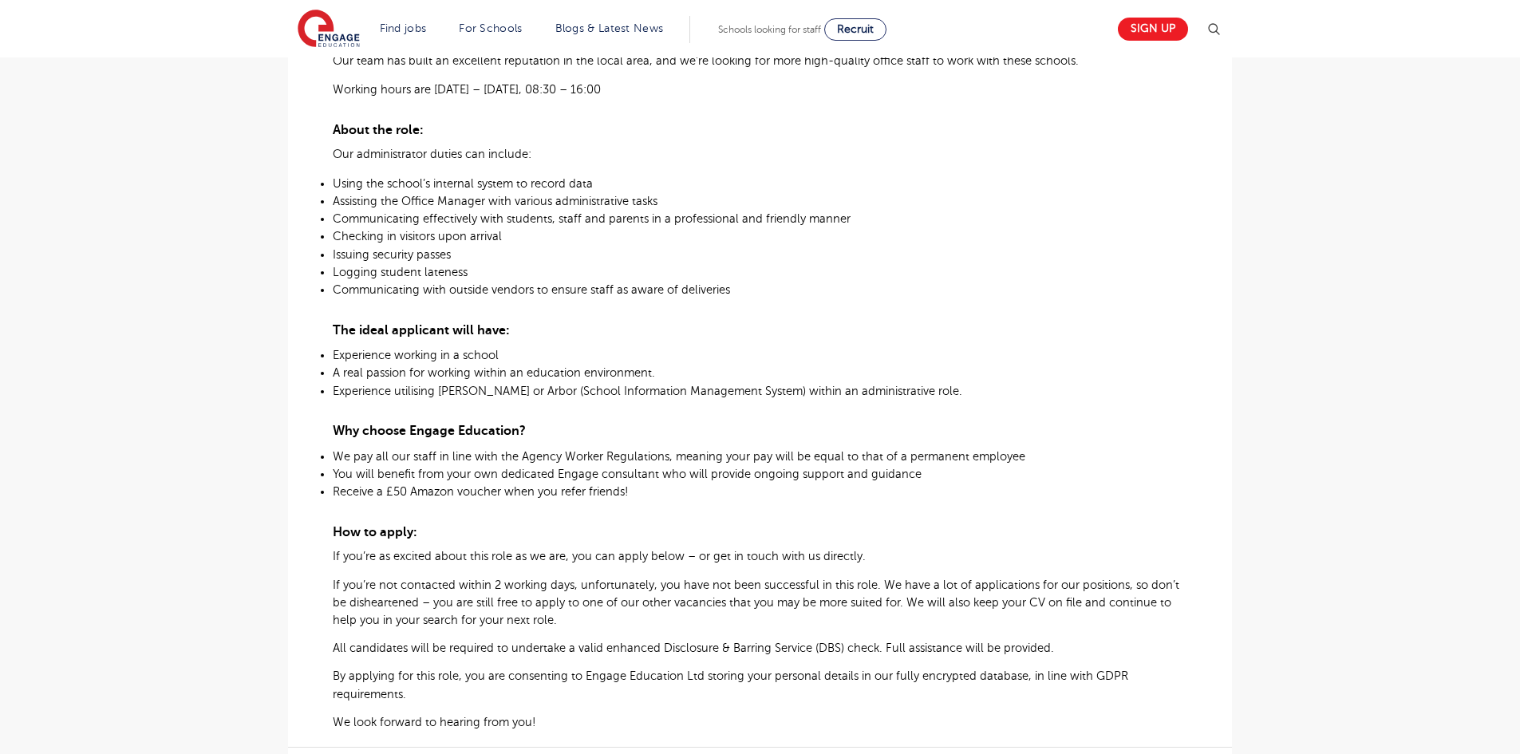
scroll to position [290, 0]
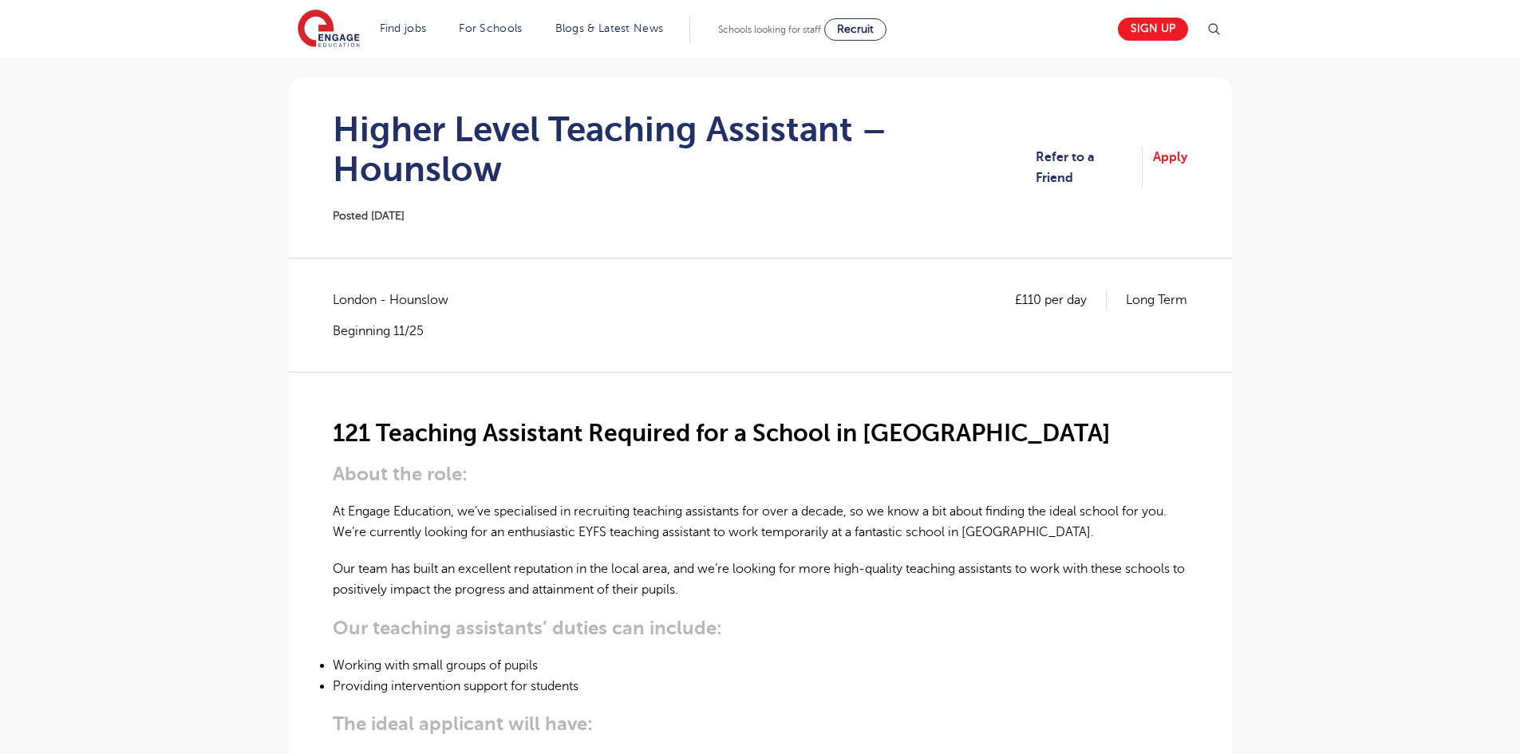
scroll to position [85, 0]
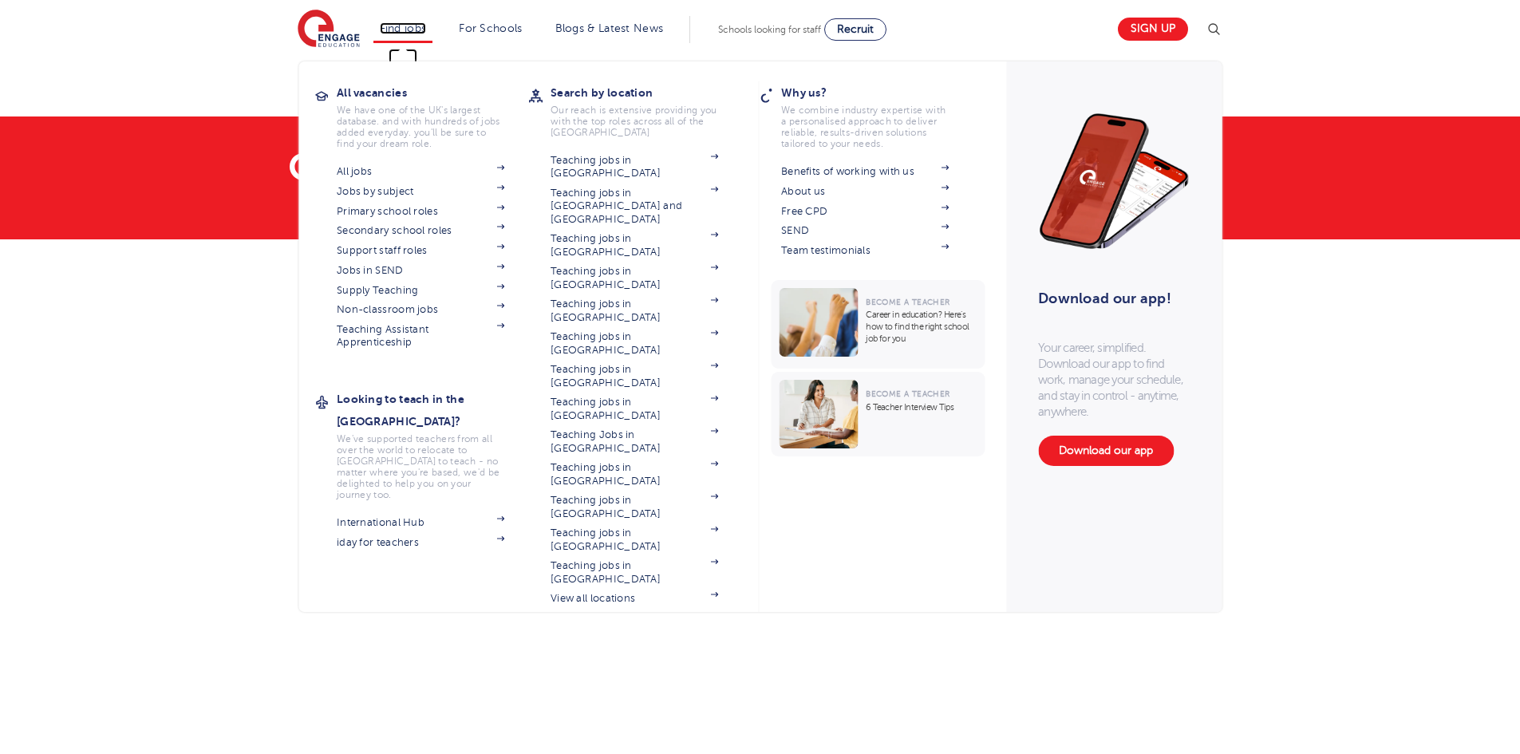
click at [425, 30] on link "Find jobs" at bounding box center [403, 28] width 47 height 12
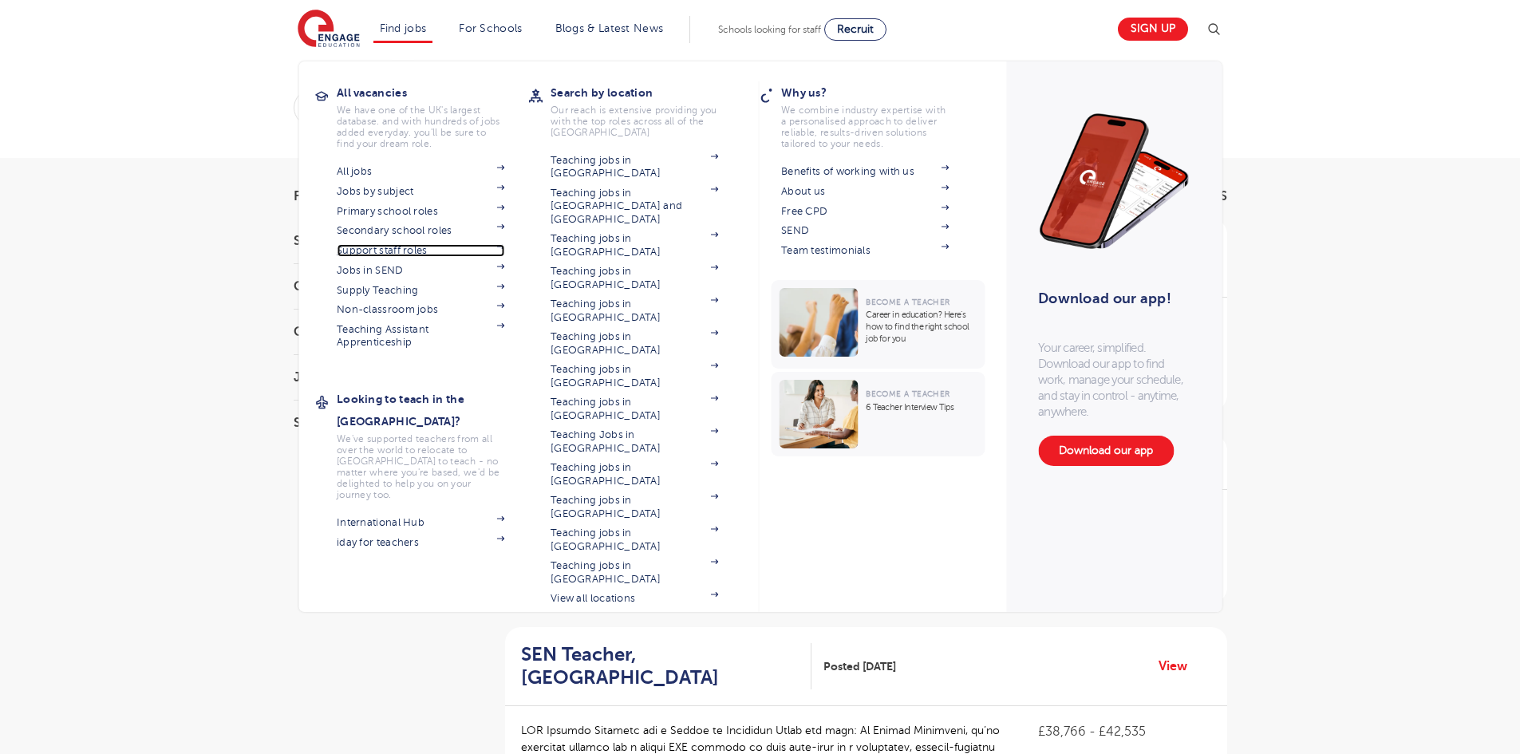
click at [400, 247] on link "Support staff roles" at bounding box center [421, 250] width 168 height 13
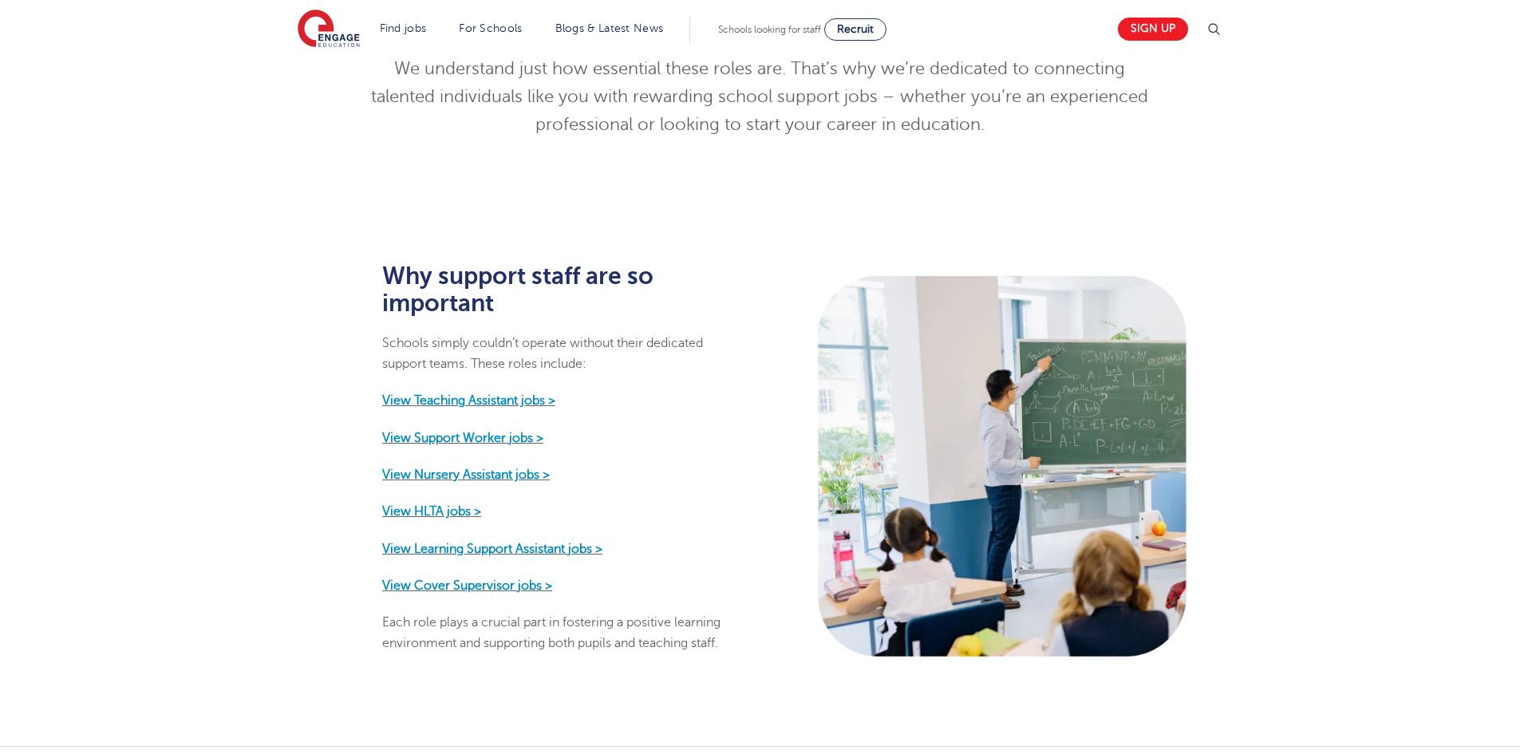
scroll to position [637, 0]
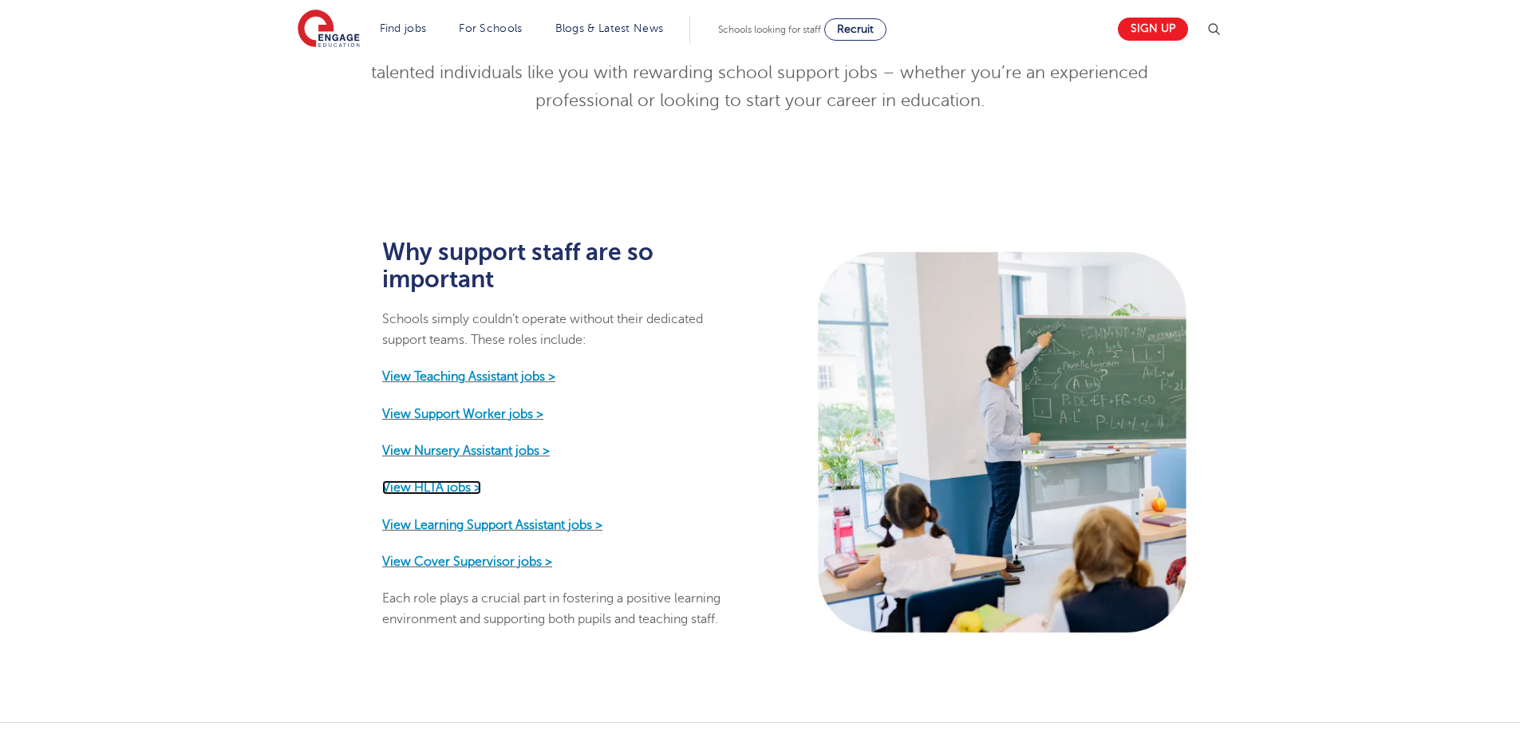
click at [455, 480] on strong "View HLTA jobs >" at bounding box center [431, 487] width 99 height 14
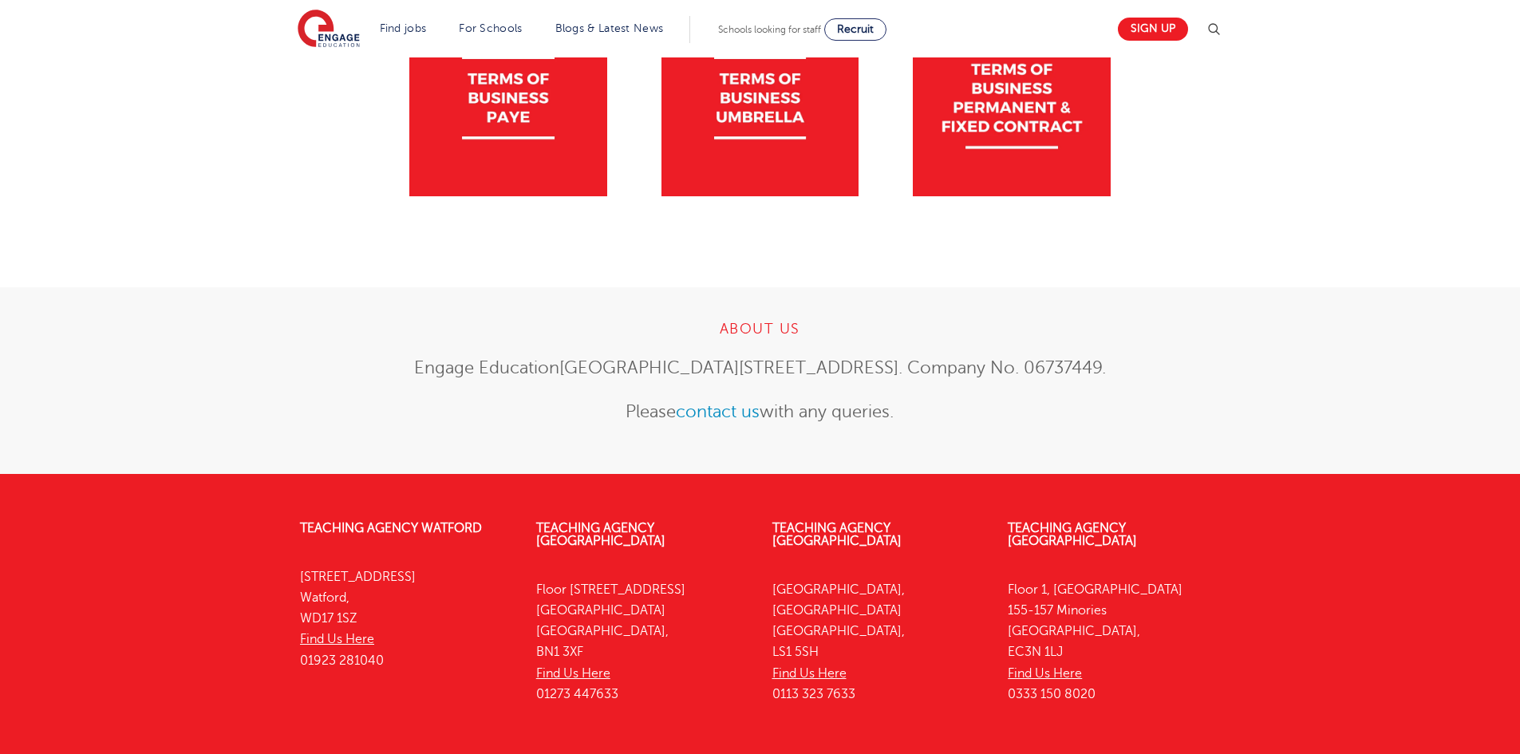
scroll to position [458, 0]
